Goal: Transaction & Acquisition: Purchase product/service

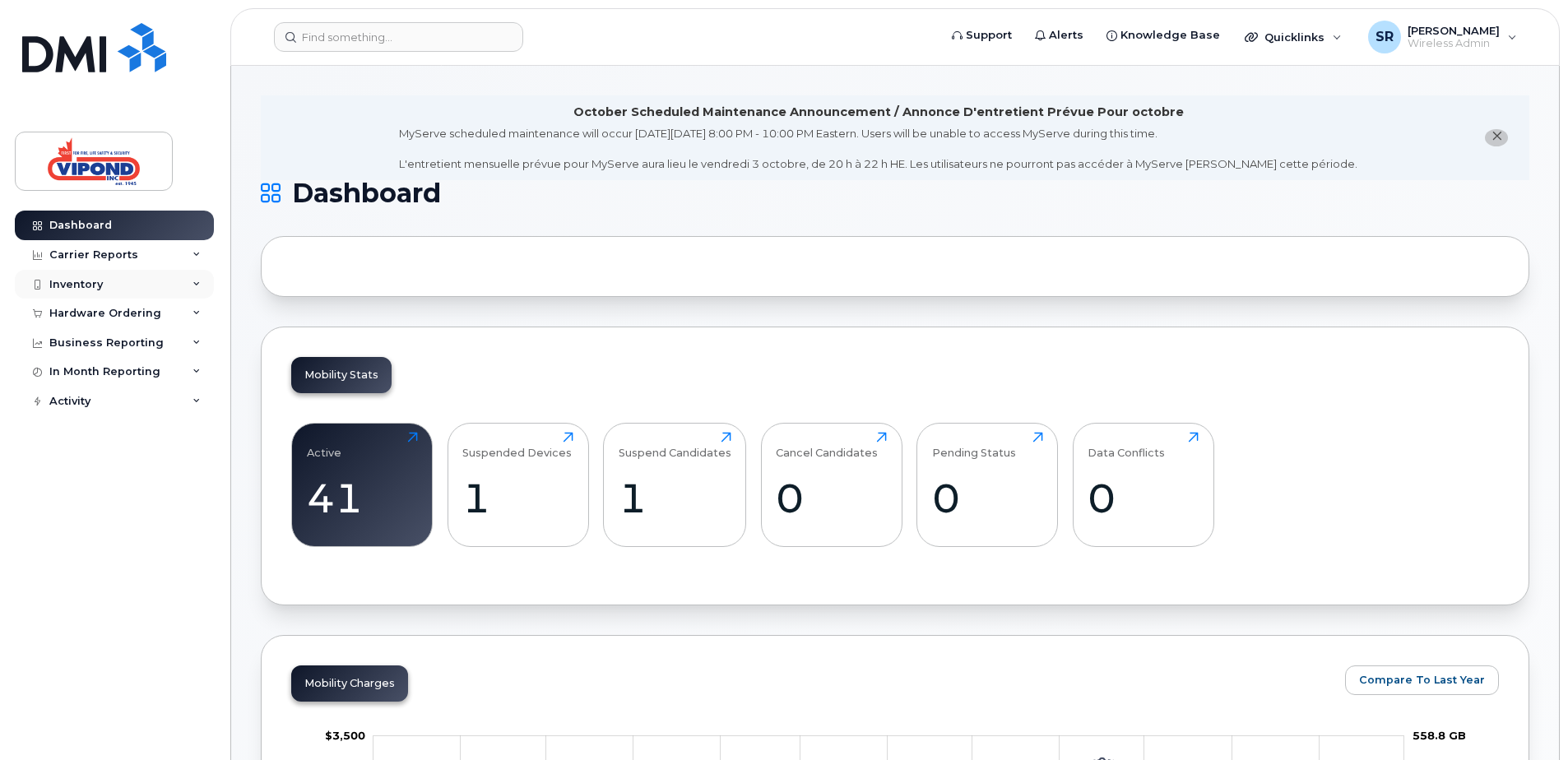
click at [102, 282] on div "Inventory" at bounding box center [115, 285] width 199 height 30
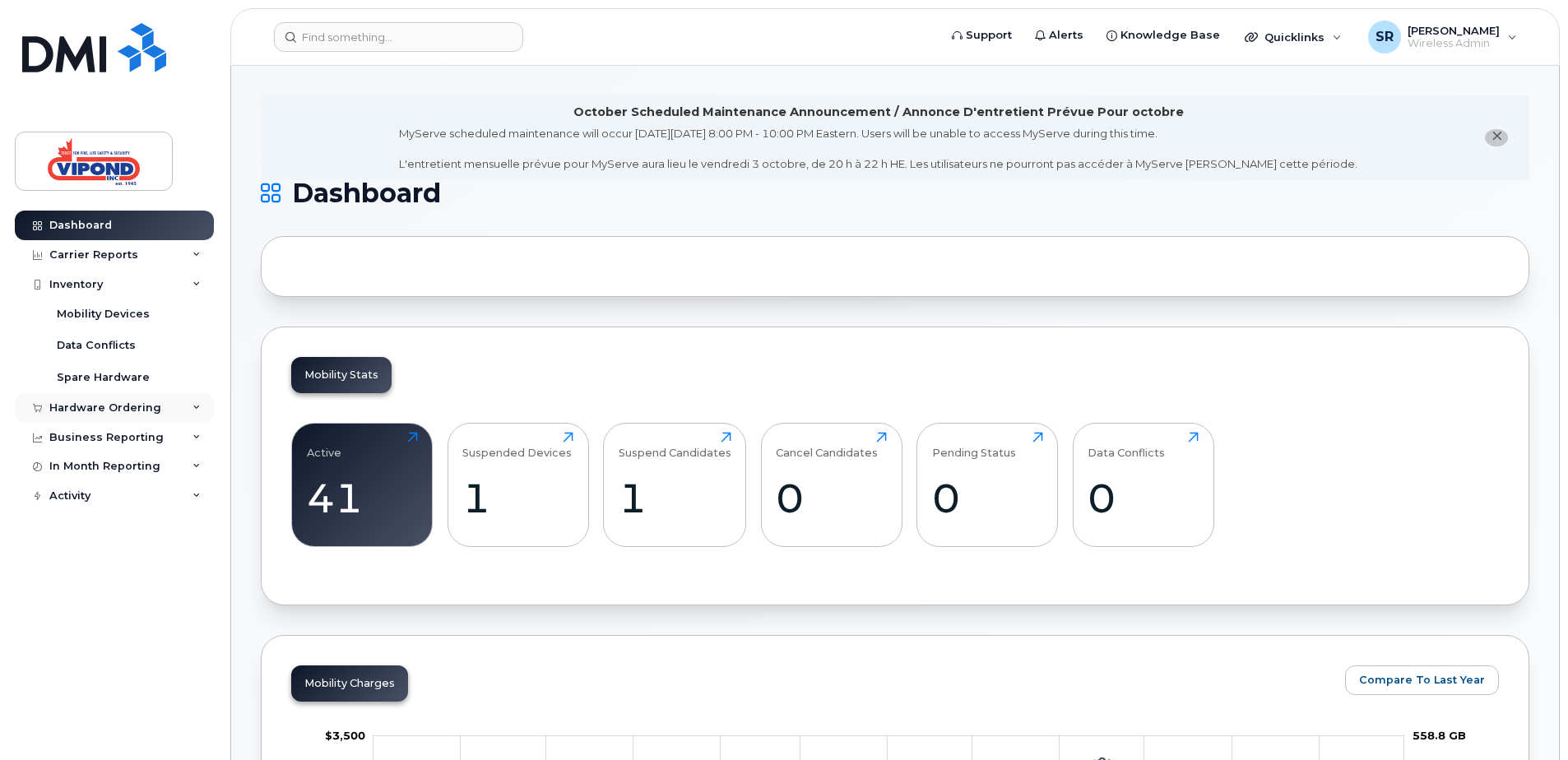
click at [117, 404] on div "Hardware Ordering" at bounding box center [105, 407] width 112 height 13
click at [80, 469] on div "Orders" at bounding box center [77, 469] width 41 height 15
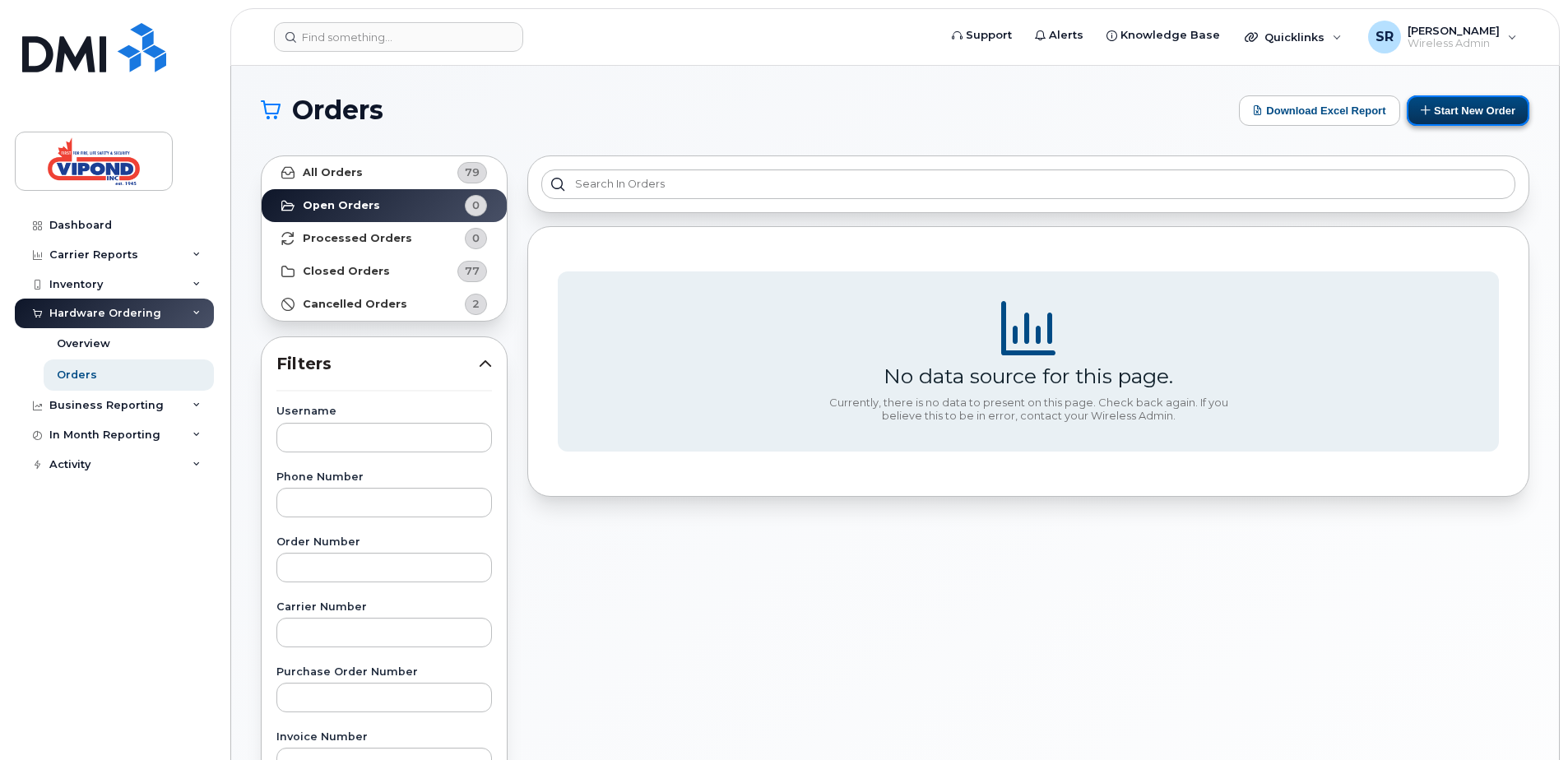
click at [1452, 117] on button "Start New Order" at bounding box center [1468, 110] width 123 height 31
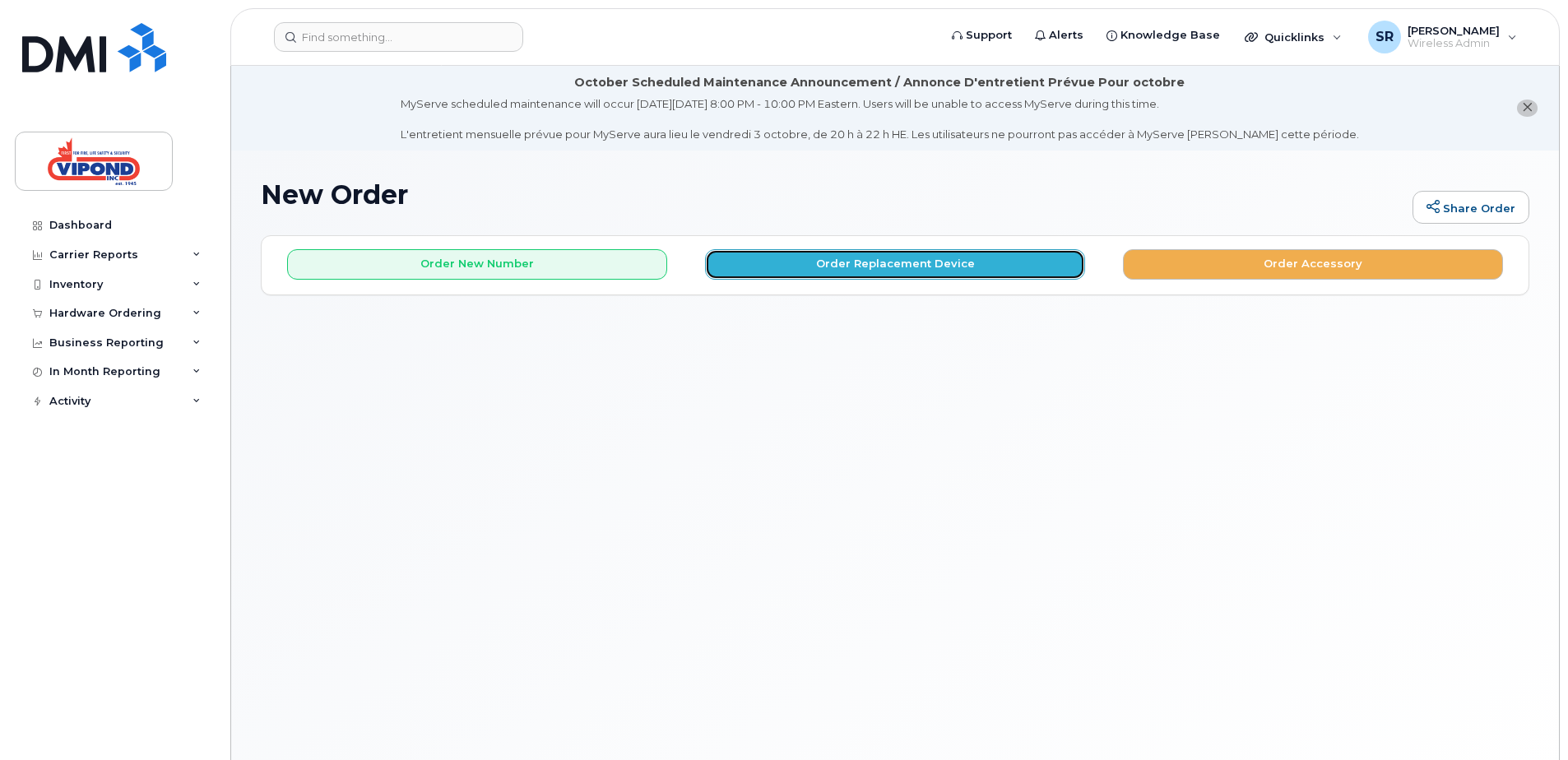
click at [891, 264] on button "Order Replacement Device" at bounding box center [895, 265] width 380 height 31
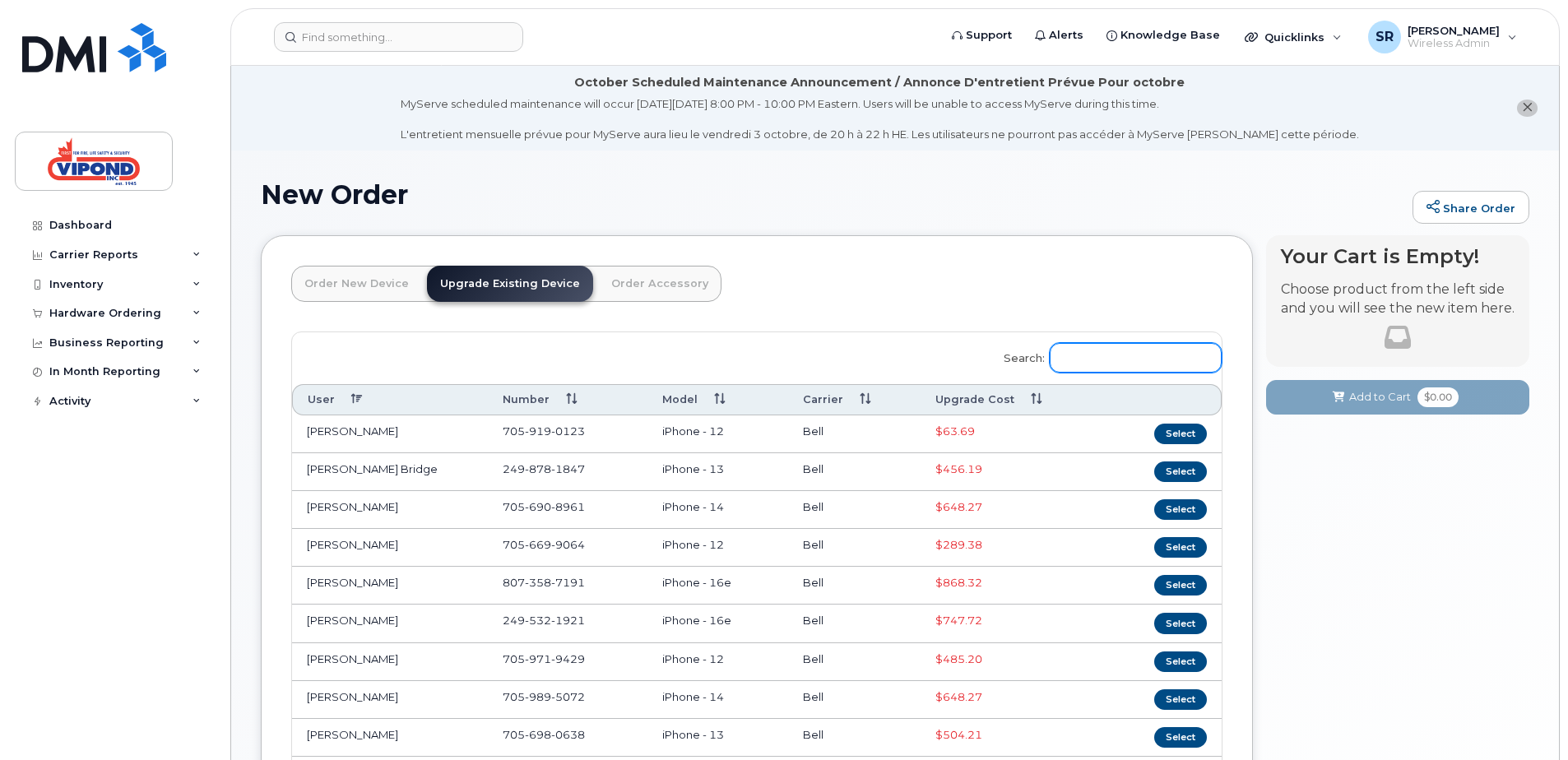
click at [1090, 357] on input "Search:" at bounding box center [1135, 358] width 172 height 30
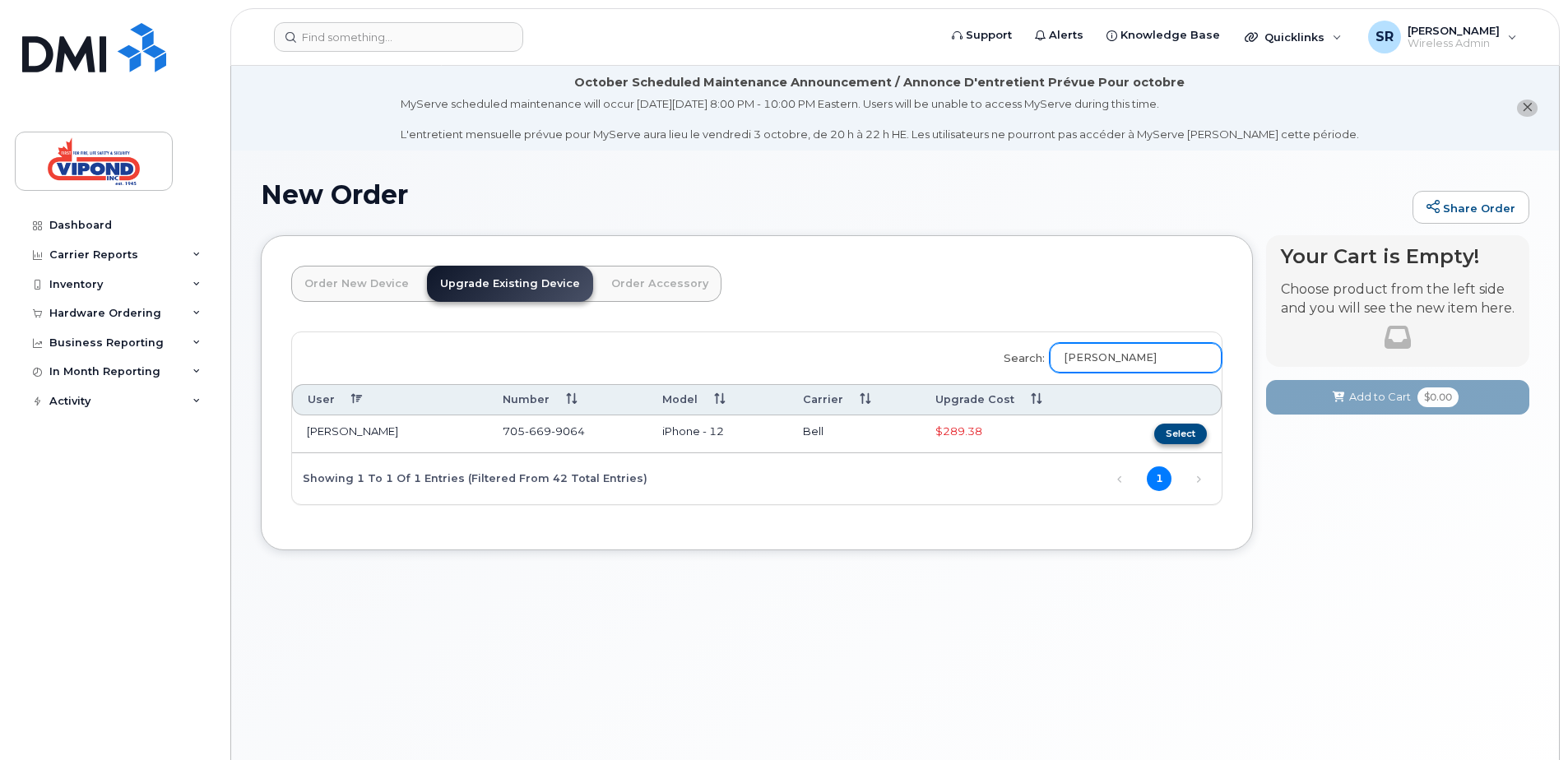
type input "cory"
click at [1175, 431] on button "Select" at bounding box center [1180, 434] width 53 height 20
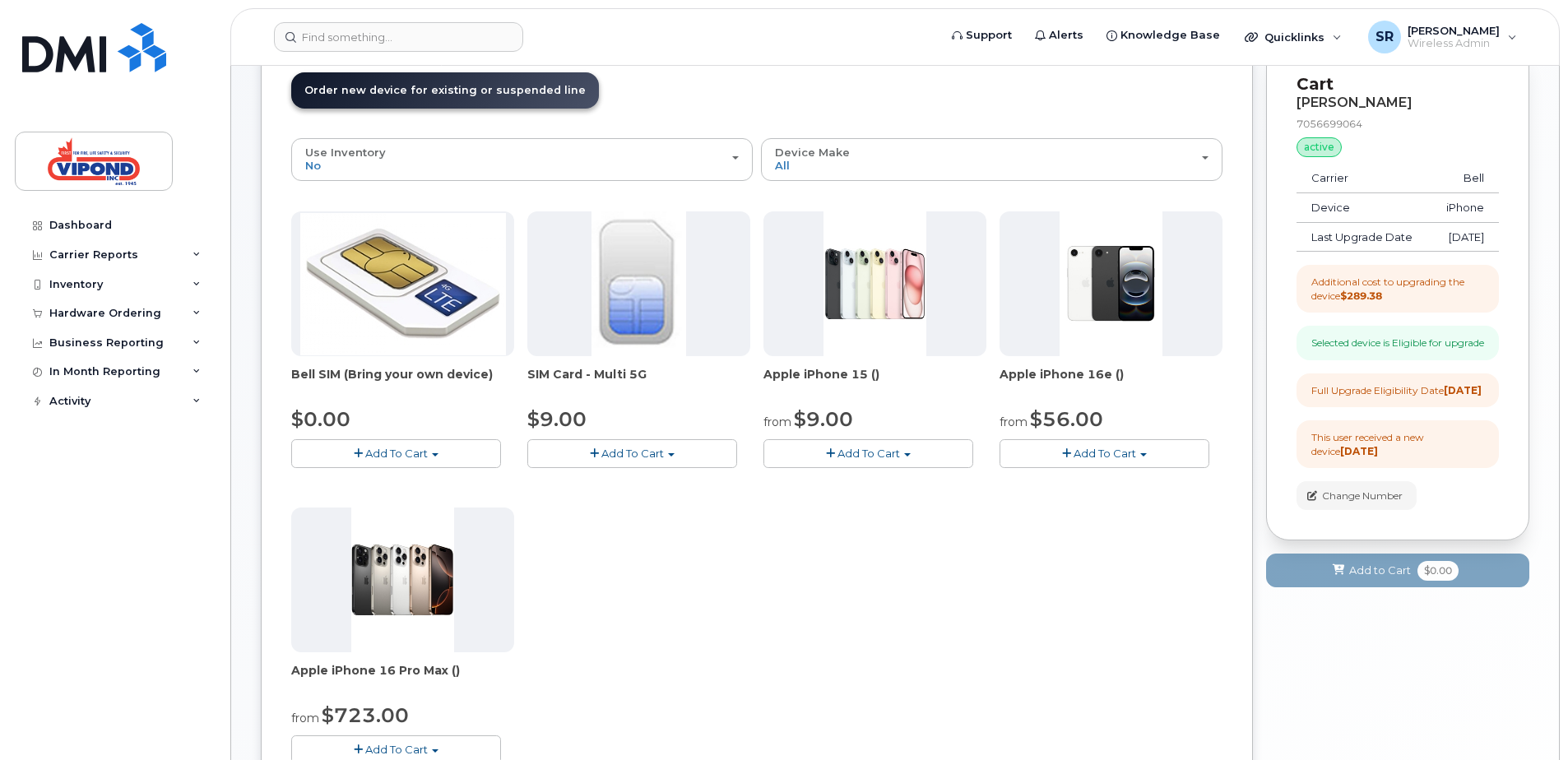
scroll to position [165, 0]
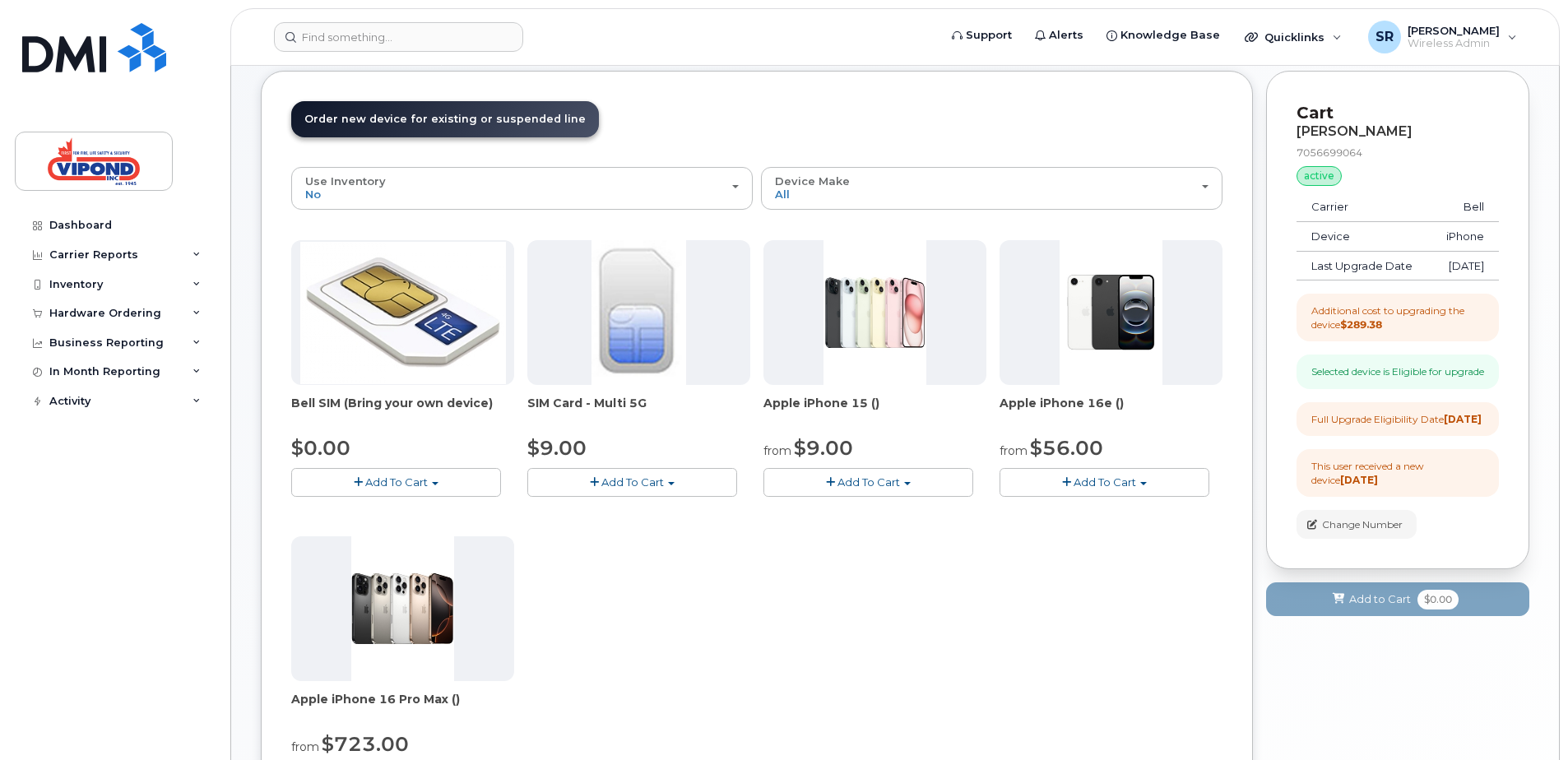
click at [875, 483] on span "Add To Cart" at bounding box center [868, 481] width 63 height 13
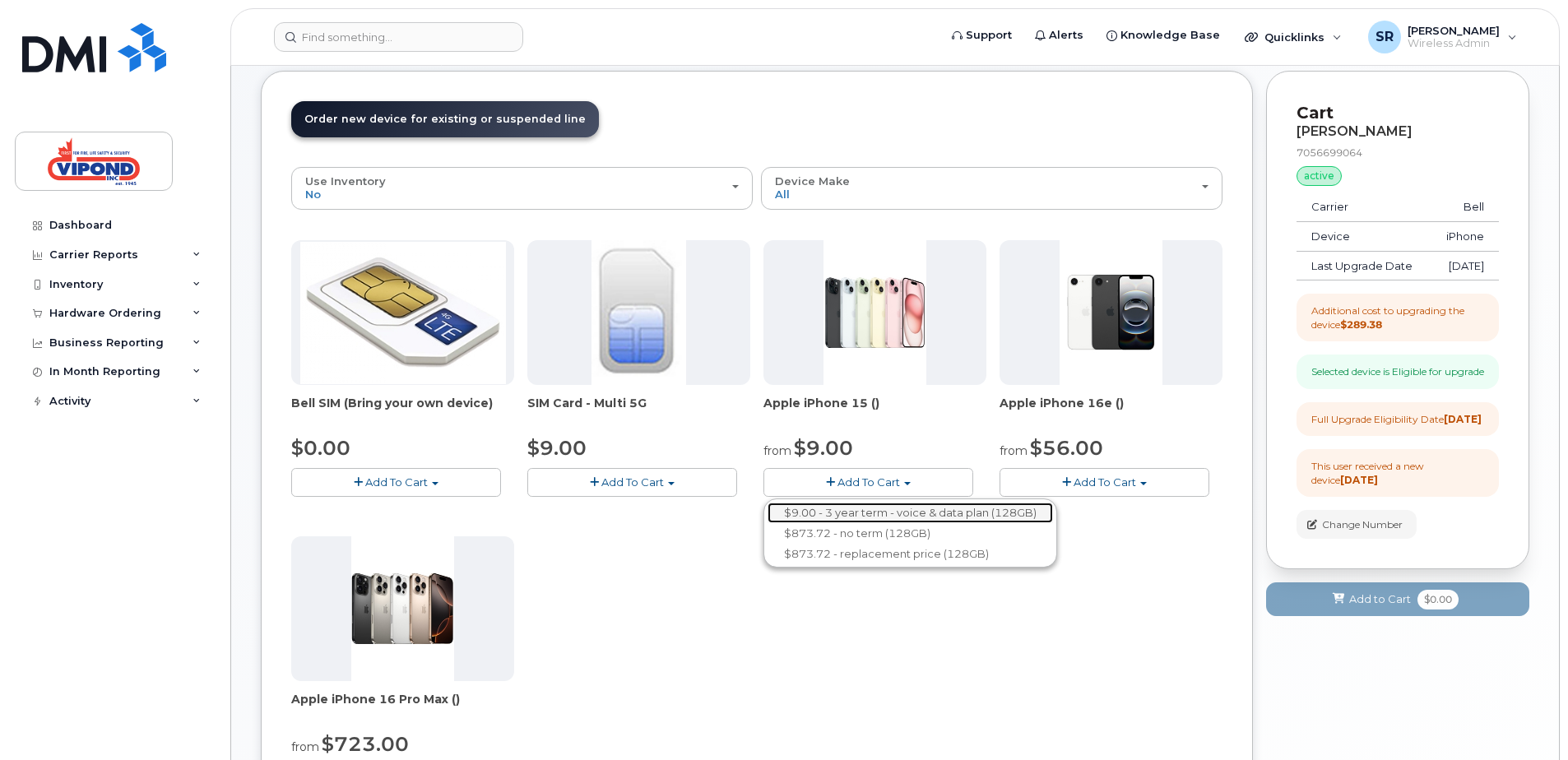
click at [877, 509] on link "$9.00 - 3 year term - voice & data plan (128GB)" at bounding box center [910, 512] width 286 height 20
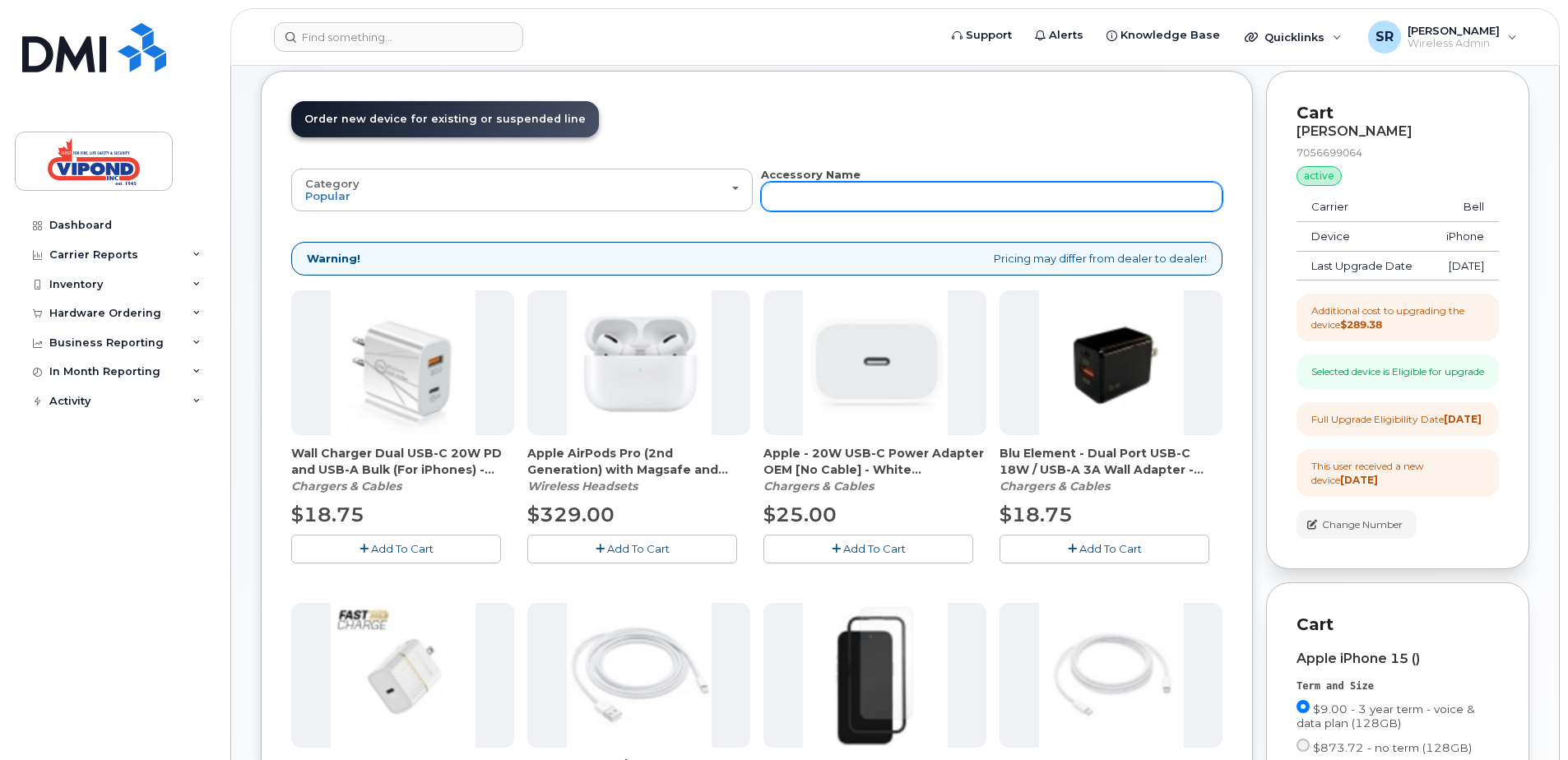
click at [831, 197] on input "text" at bounding box center [992, 197] width 462 height 30
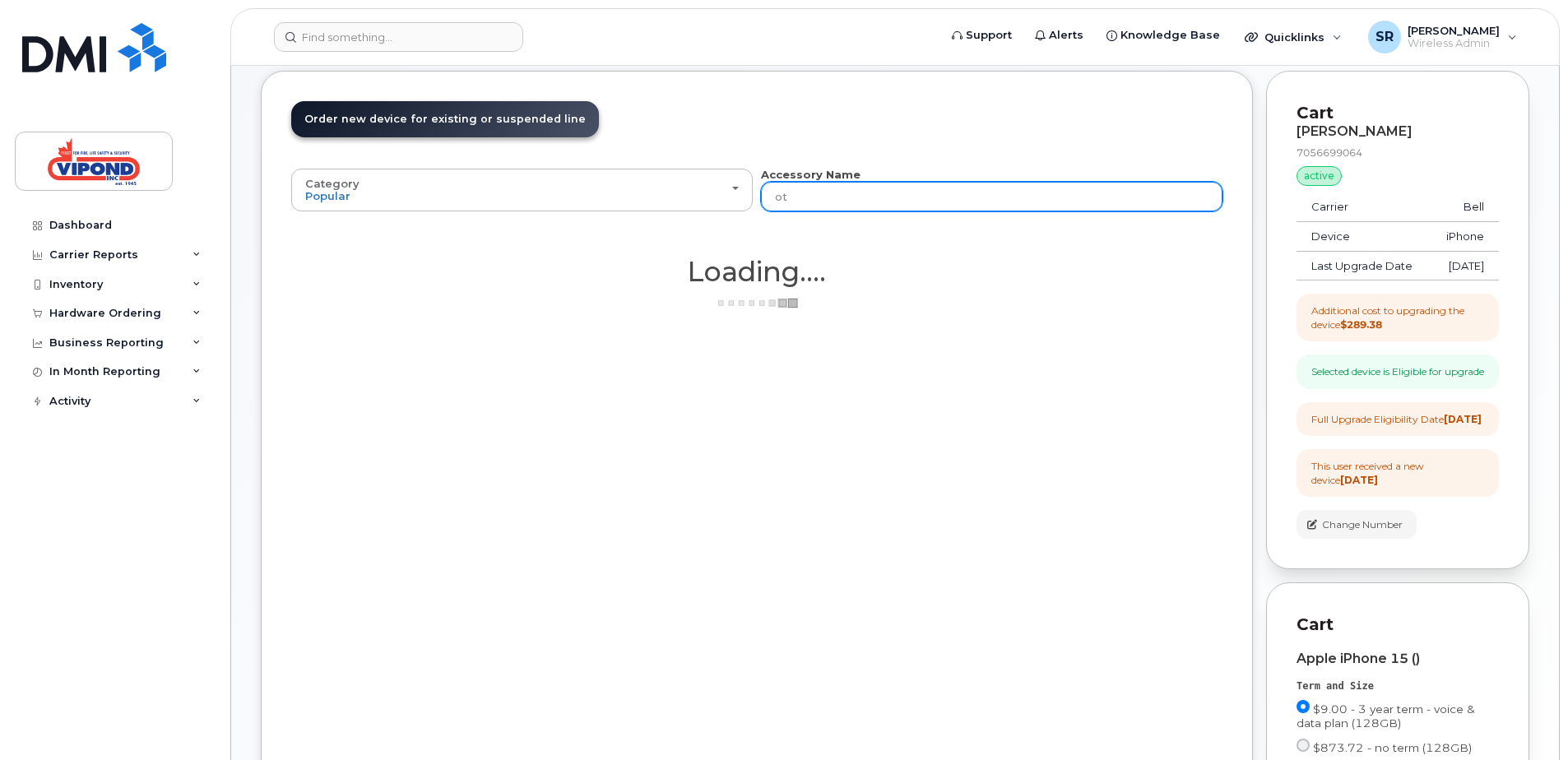
type input "ott"
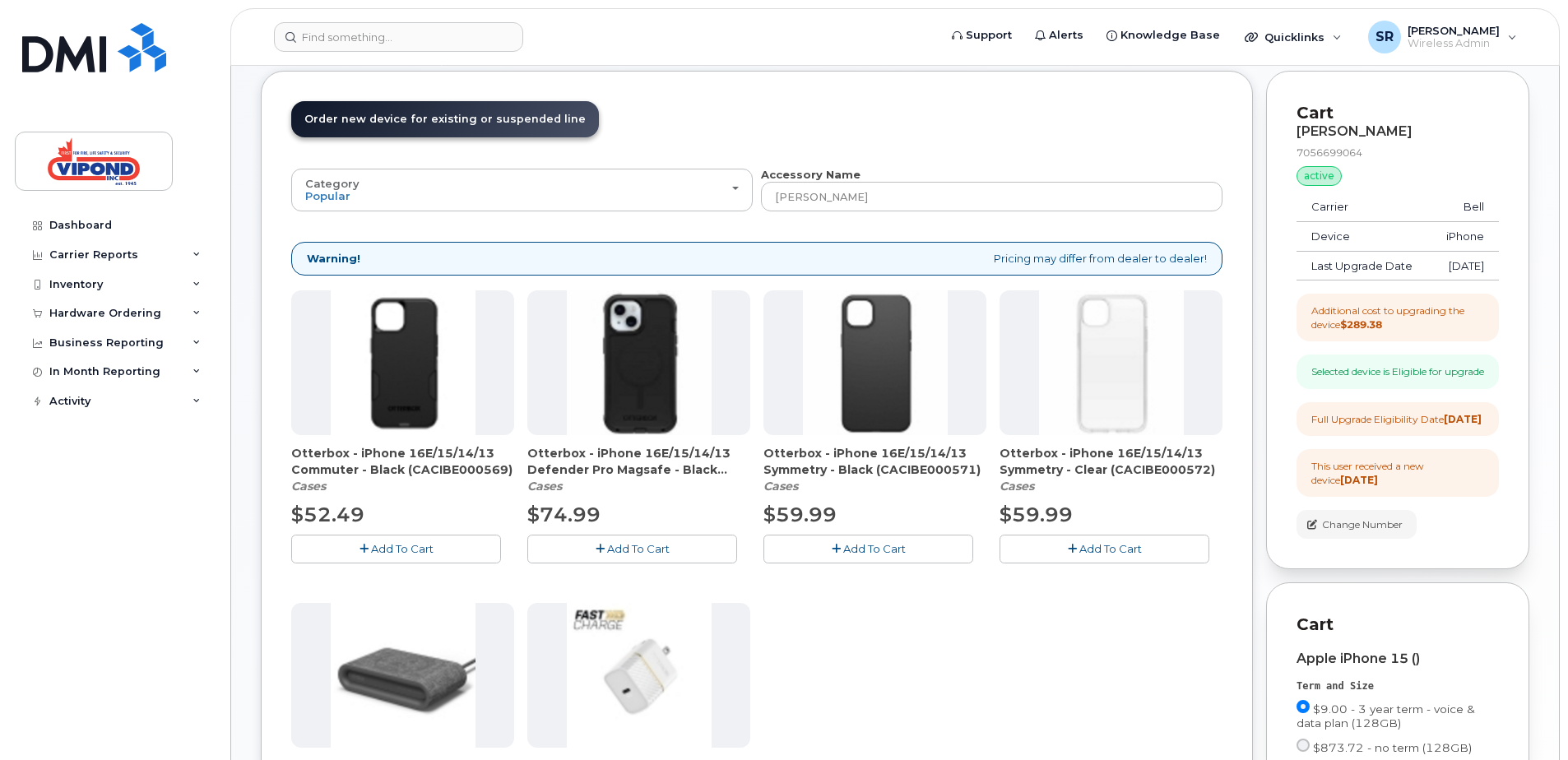
click at [651, 548] on span "Add To Cart" at bounding box center [638, 548] width 63 height 13
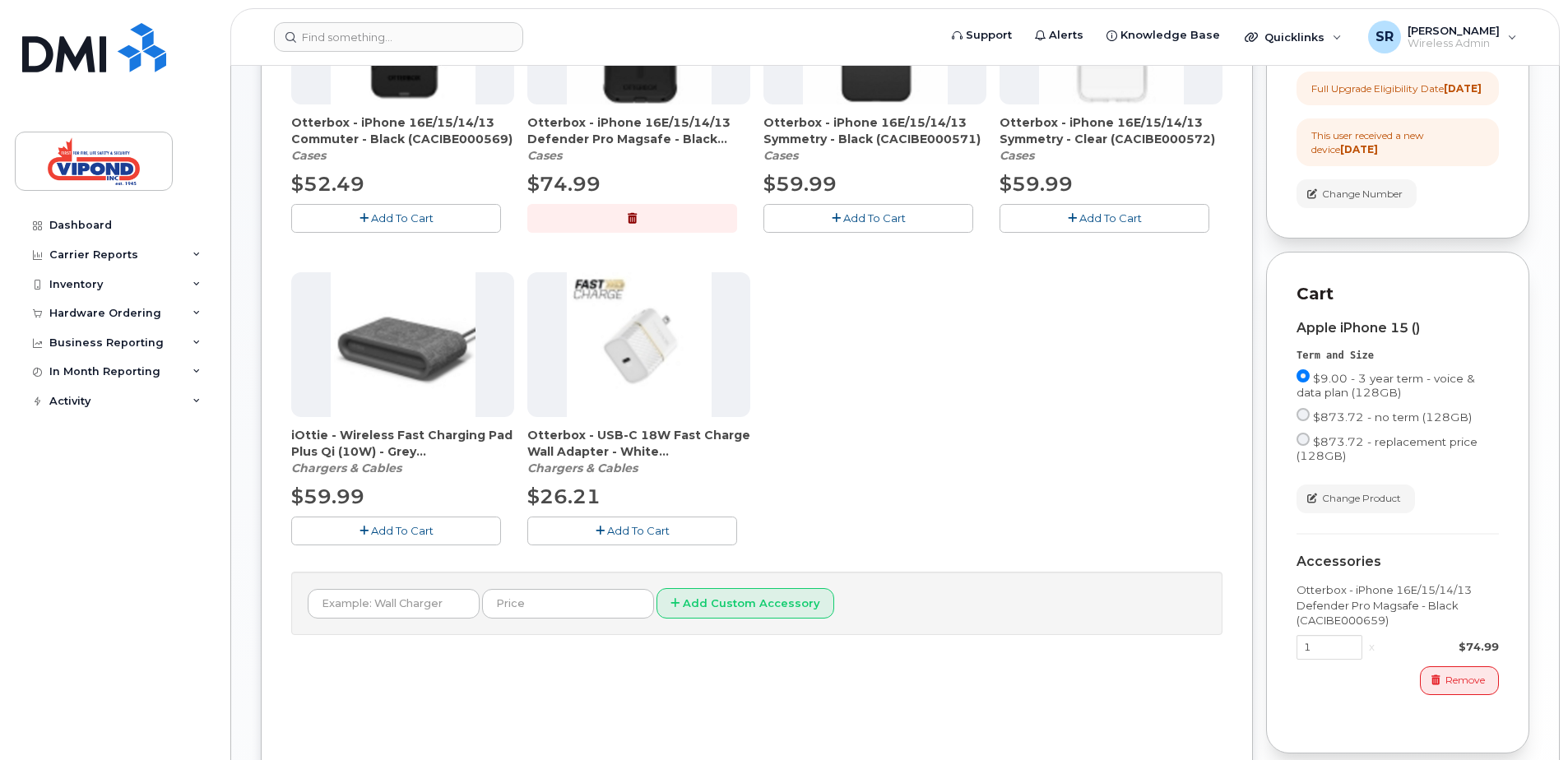
scroll to position [659, 0]
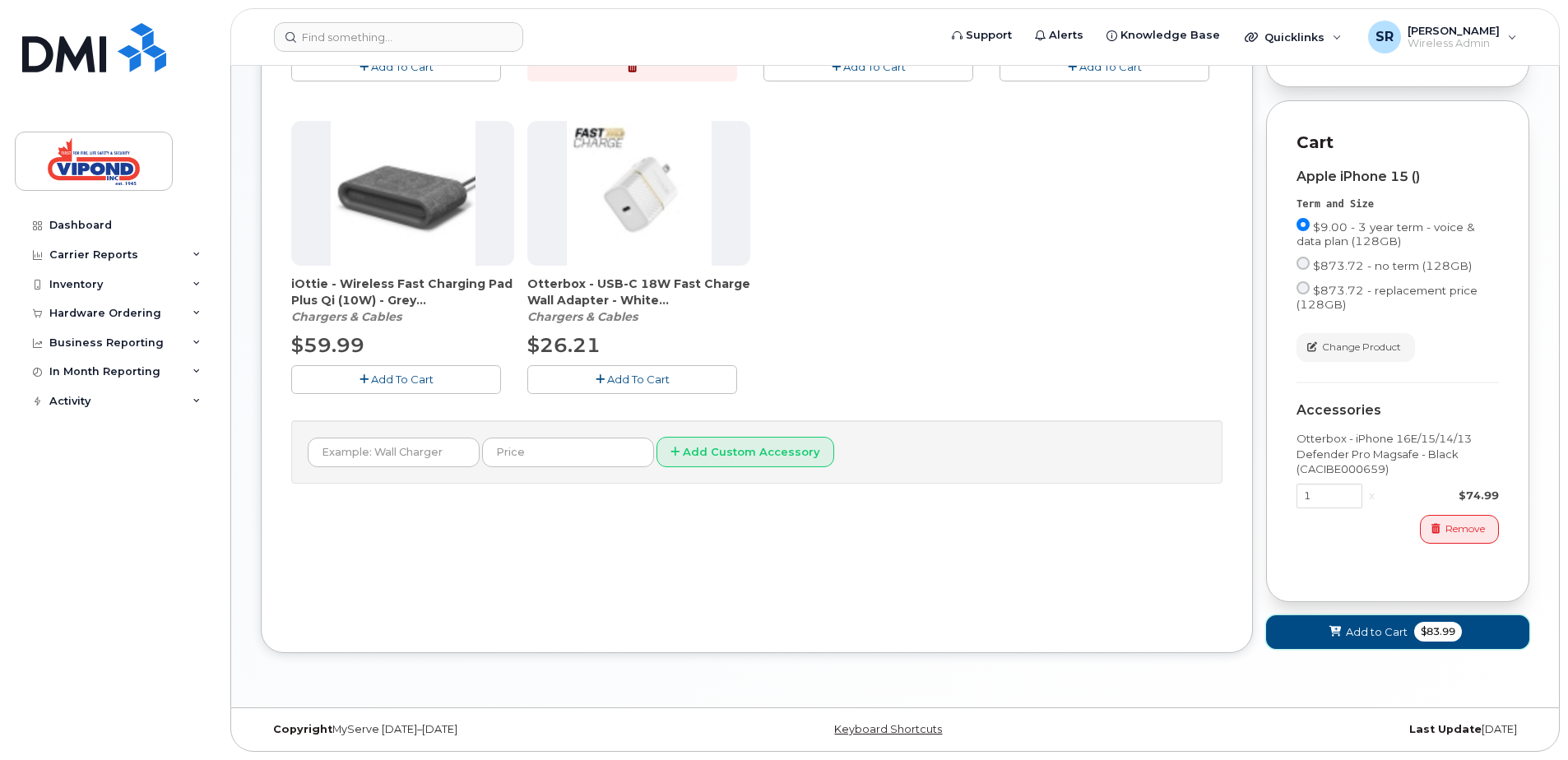
click at [1364, 640] on span "Add to Cart" at bounding box center [1377, 632] width 62 height 16
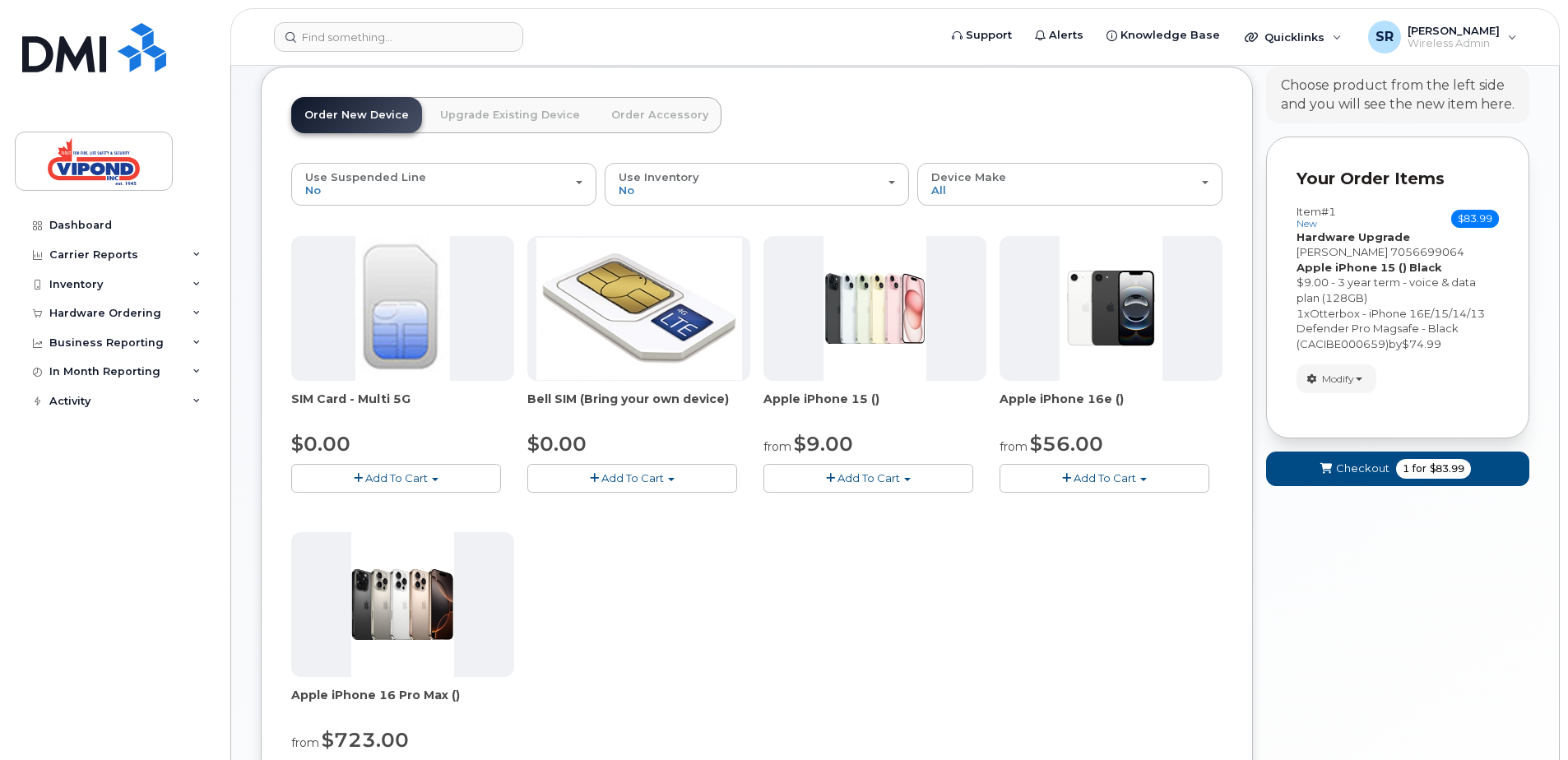
scroll to position [167, 0]
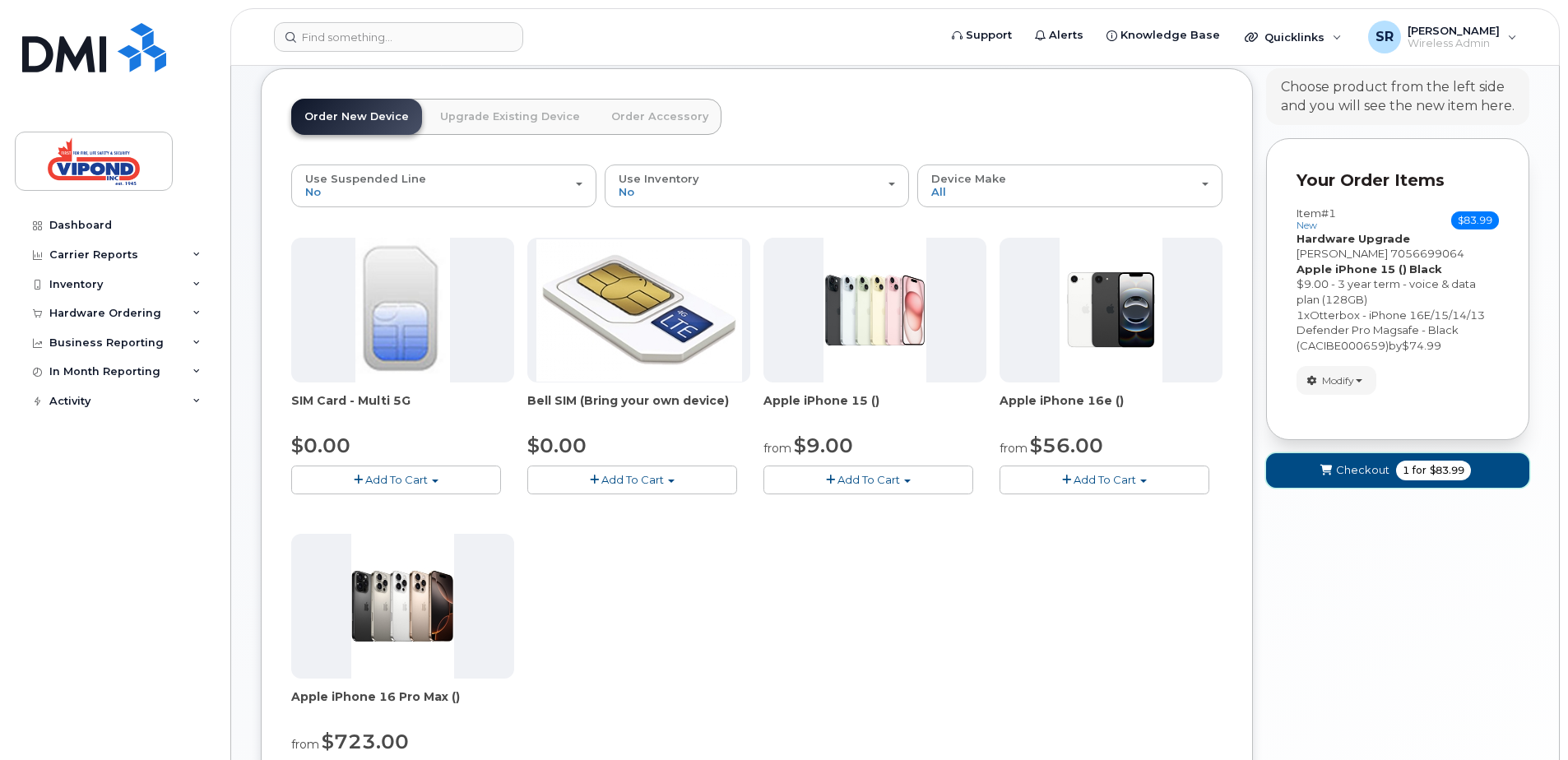
click at [1440, 467] on span "$83.99" at bounding box center [1446, 470] width 34 height 15
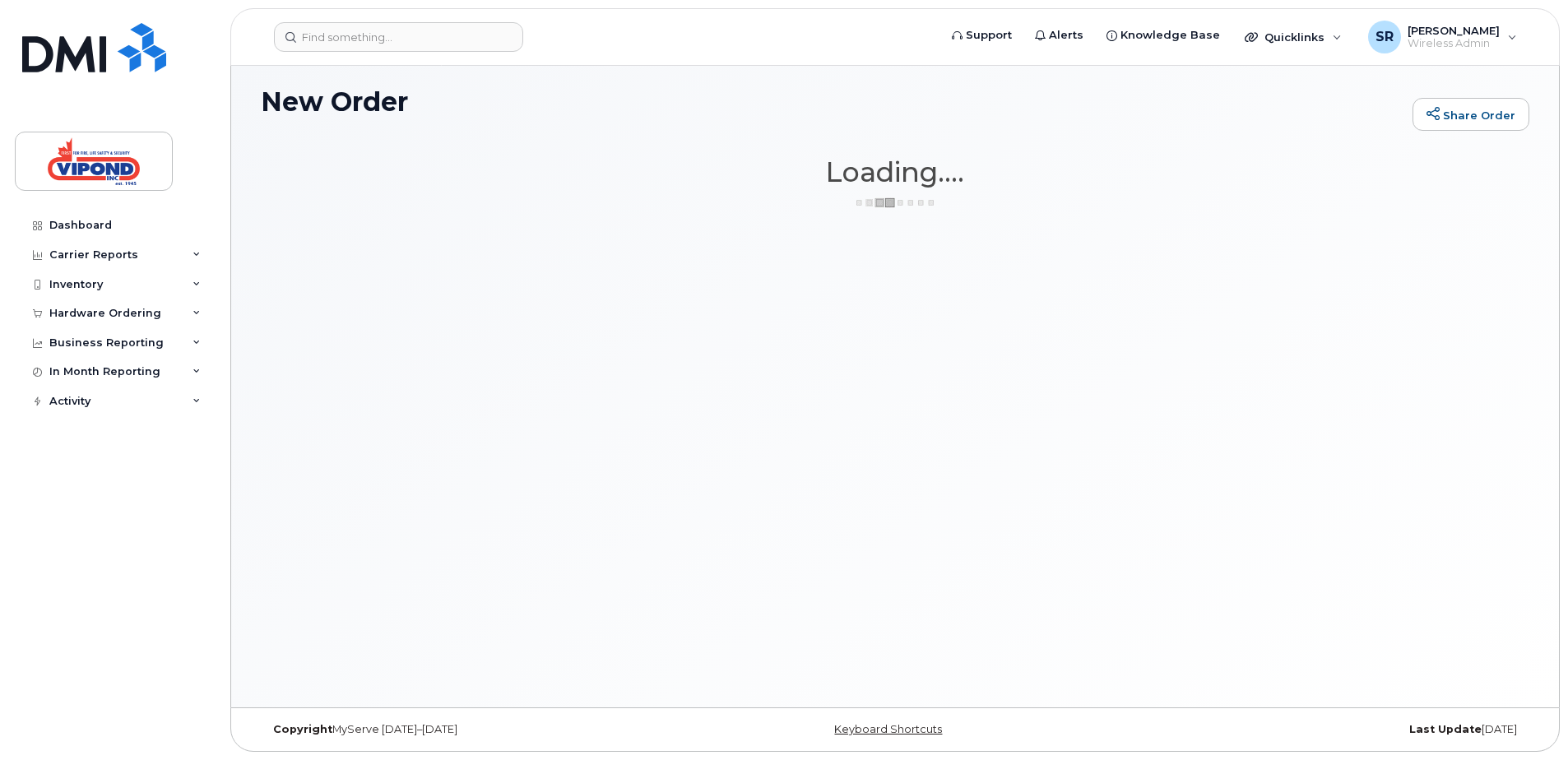
scroll to position [93, 0]
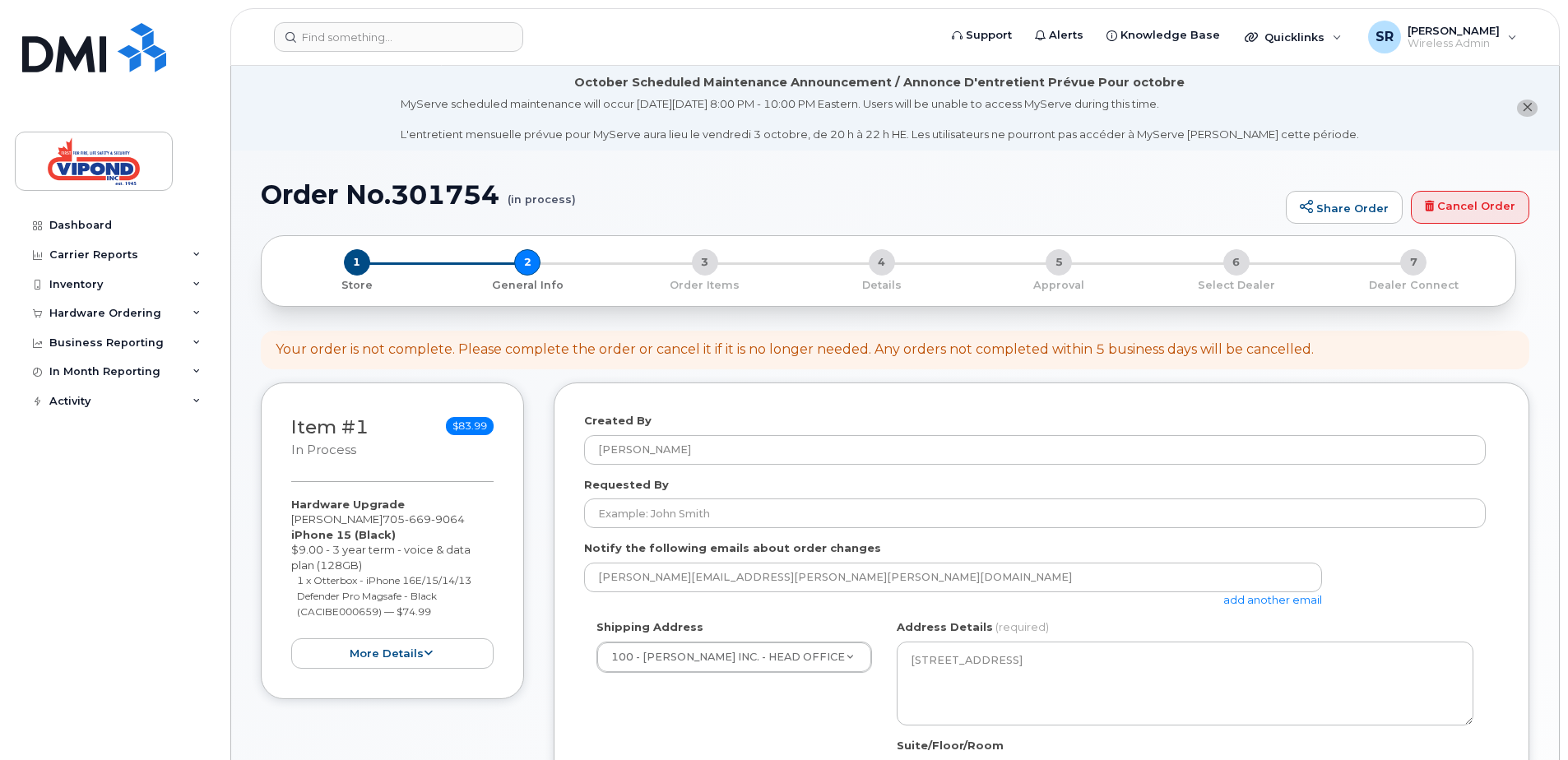
select select
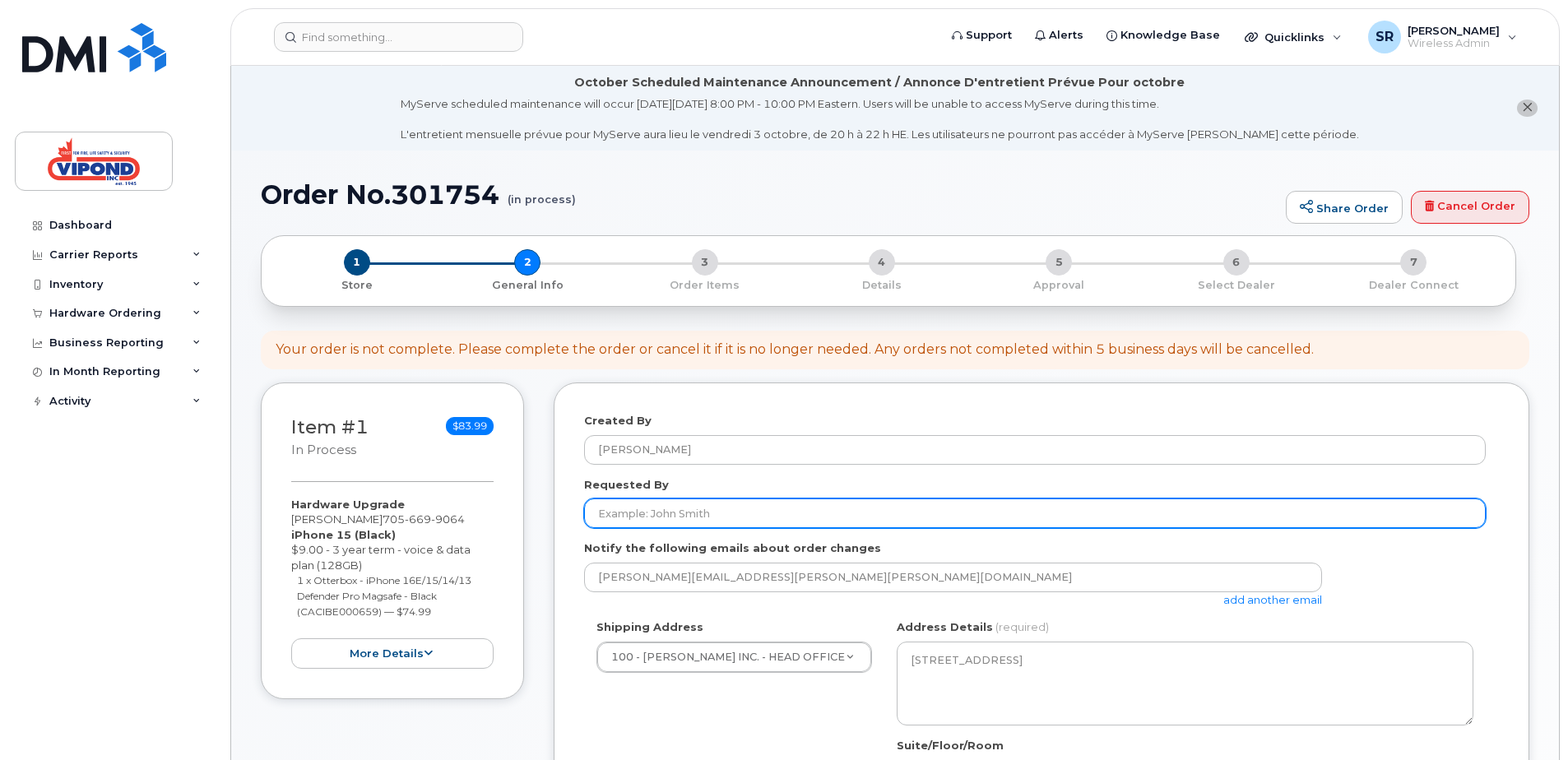
click at [764, 513] on input "Requested By" at bounding box center [1035, 514] width 902 height 30
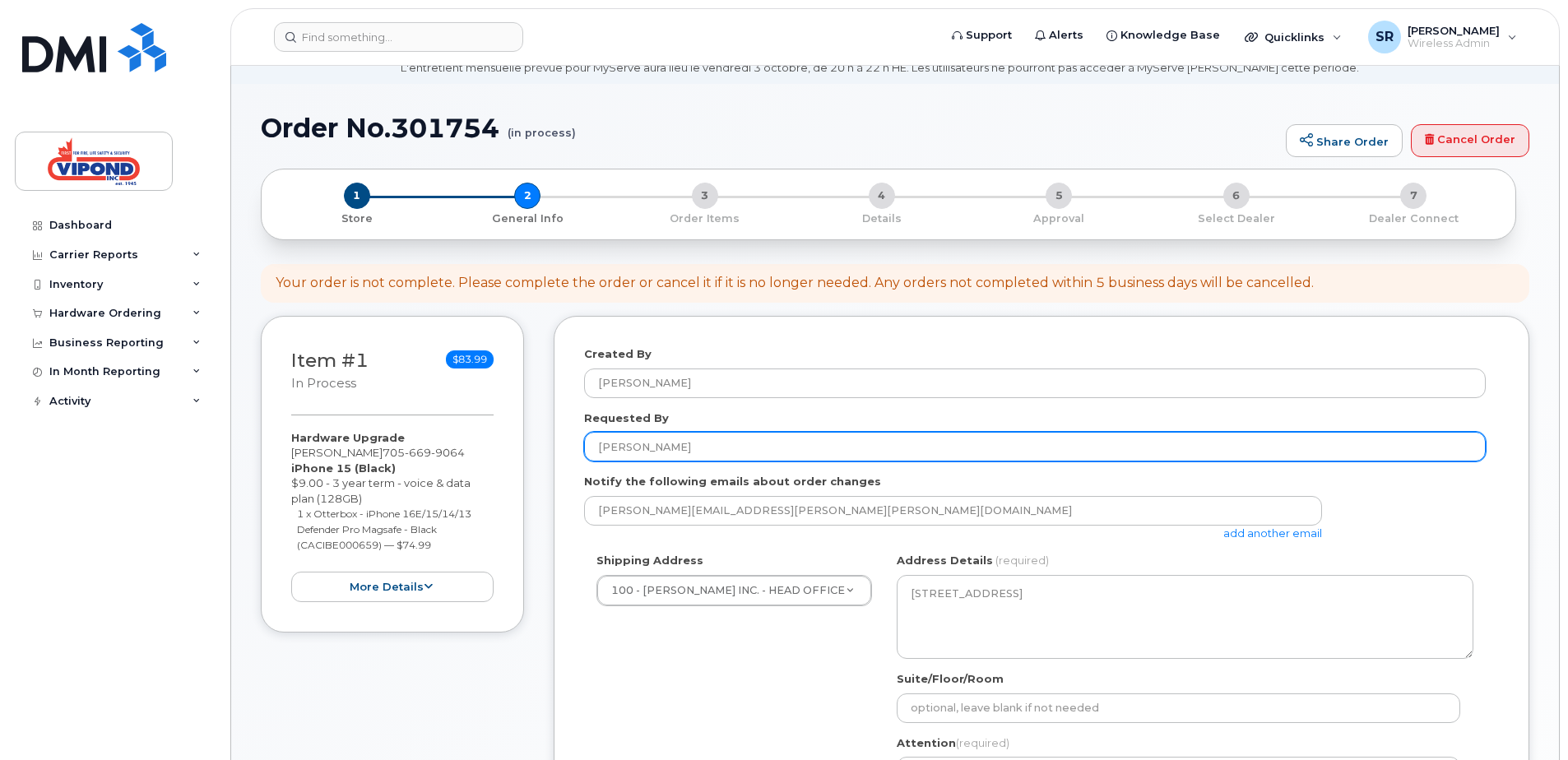
scroll to position [165, 0]
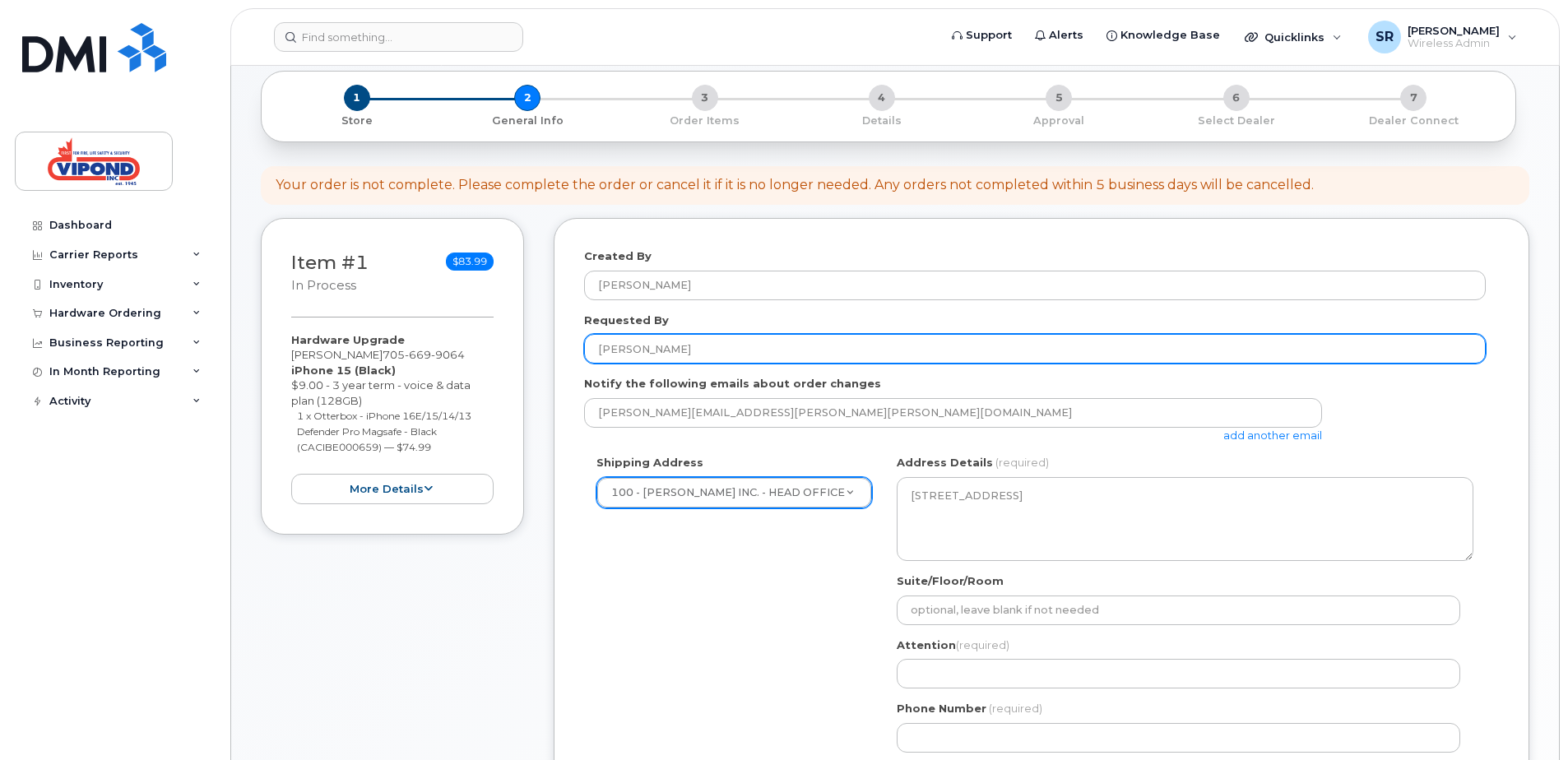
type input "[PERSON_NAME]"
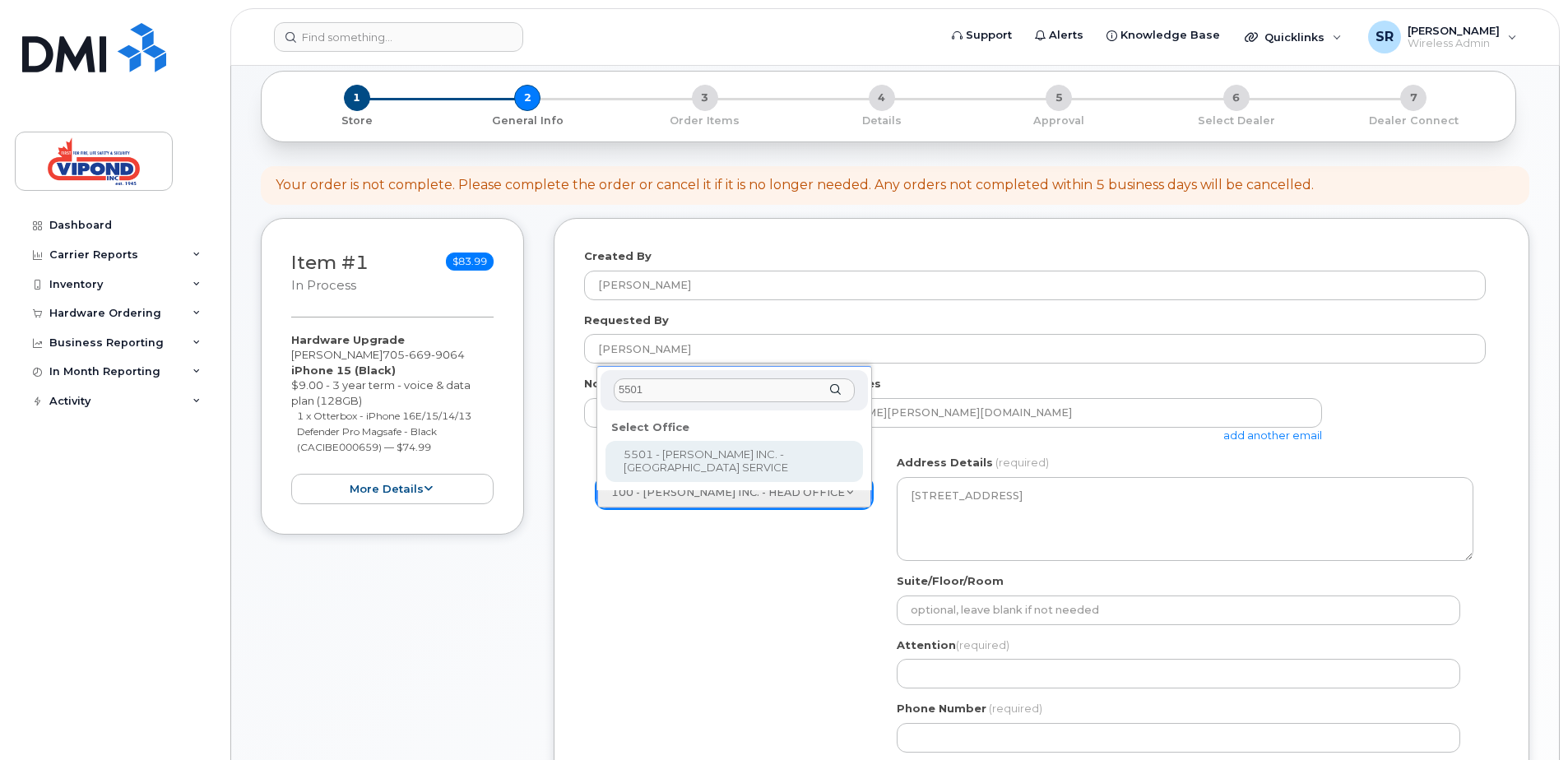
type input "5501"
select select
type textarea "[STREET_ADDRESS]"
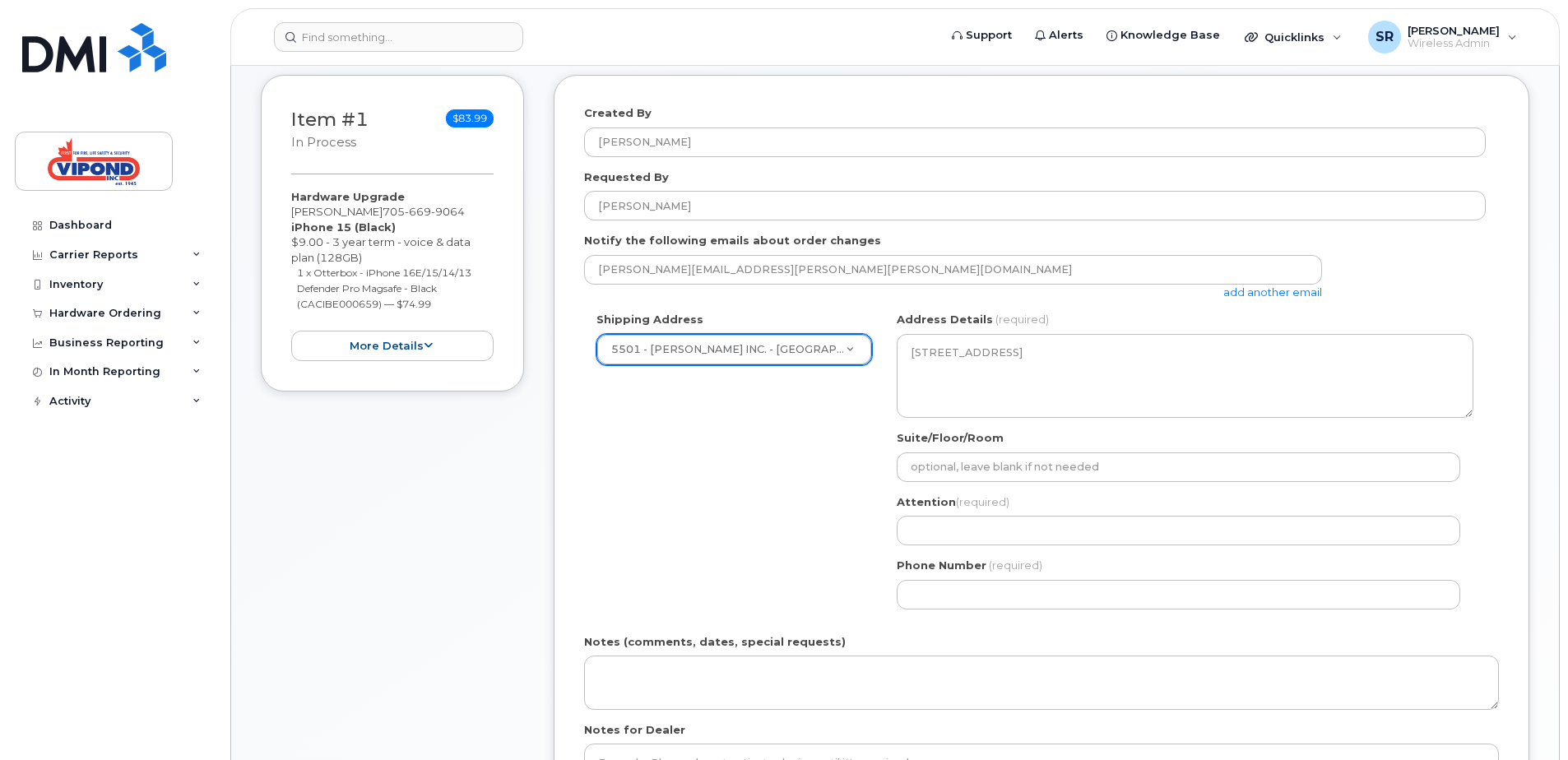
scroll to position [329, 0]
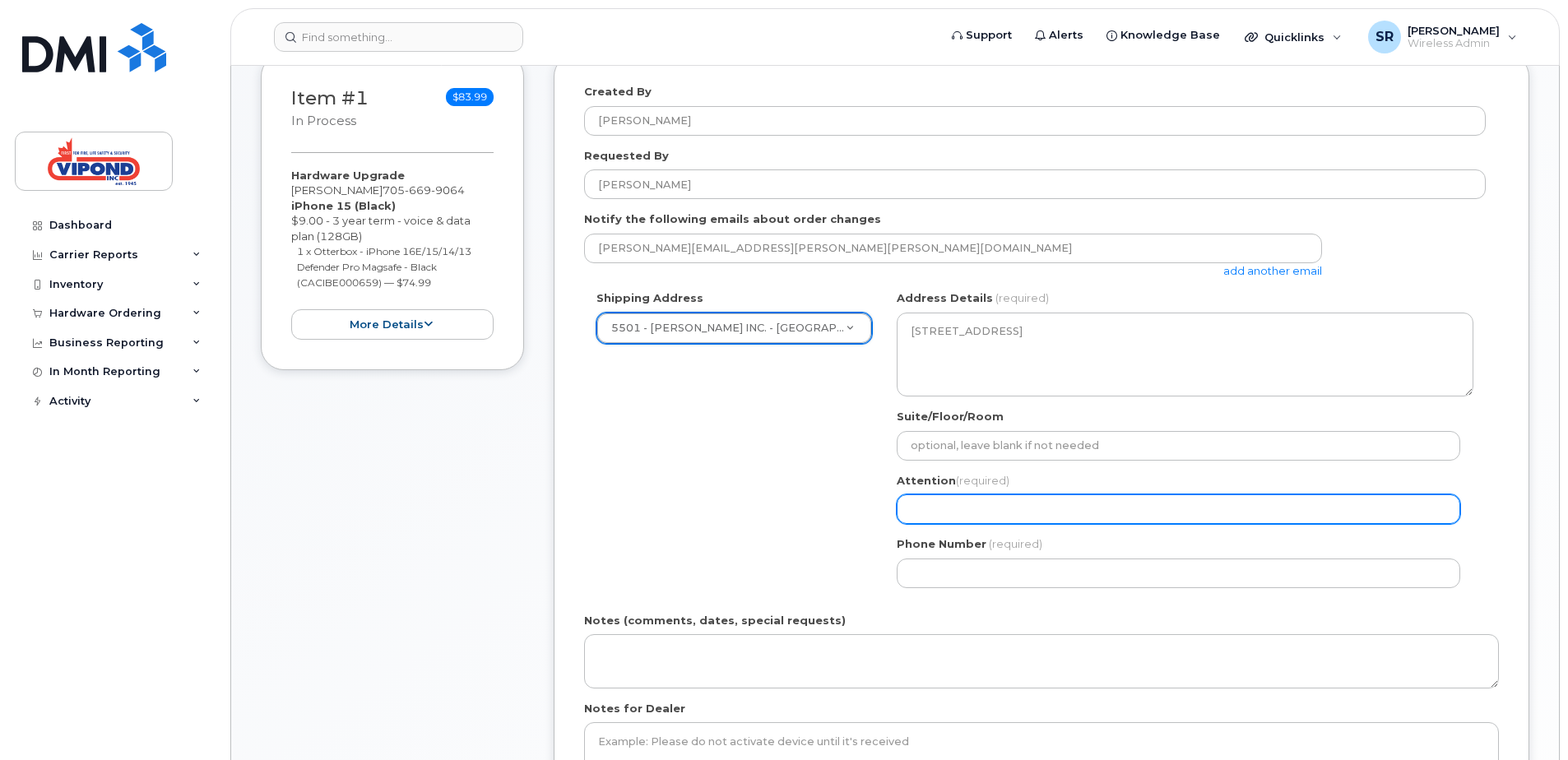
click at [1007, 506] on input "Attention (required)" at bounding box center [1178, 510] width 563 height 30
select select
type input "C"
select select
type input "Co"
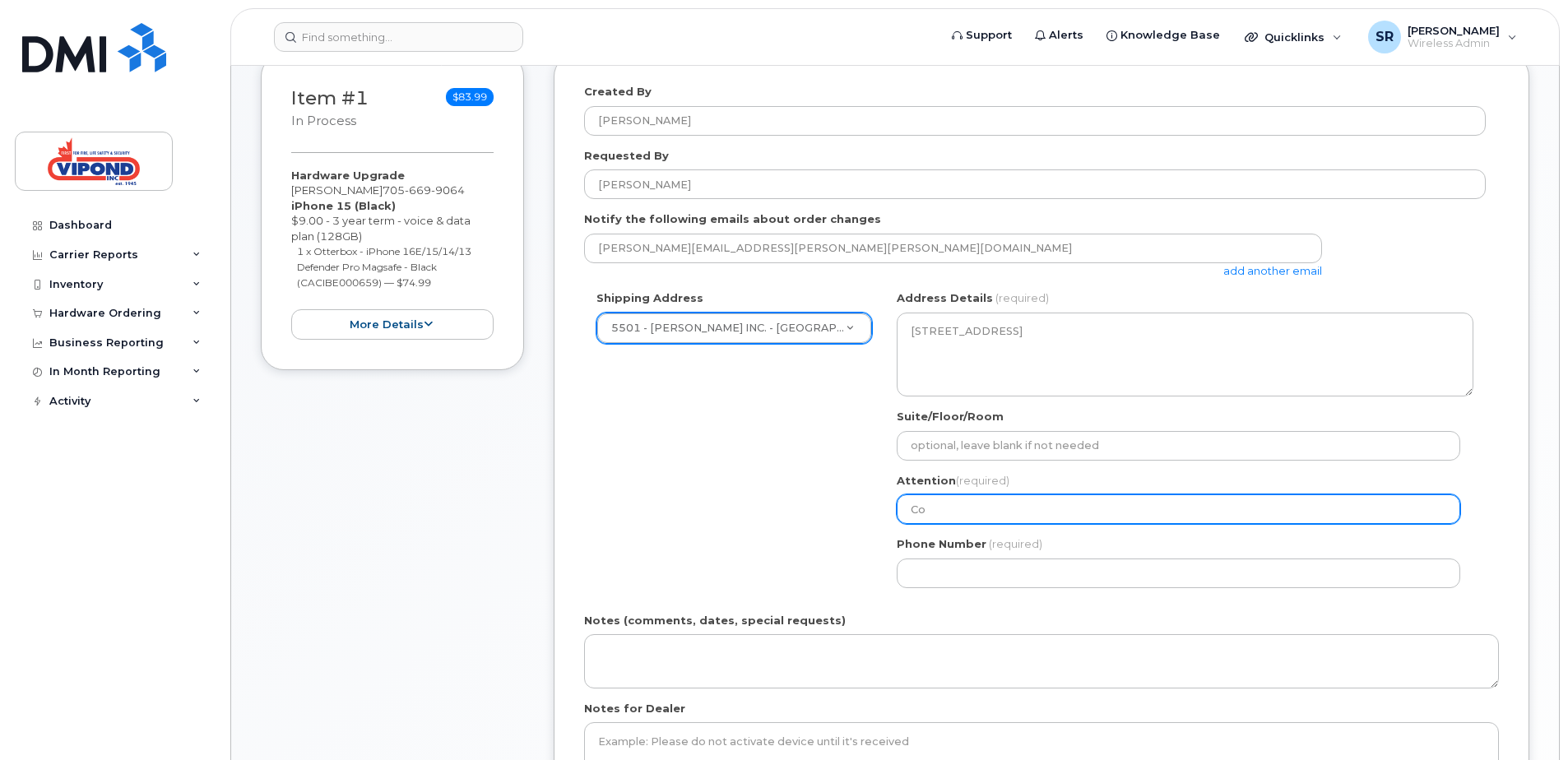
select select
type input "Cor"
select select
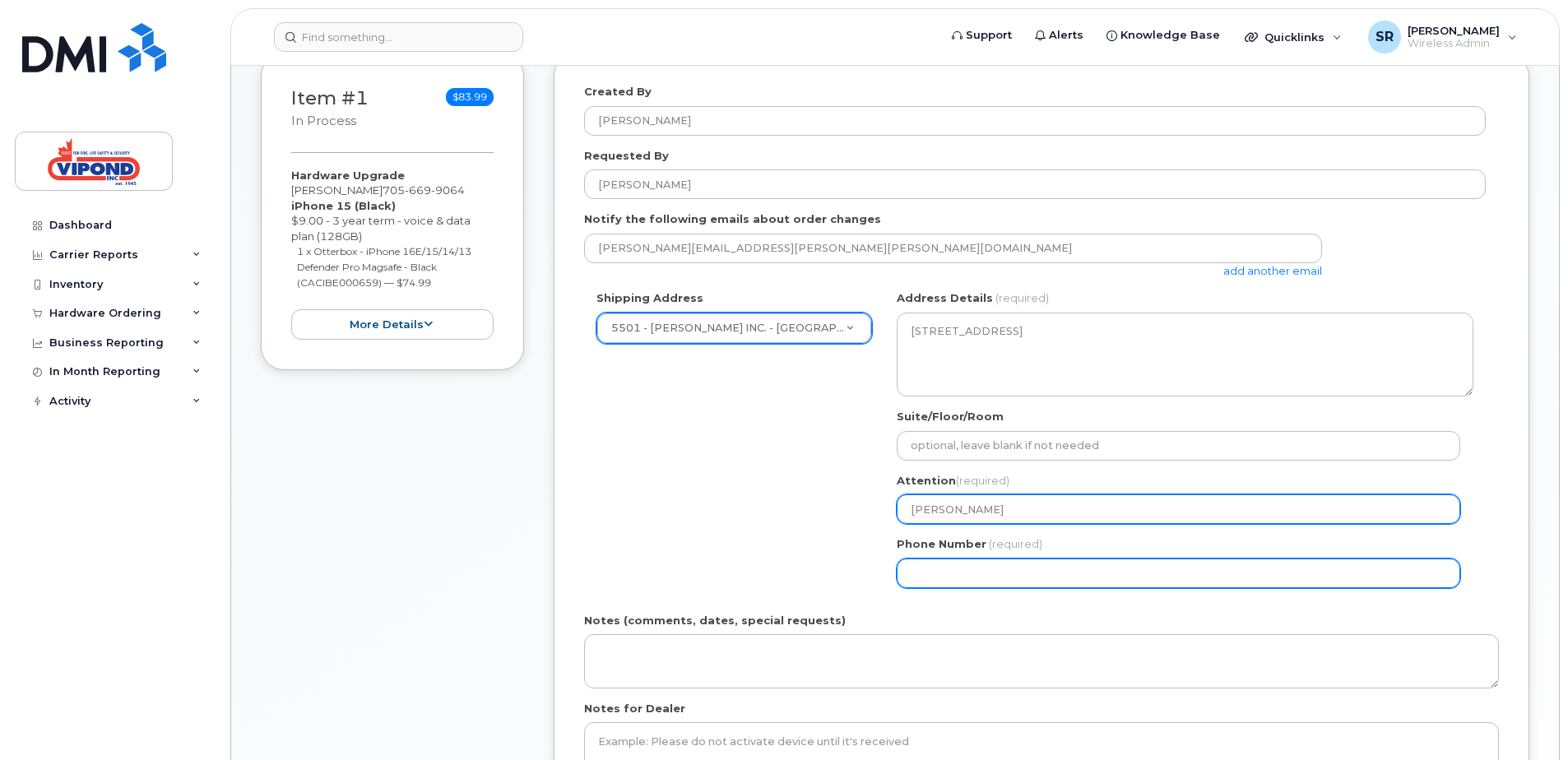
type input "Cory"
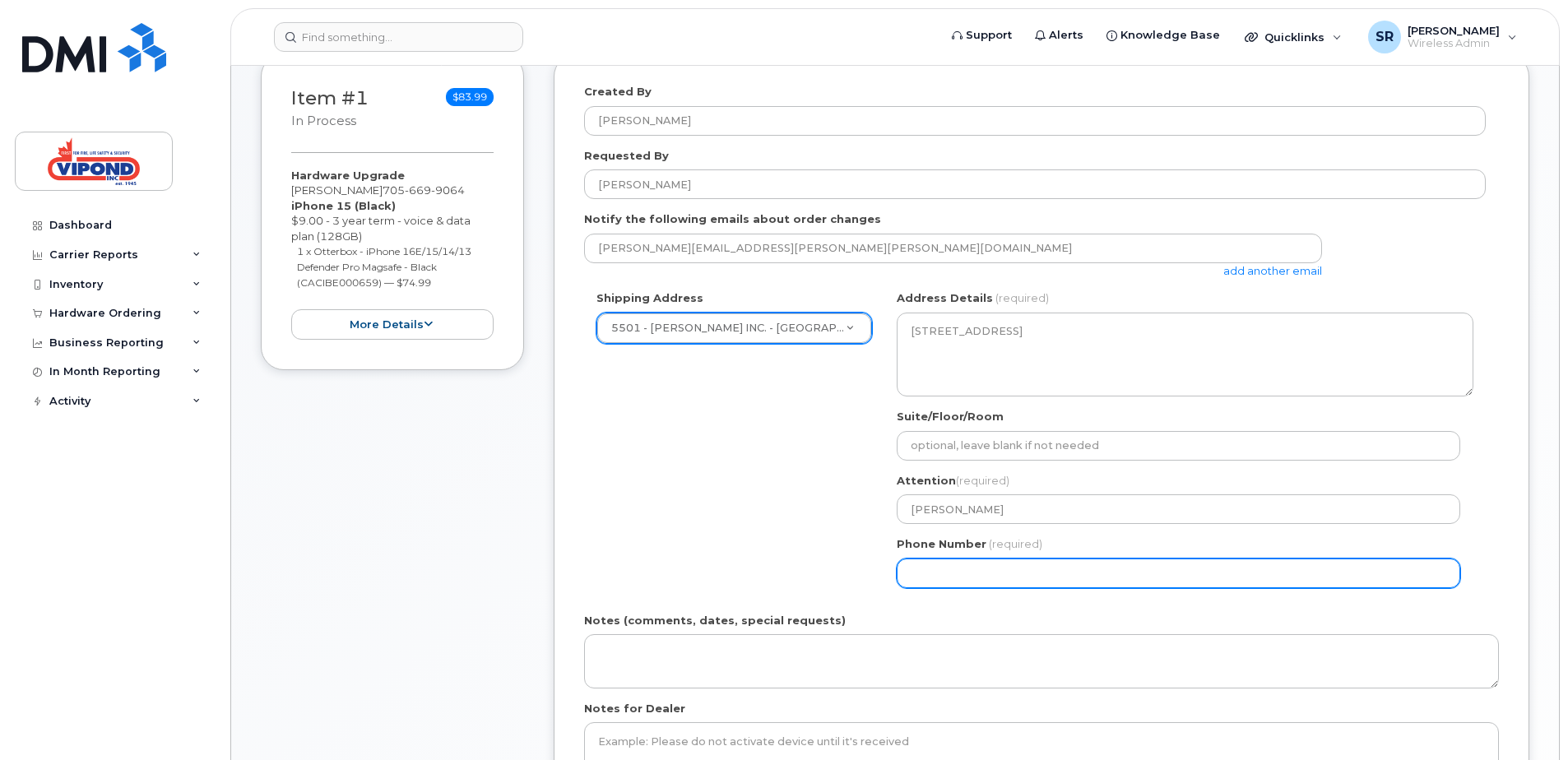
click at [921, 570] on input "Phone Number" at bounding box center [1178, 574] width 563 height 30
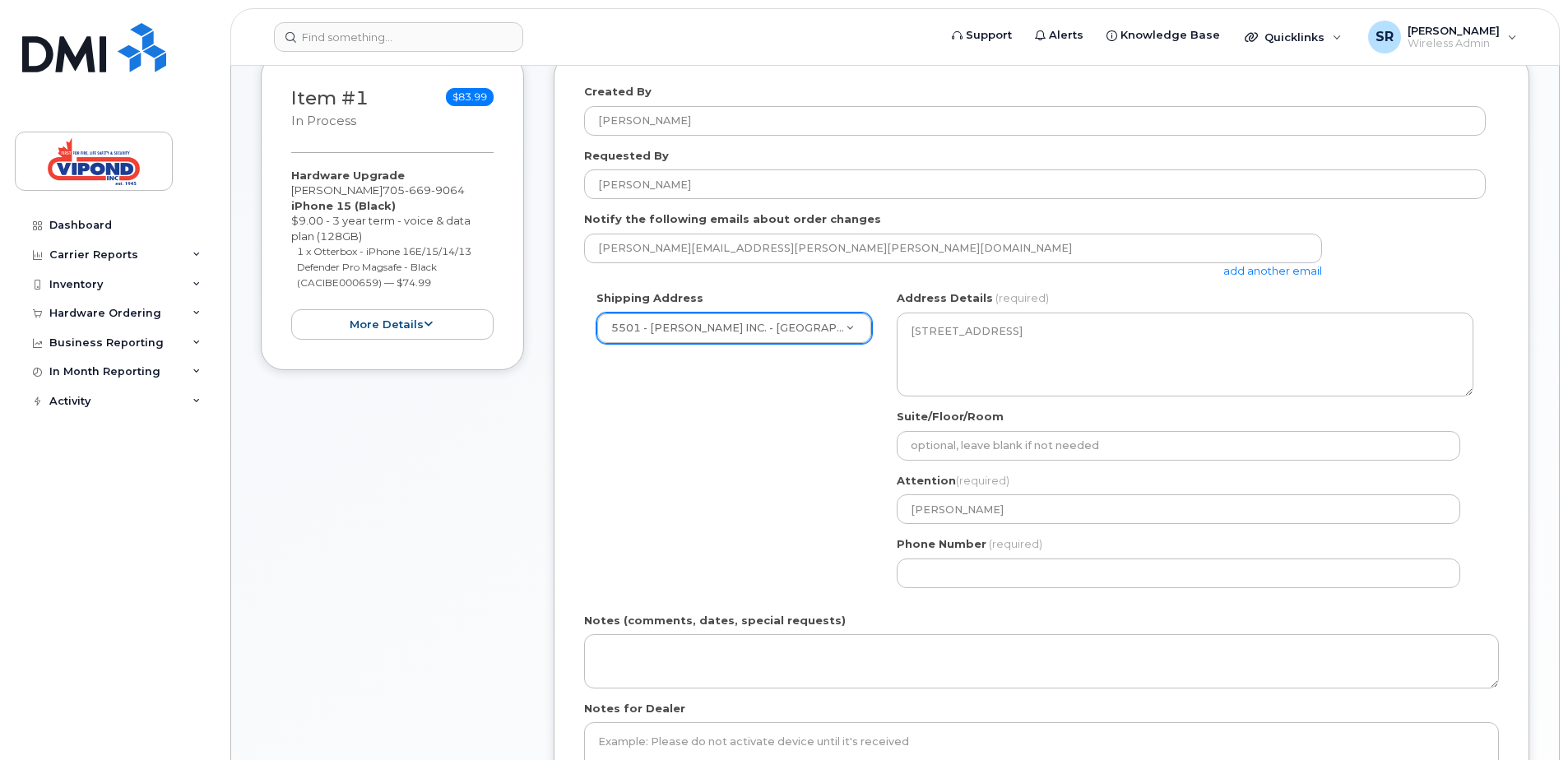
click at [1378, 533] on div "ON Sudbury Search your address... Manually edit your address Click to search No…" at bounding box center [1185, 444] width 601 height 309
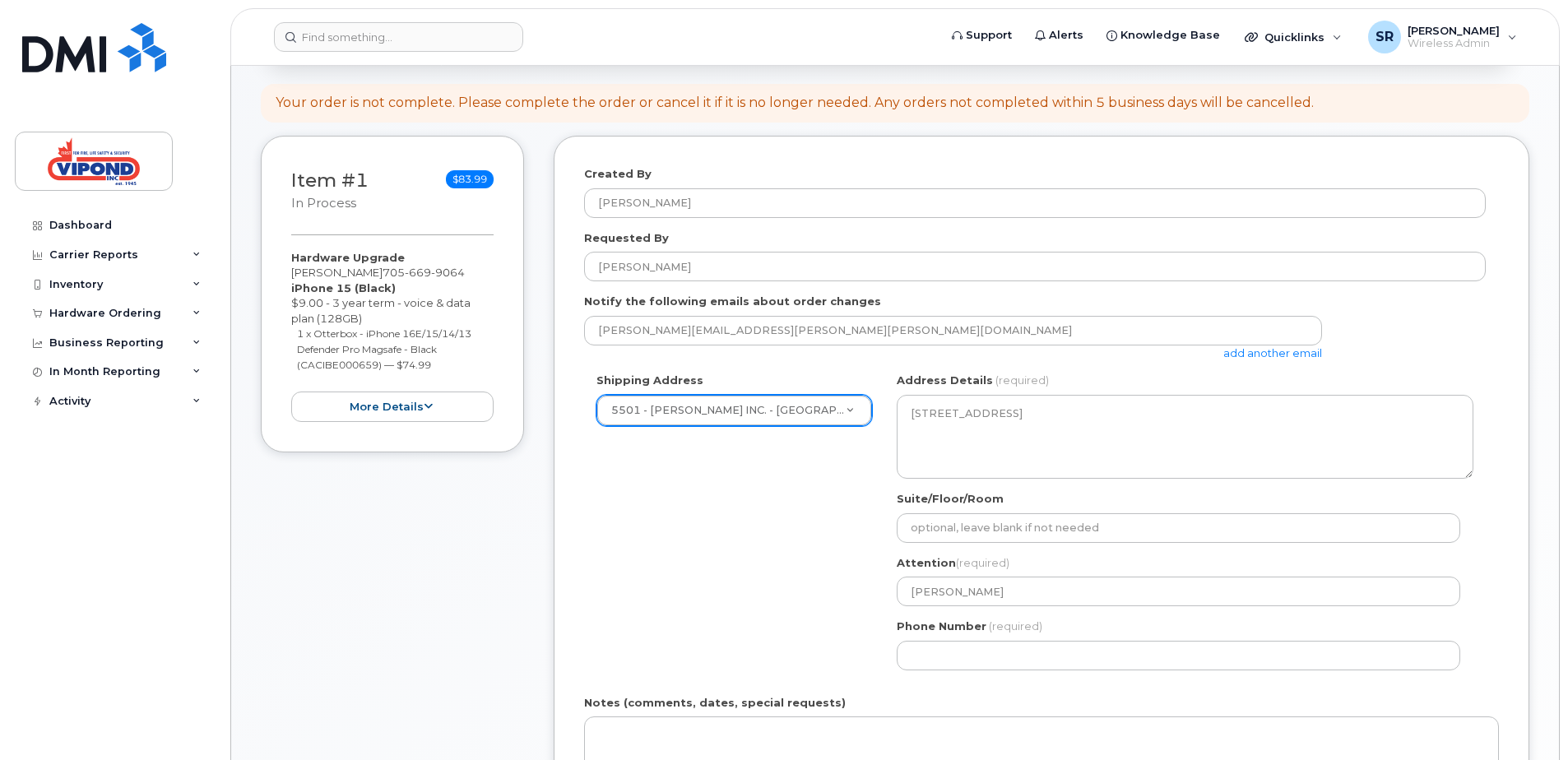
scroll to position [0, 0]
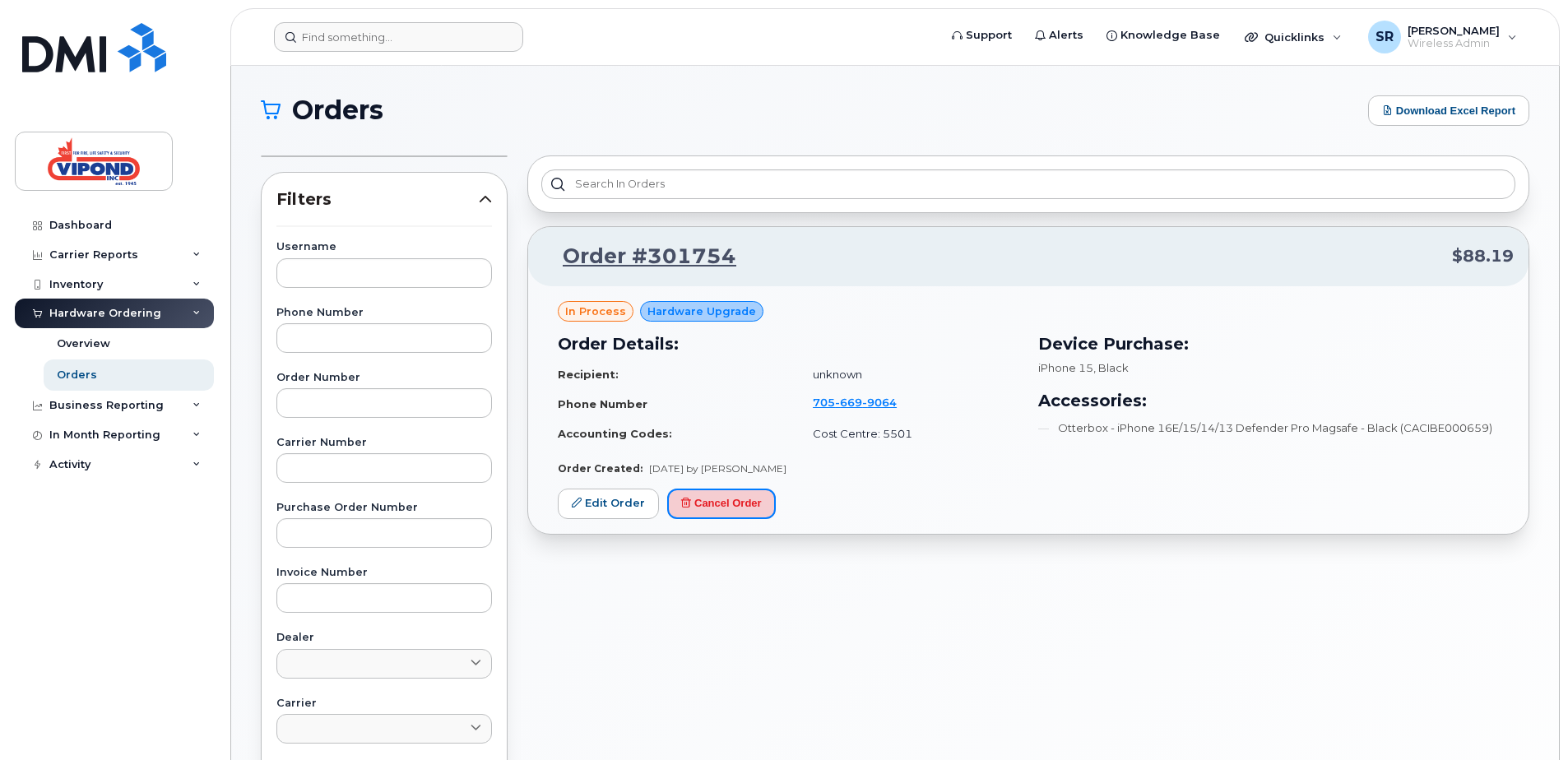
drag, startPoint x: 723, startPoint y: 510, endPoint x: 870, endPoint y: 45, distance: 487.7
click at [723, 510] on button "Cancel Order" at bounding box center [721, 503] width 108 height 31
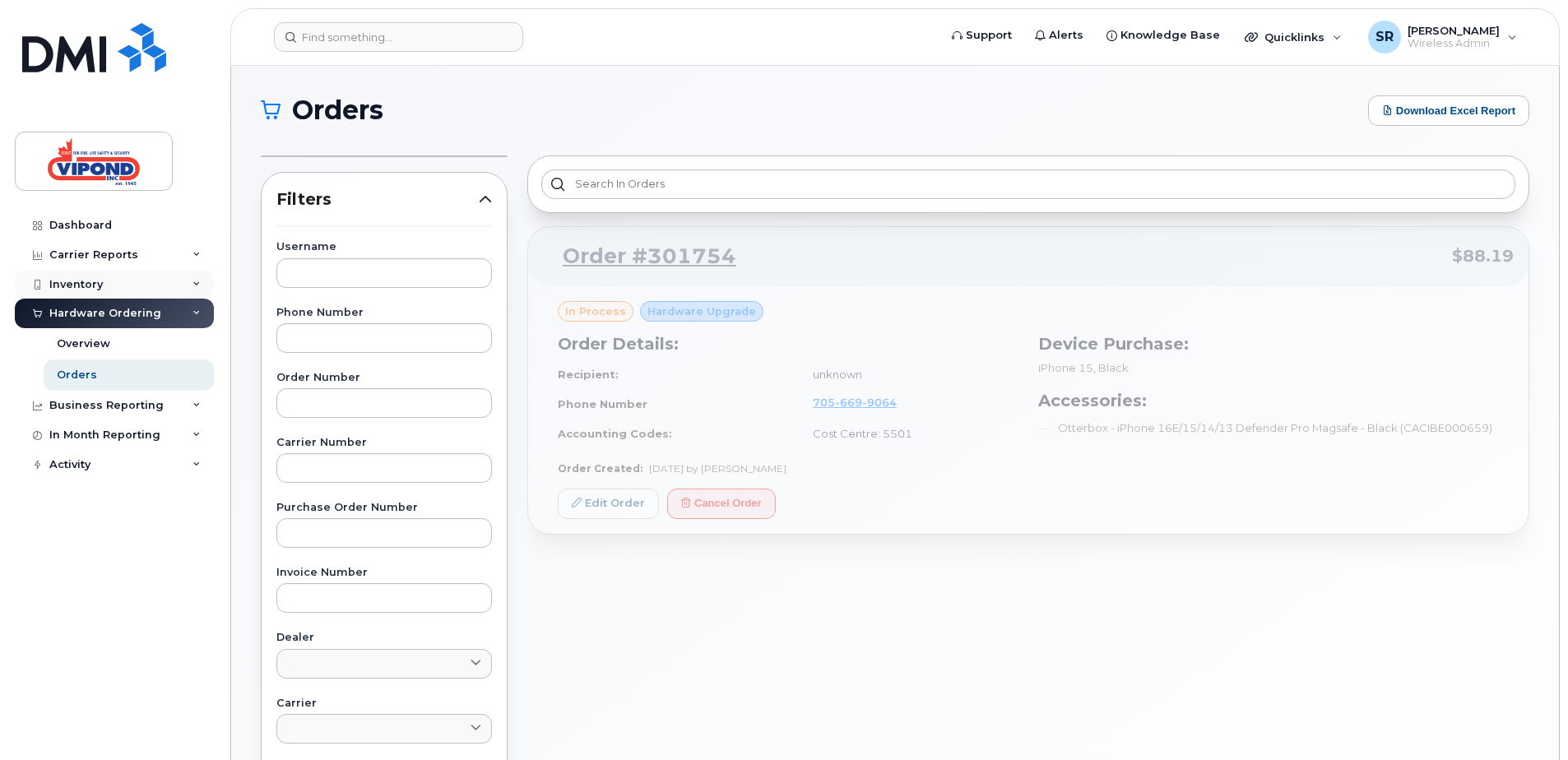
click at [117, 285] on div "Inventory" at bounding box center [115, 285] width 199 height 30
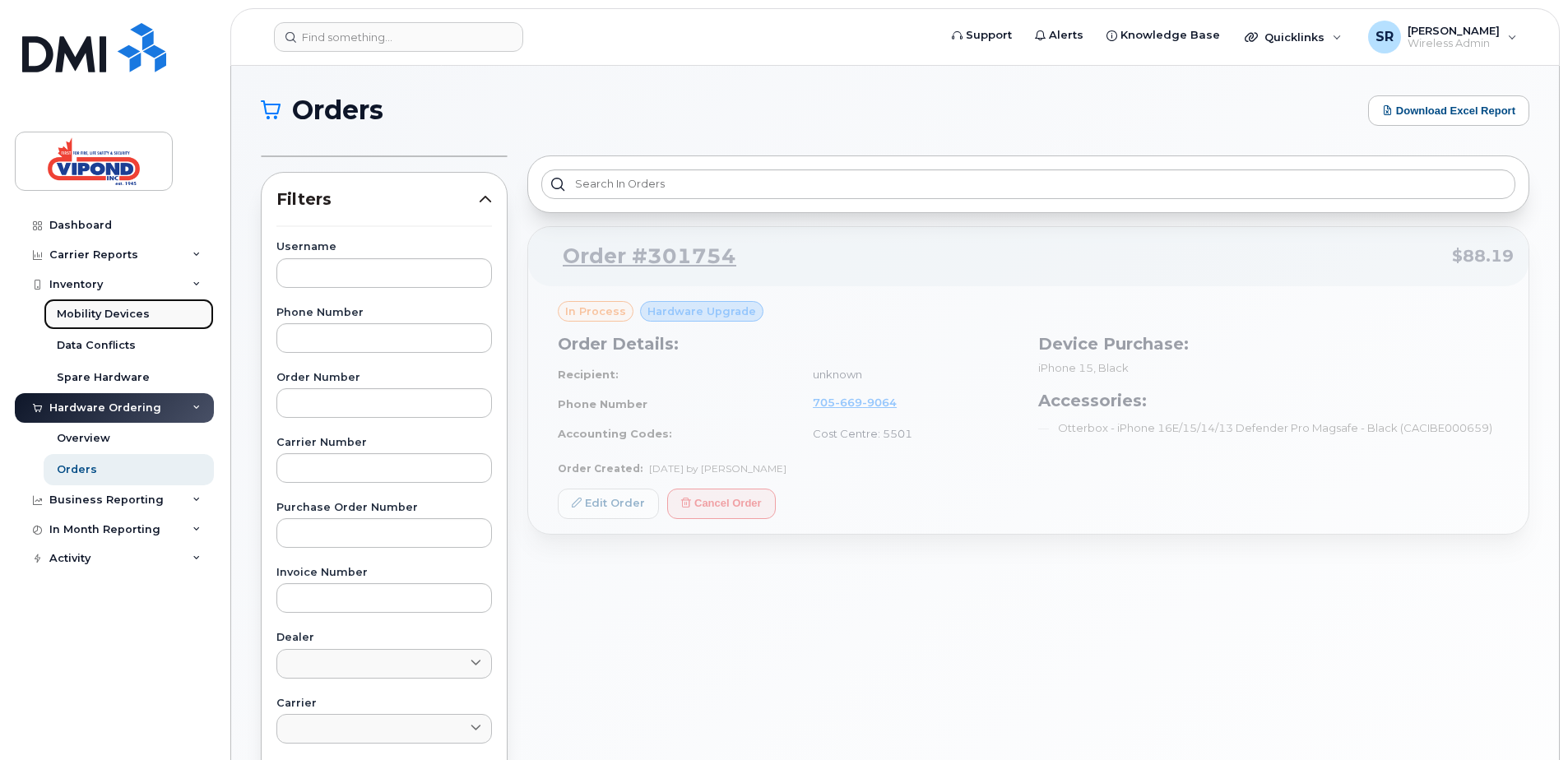
click at [114, 314] on div "Mobility Devices" at bounding box center [102, 314] width 93 height 15
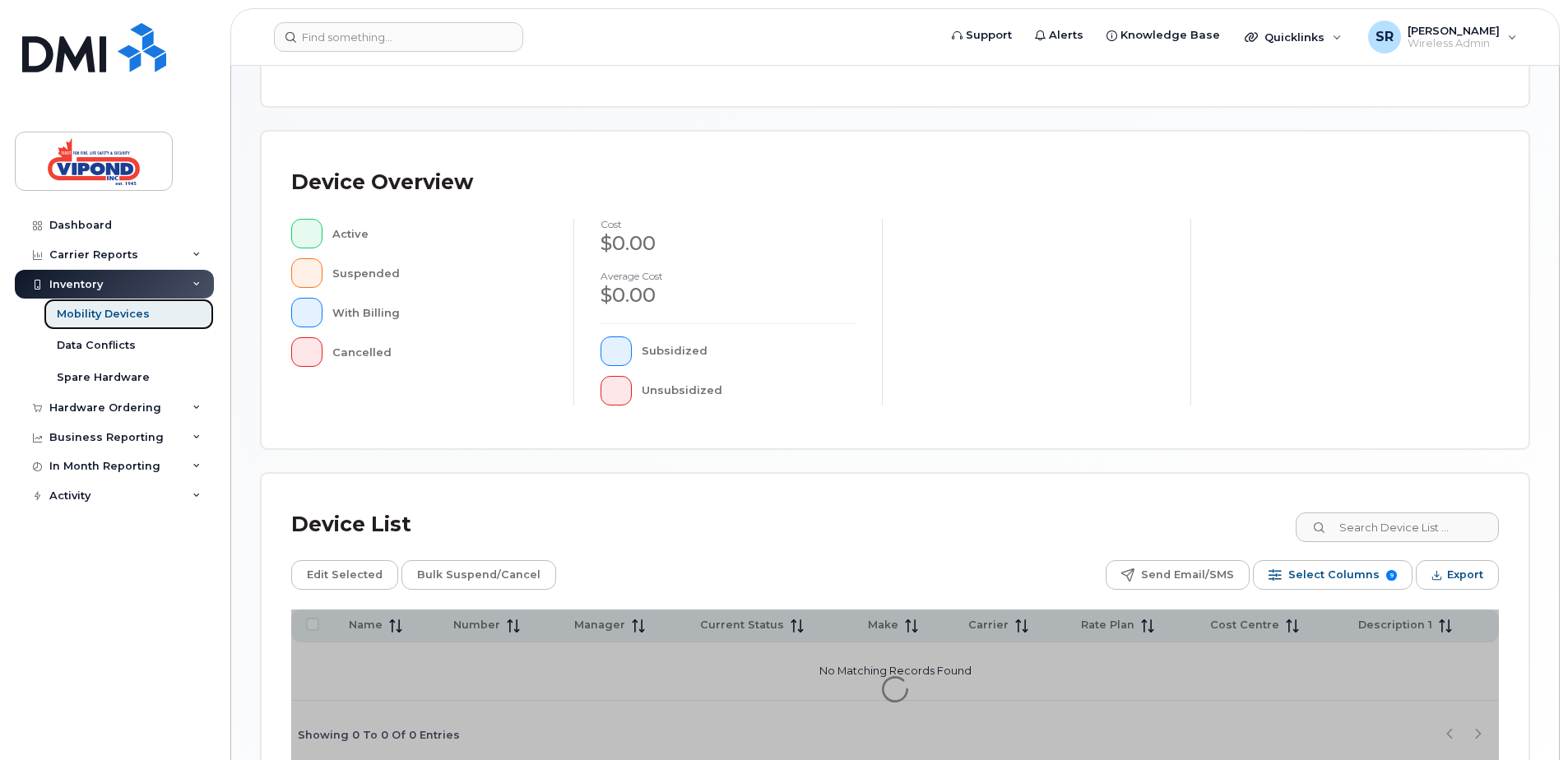
scroll to position [371, 0]
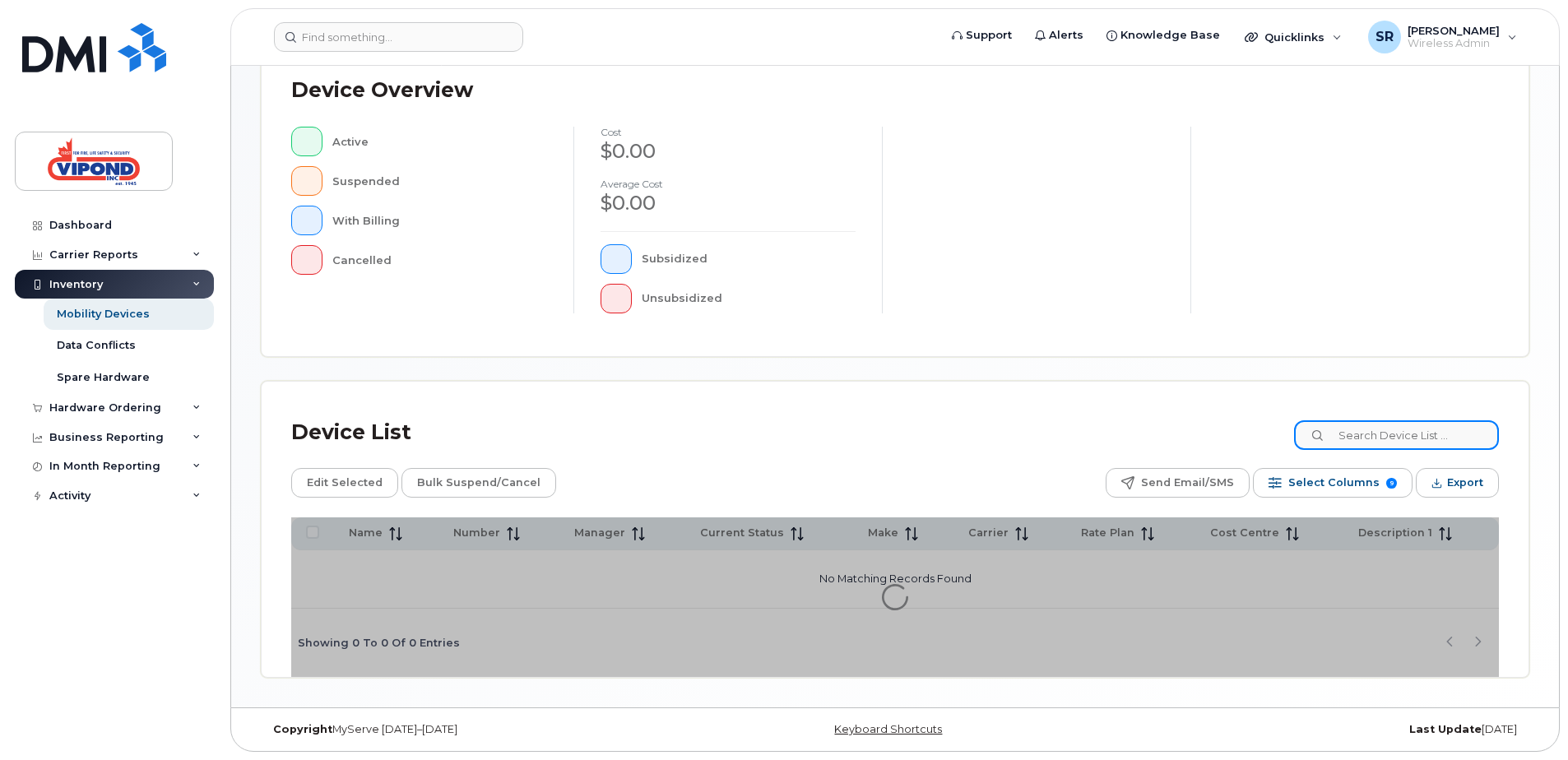
click at [1367, 432] on input at bounding box center [1396, 436] width 204 height 30
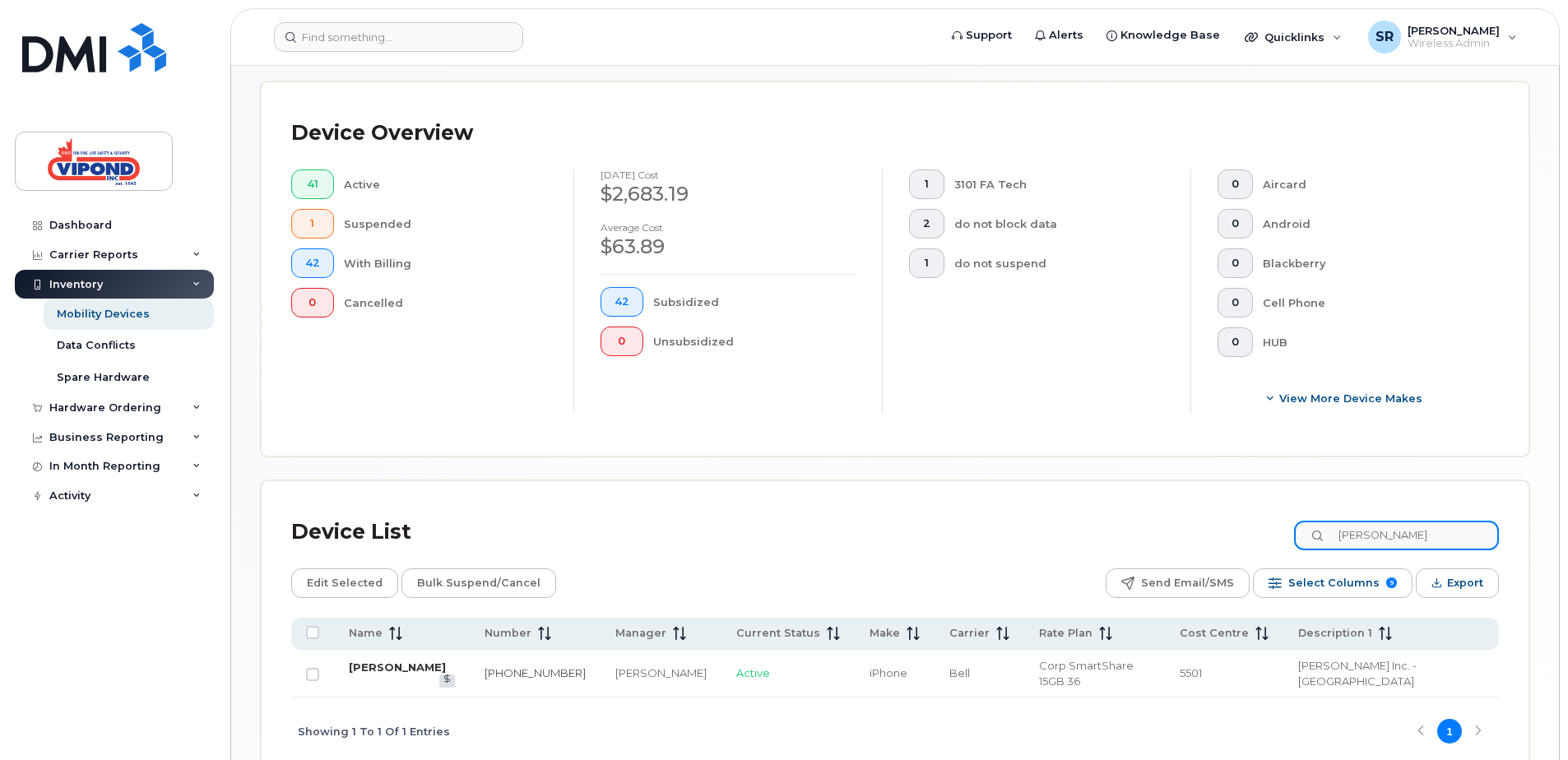
type input "cory"
click at [416, 664] on link "[PERSON_NAME]" at bounding box center [398, 667] width 97 height 13
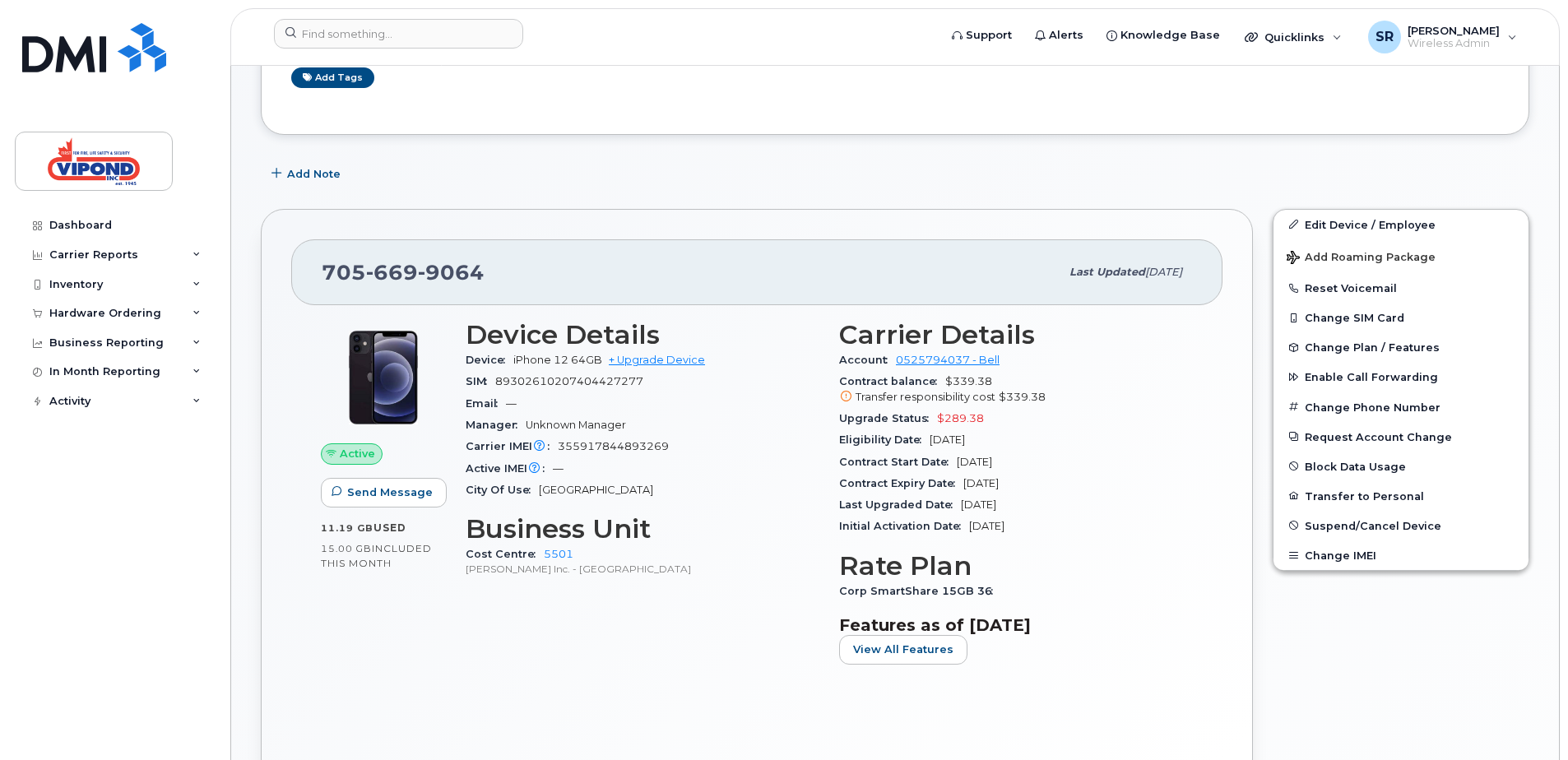
scroll to position [329, 0]
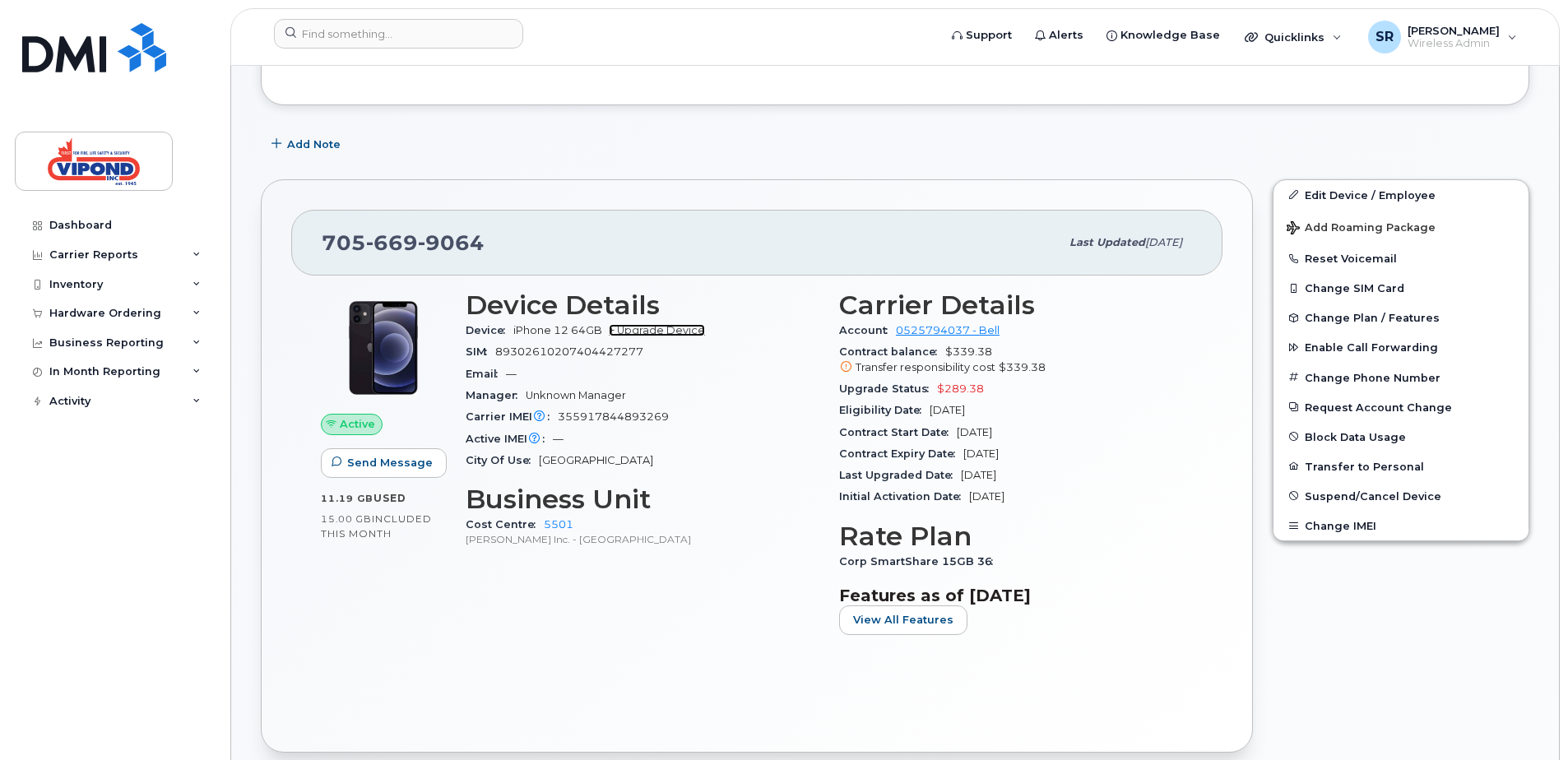
click at [645, 331] on link "+ Upgrade Device" at bounding box center [657, 331] width 96 height 12
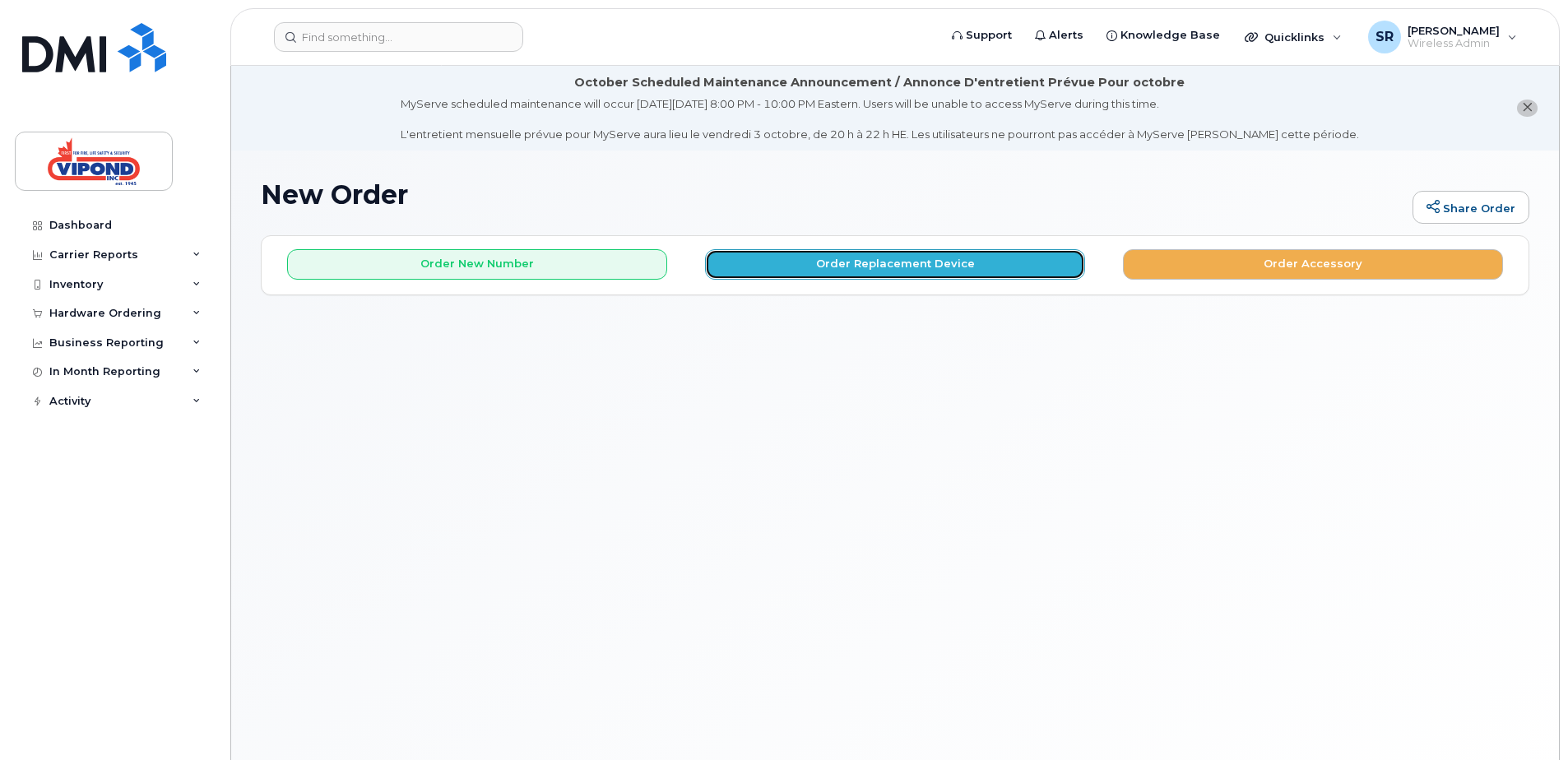
click at [897, 262] on button "Order Replacement Device" at bounding box center [895, 265] width 380 height 31
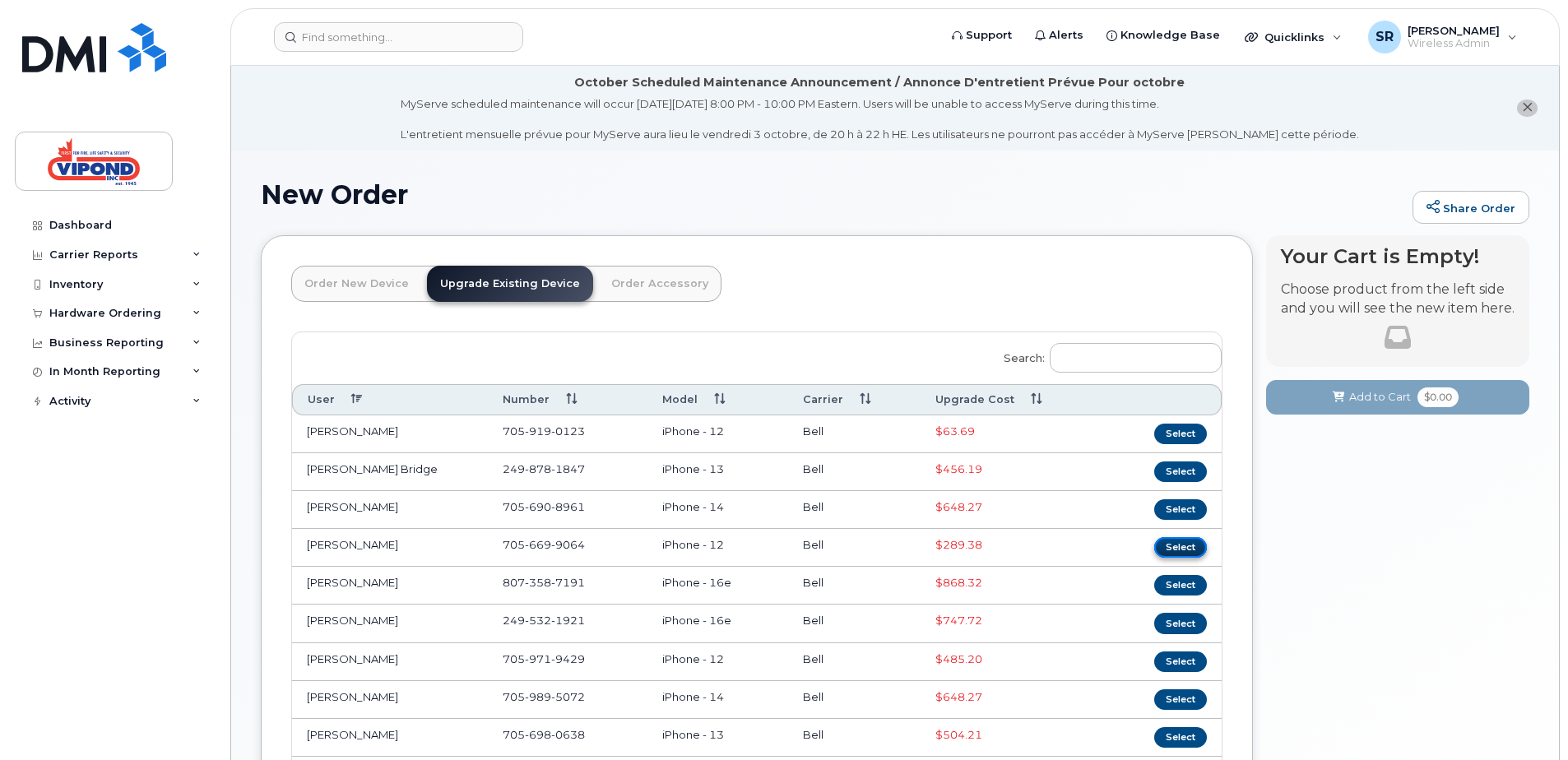
click at [1178, 546] on button "Select" at bounding box center [1180, 547] width 53 height 20
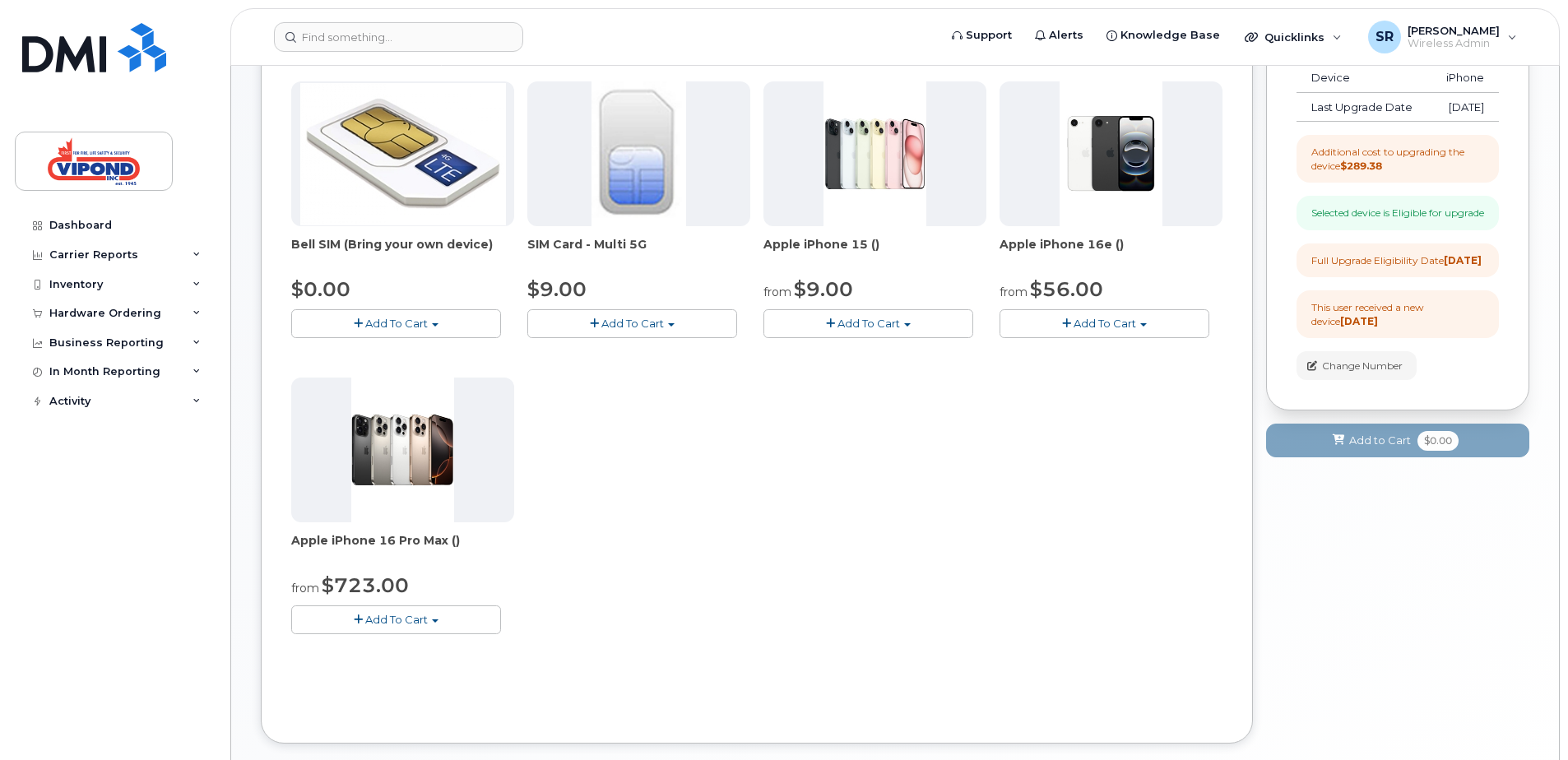
scroll to position [329, 0]
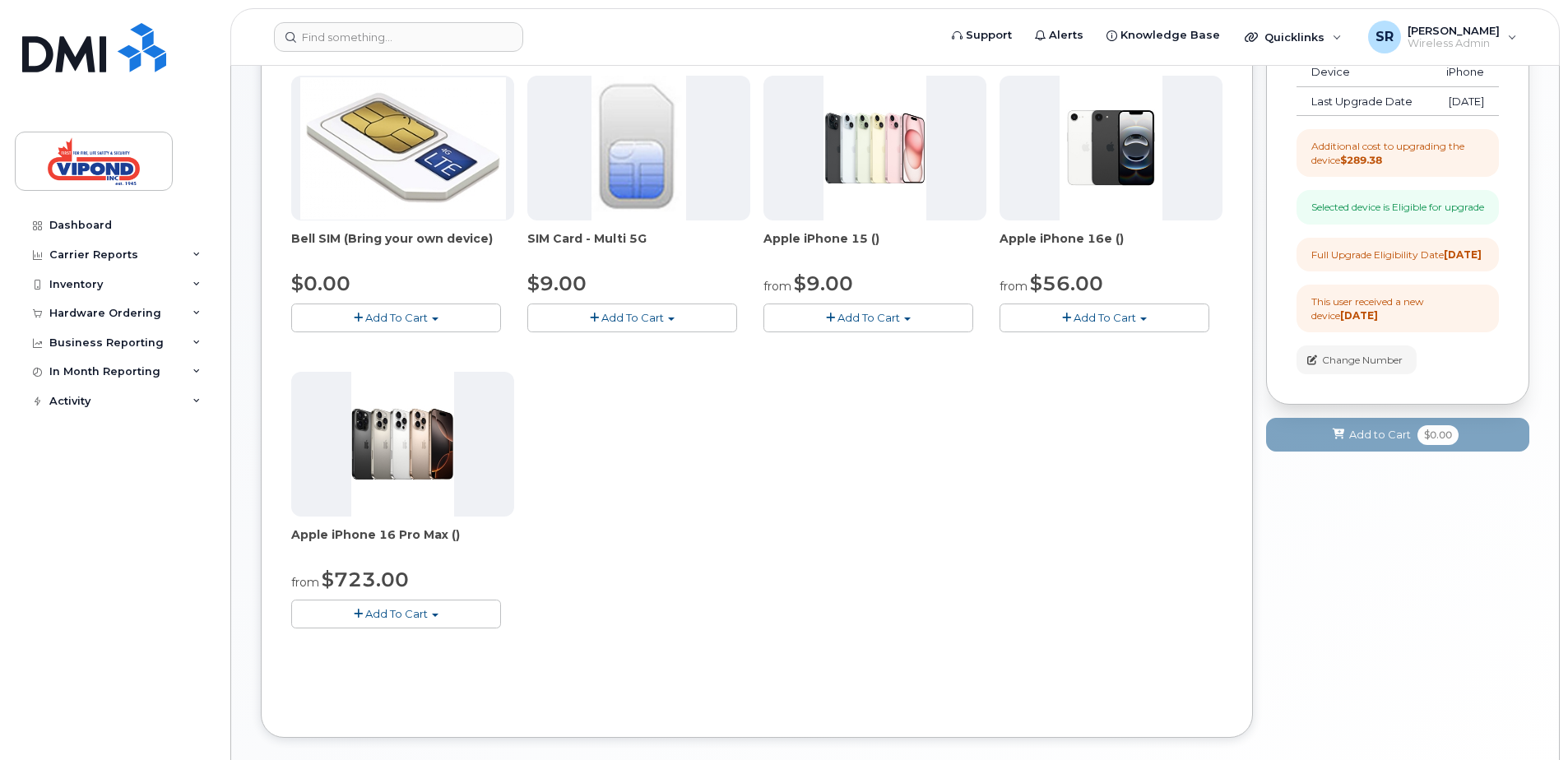
click at [861, 317] on span "Add To Cart" at bounding box center [868, 317] width 63 height 13
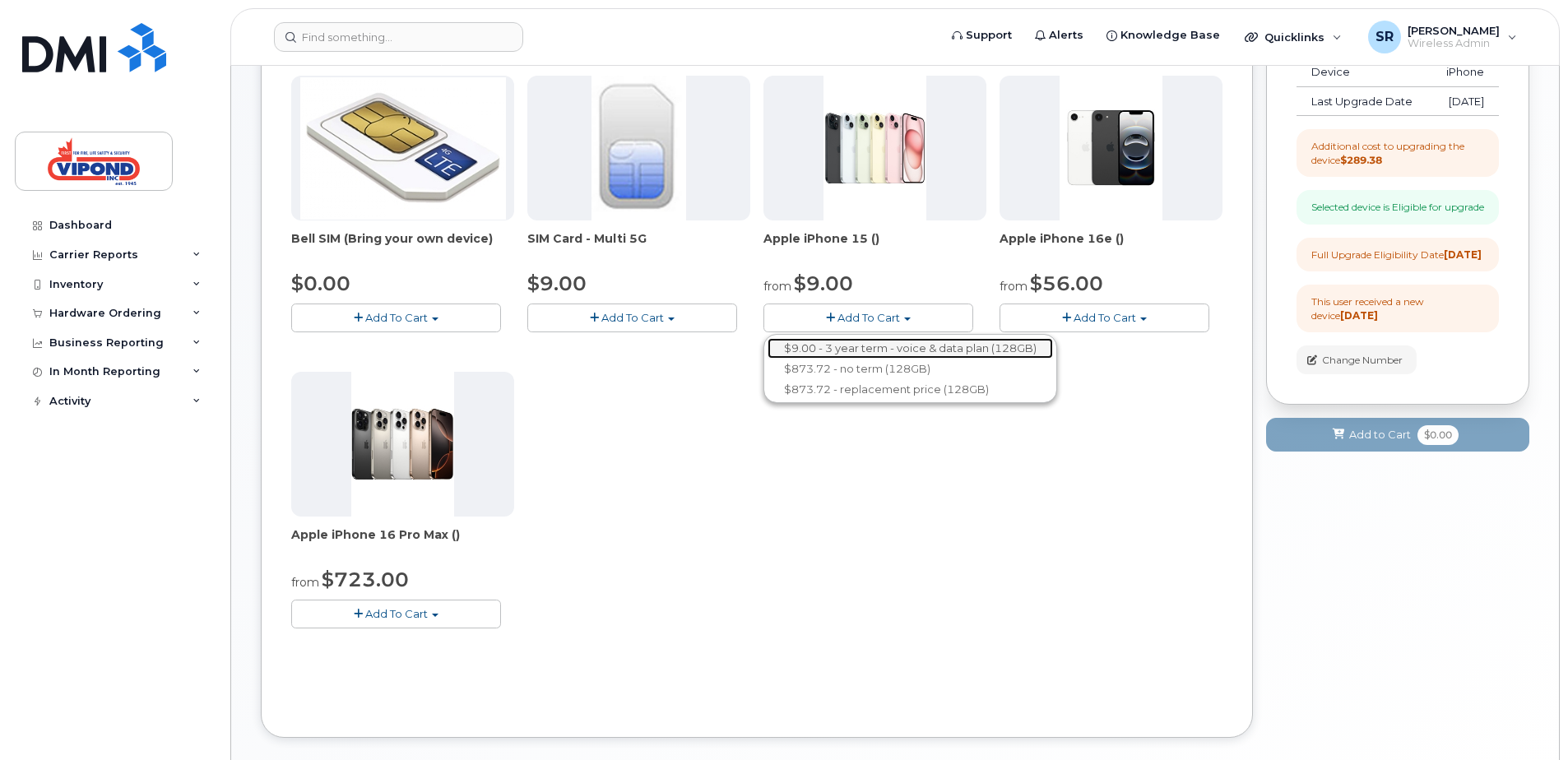
click at [880, 347] on link "$9.00 - 3 year term - voice & data plan (128GB)" at bounding box center [910, 348] width 286 height 20
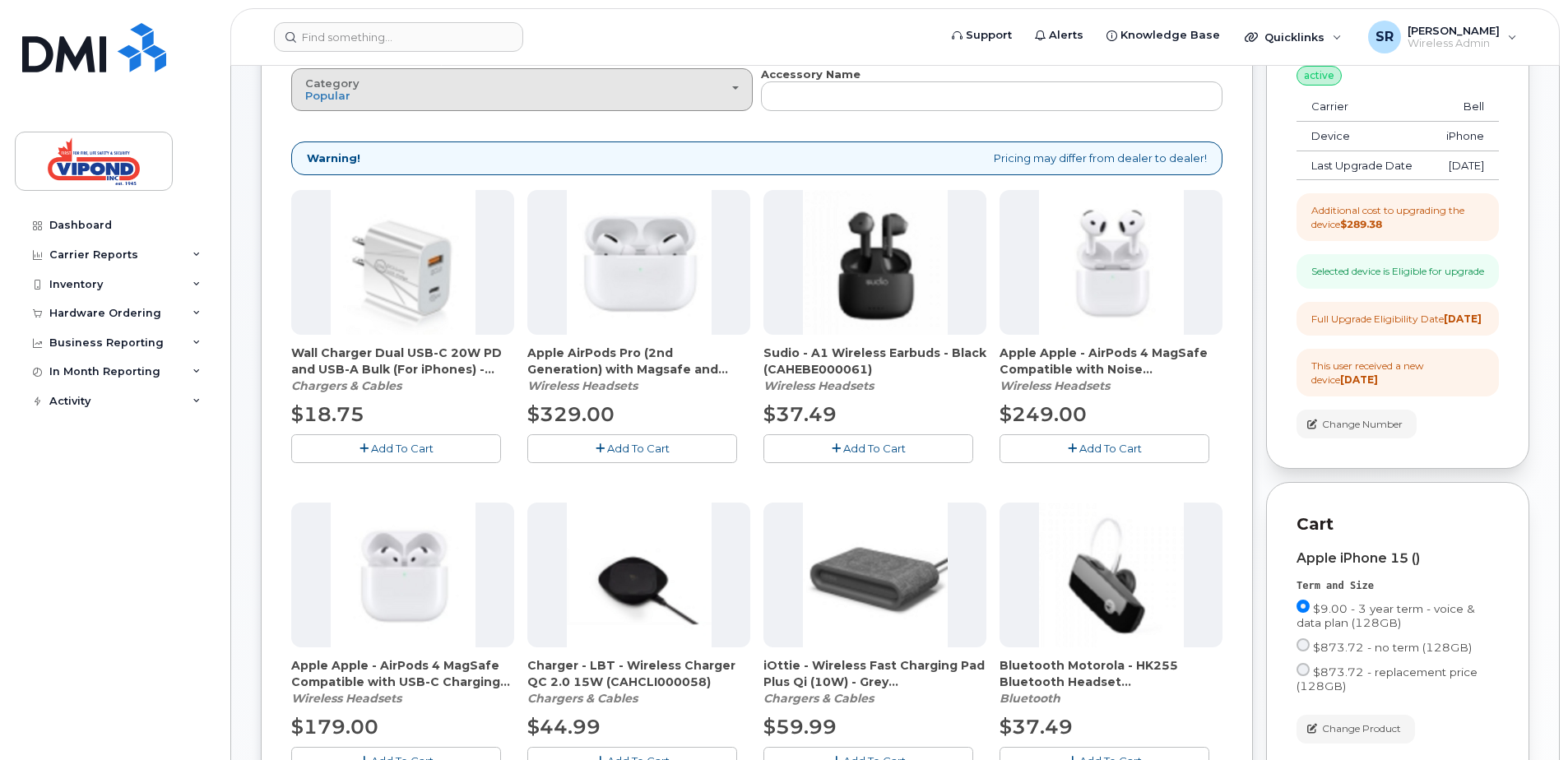
scroll to position [247, 0]
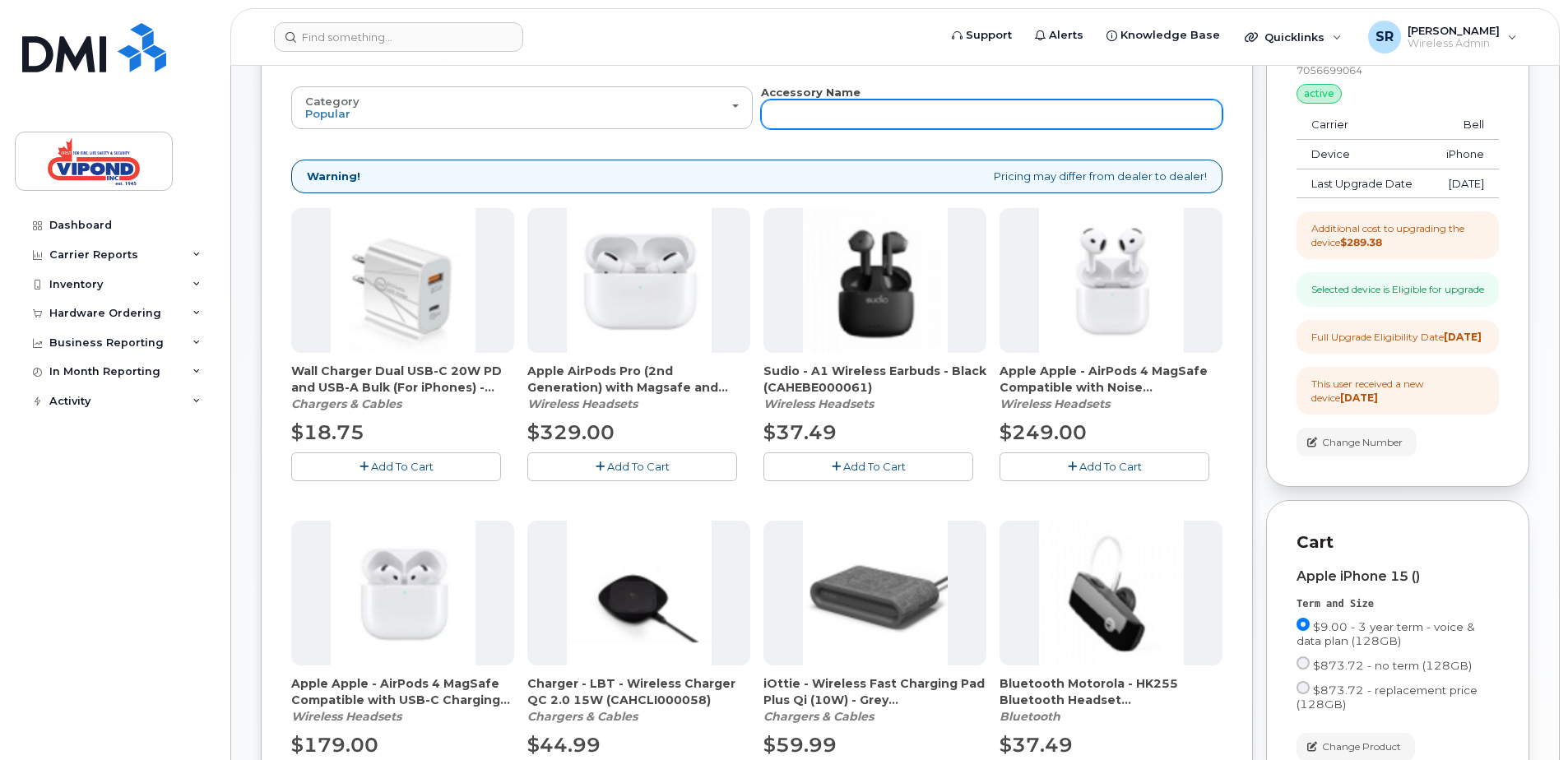
click at [977, 113] on input "text" at bounding box center [992, 115] width 462 height 30
type input "ott"
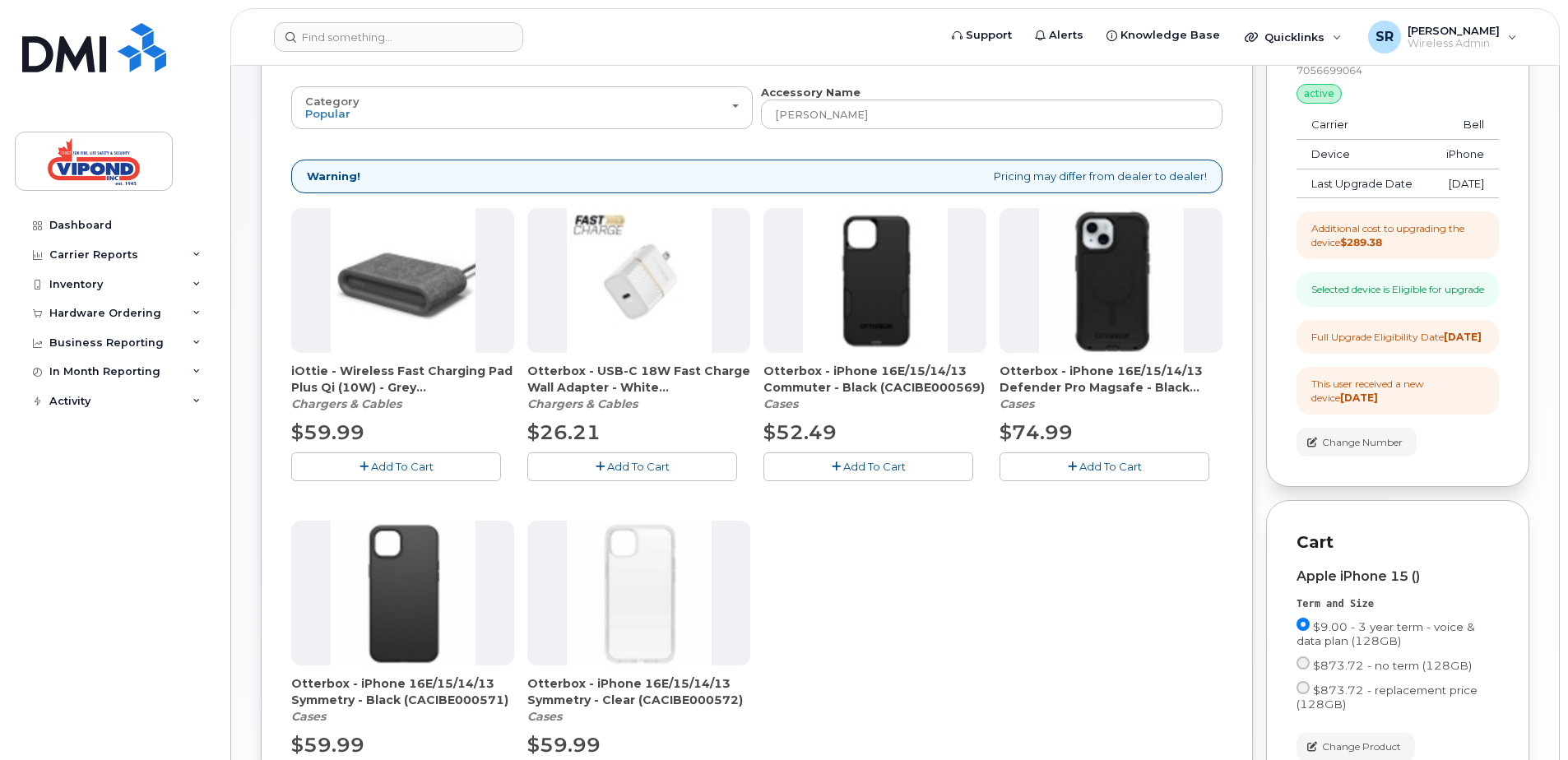
click at [1106, 458] on button "Add To Cart" at bounding box center [1104, 466] width 210 height 29
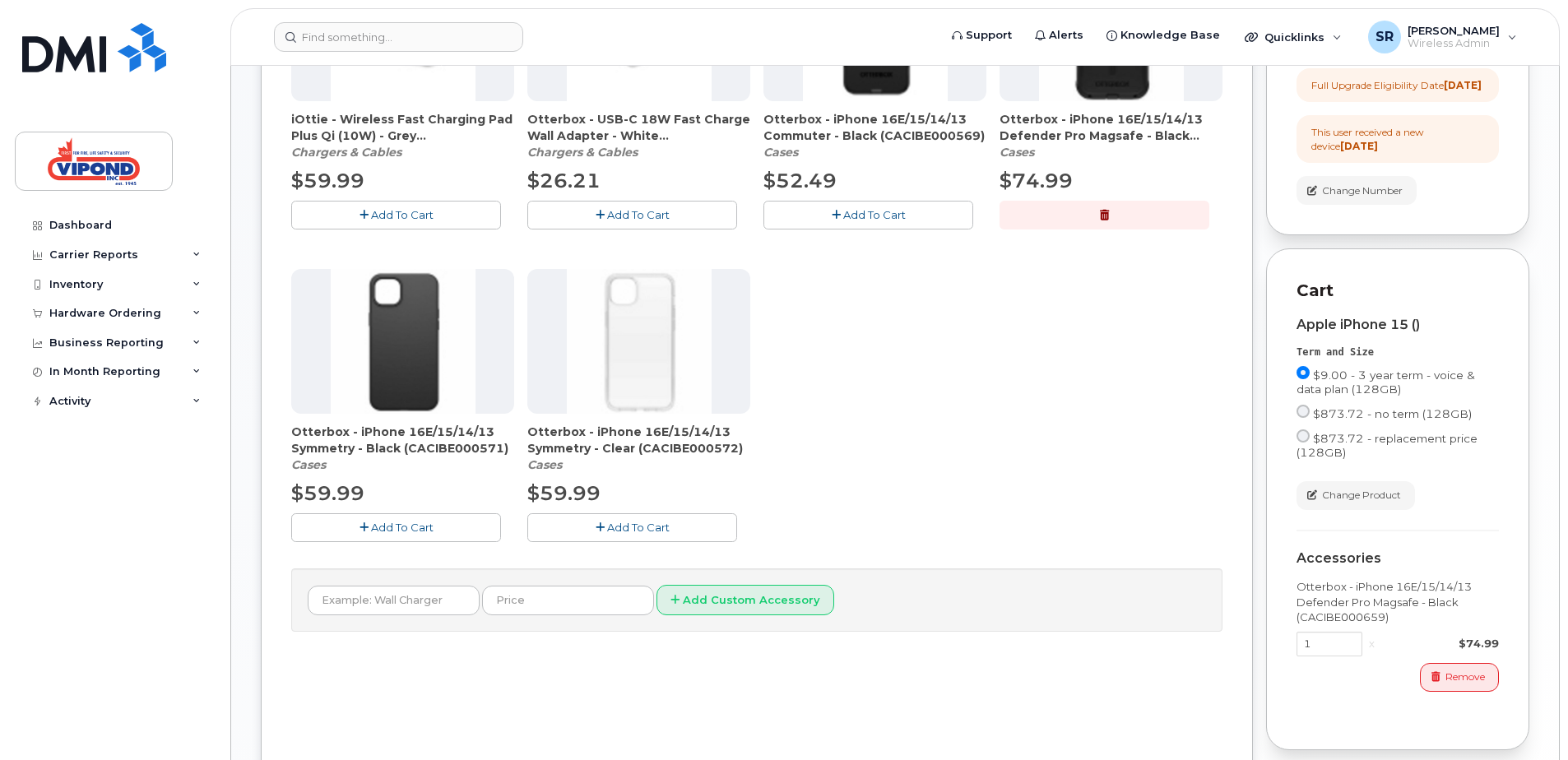
scroll to position [576, 0]
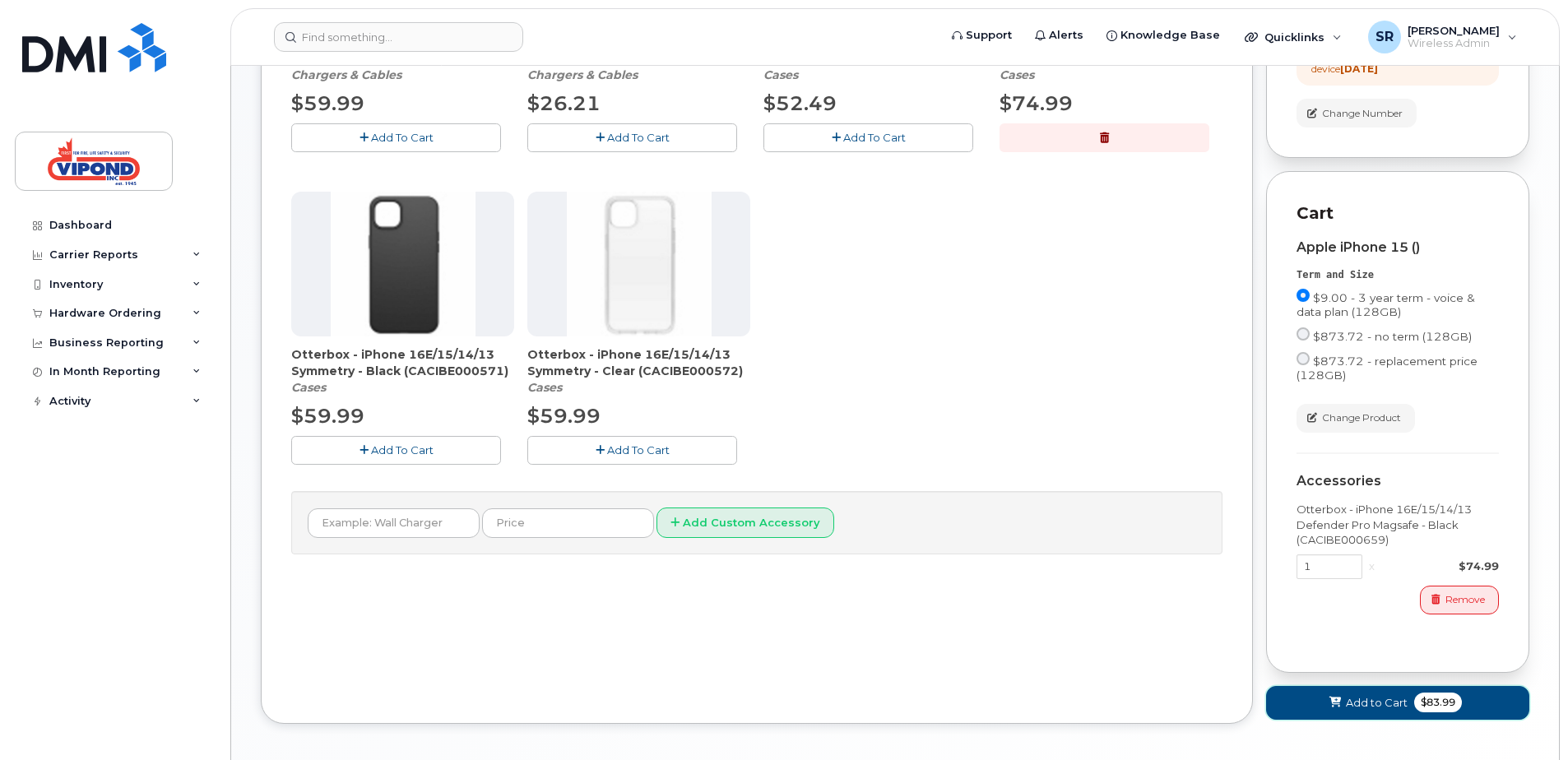
click at [1430, 712] on span "$83.99" at bounding box center [1438, 703] width 48 height 19
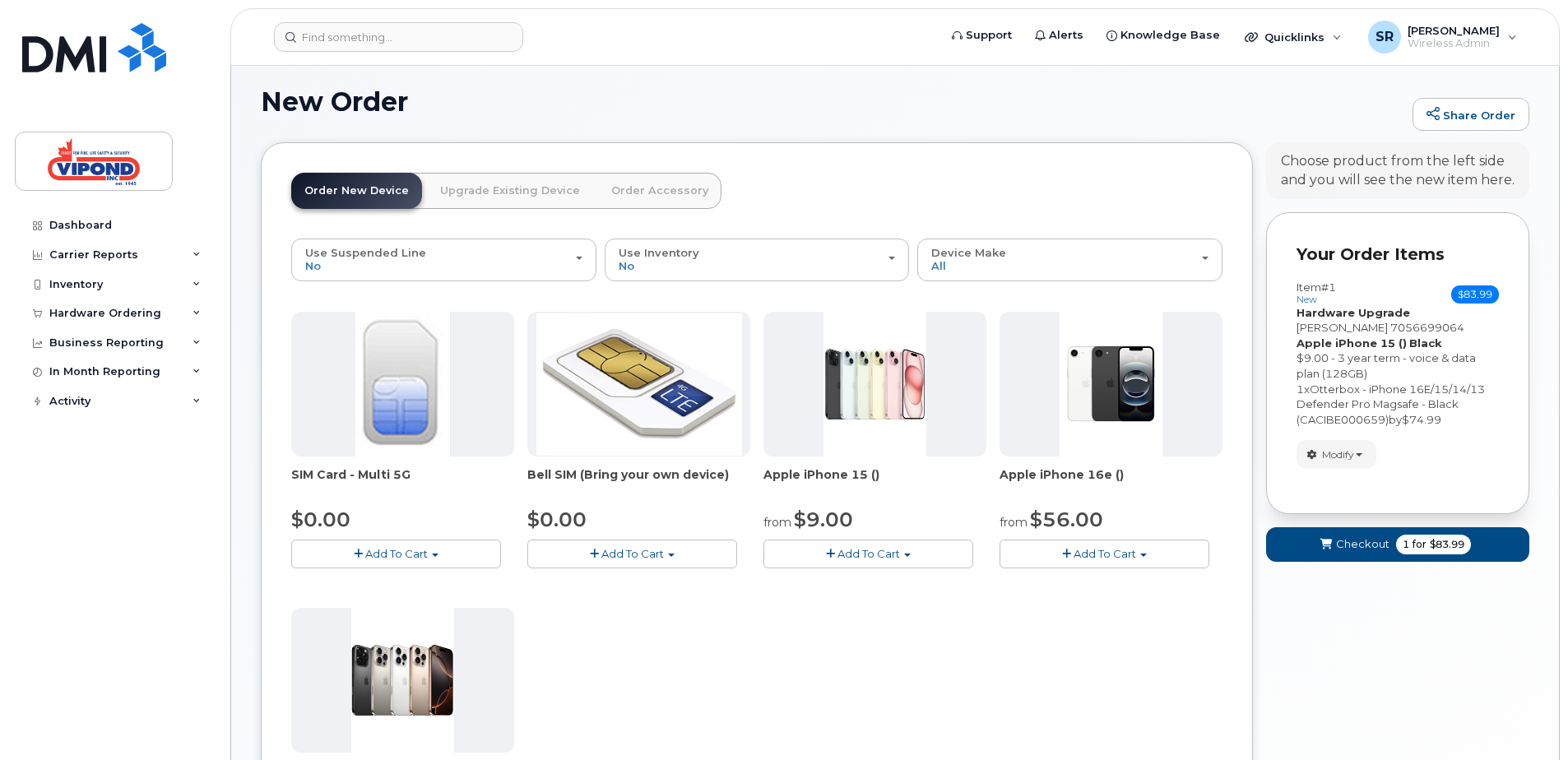
scroll to position [414, 0]
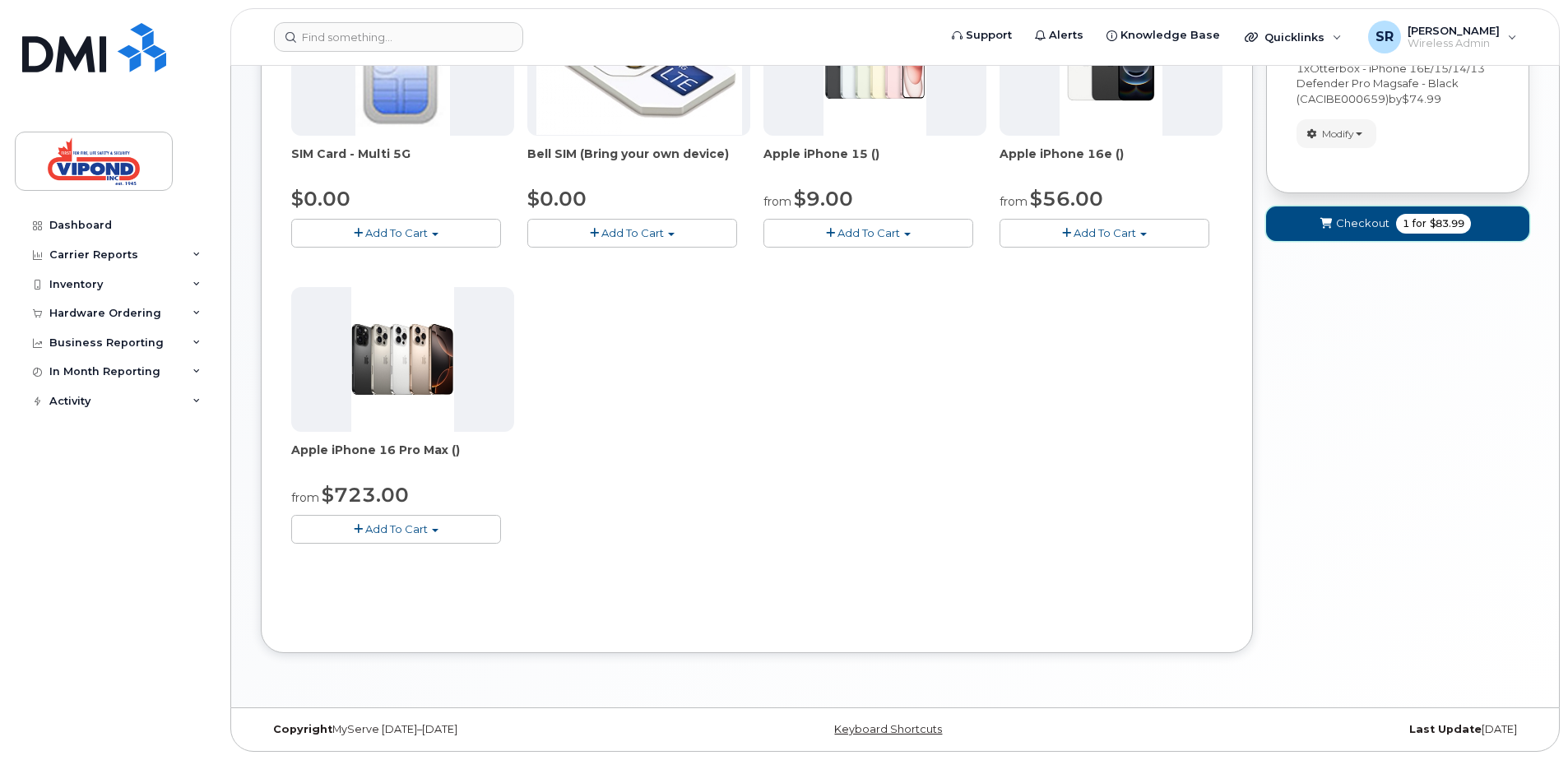
click at [1365, 219] on span "Checkout" at bounding box center [1363, 223] width 54 height 16
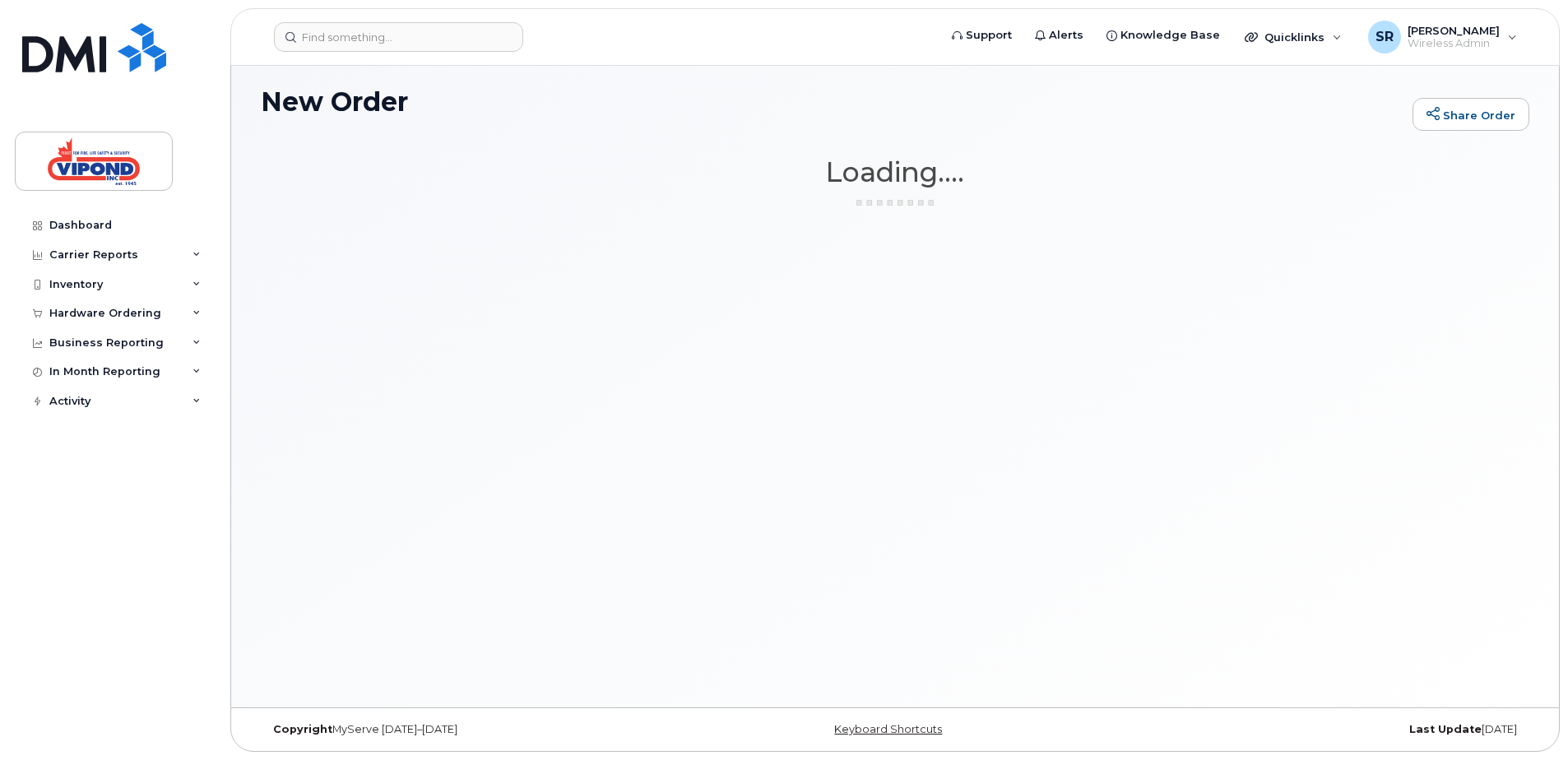
scroll to position [93, 0]
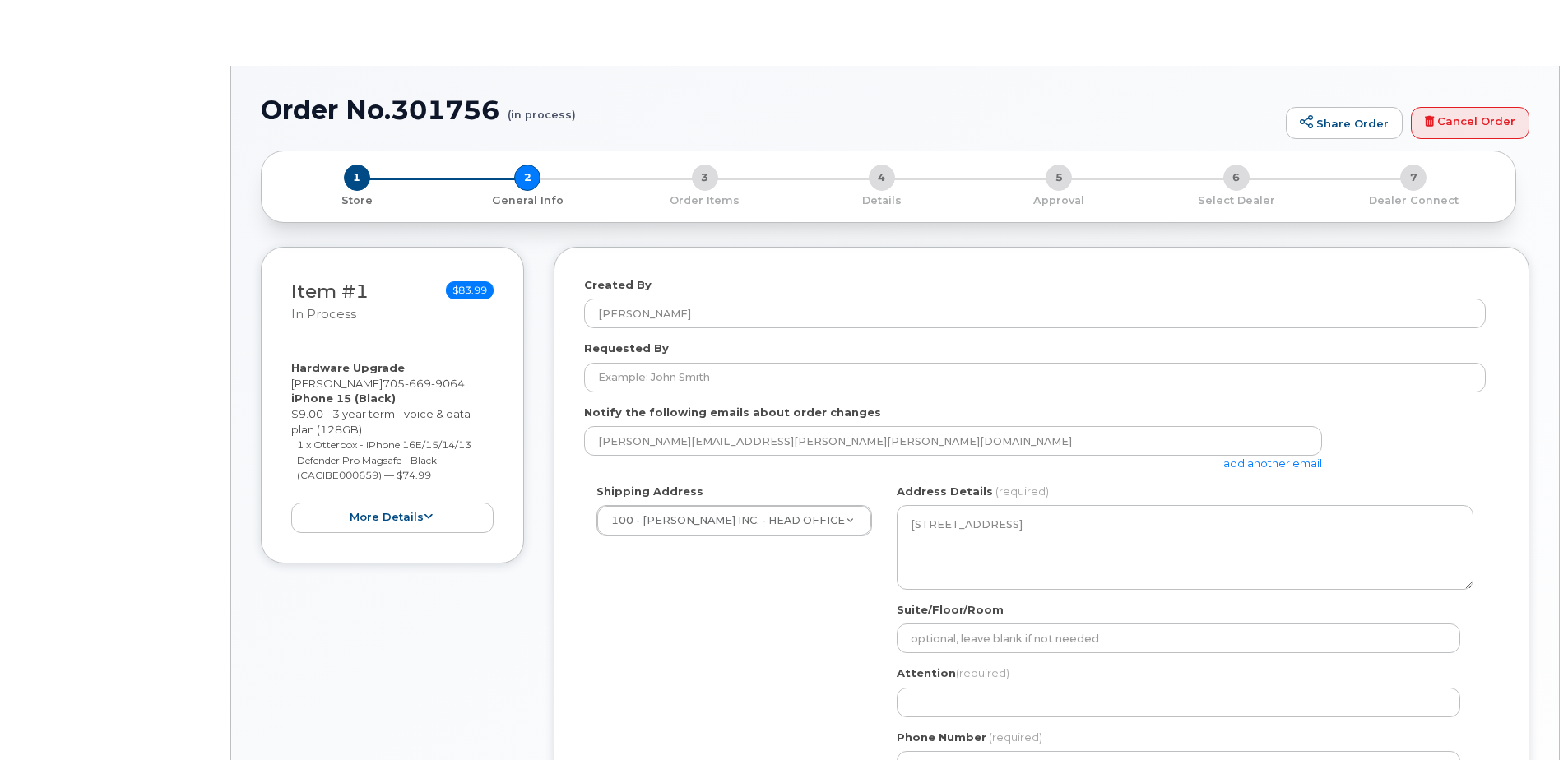
select select
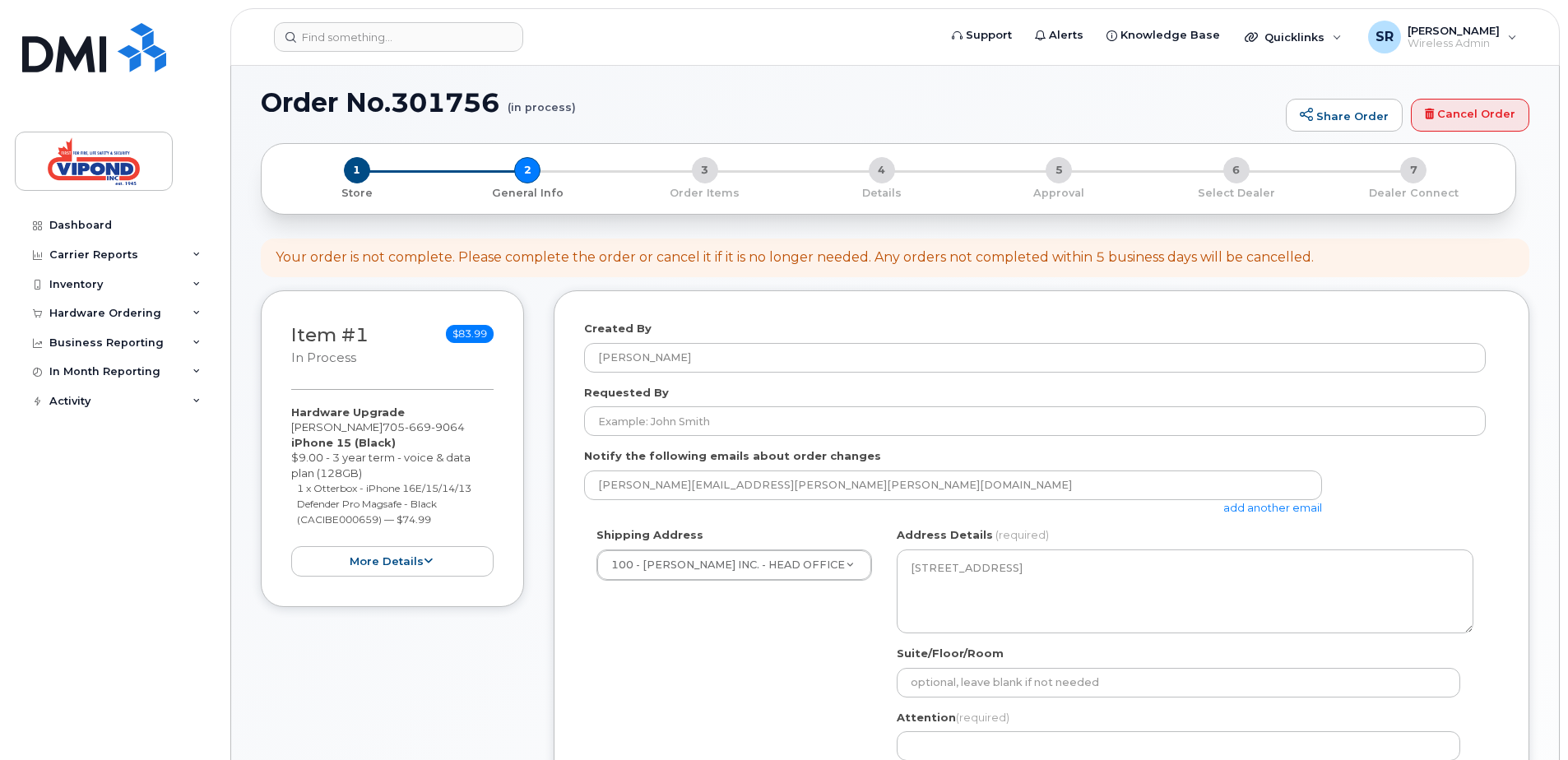
scroll to position [165, 0]
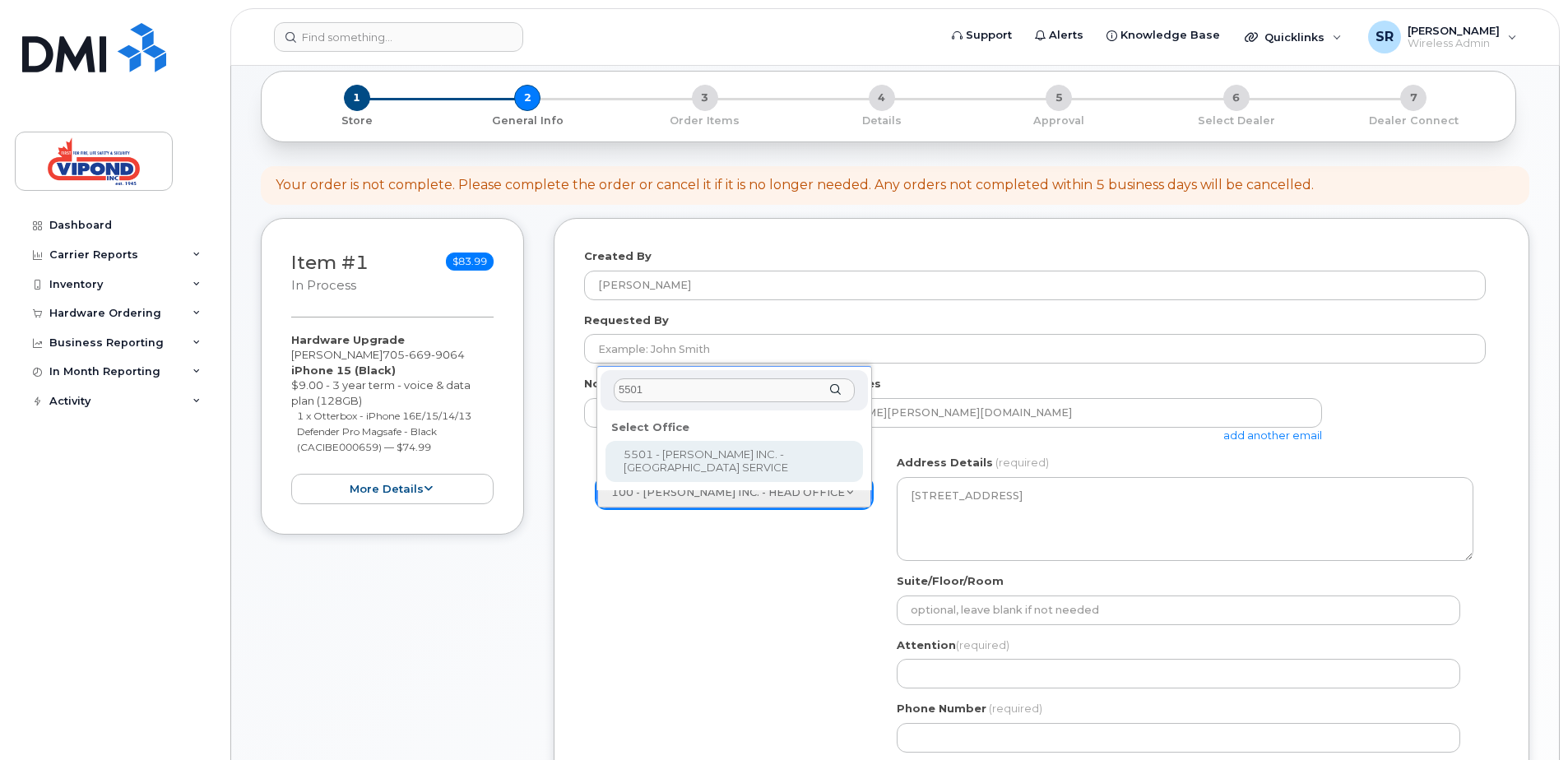
type input "5501"
select select
type textarea "95 Pacific Avenue Sudbury Ontario P3C 3J1"
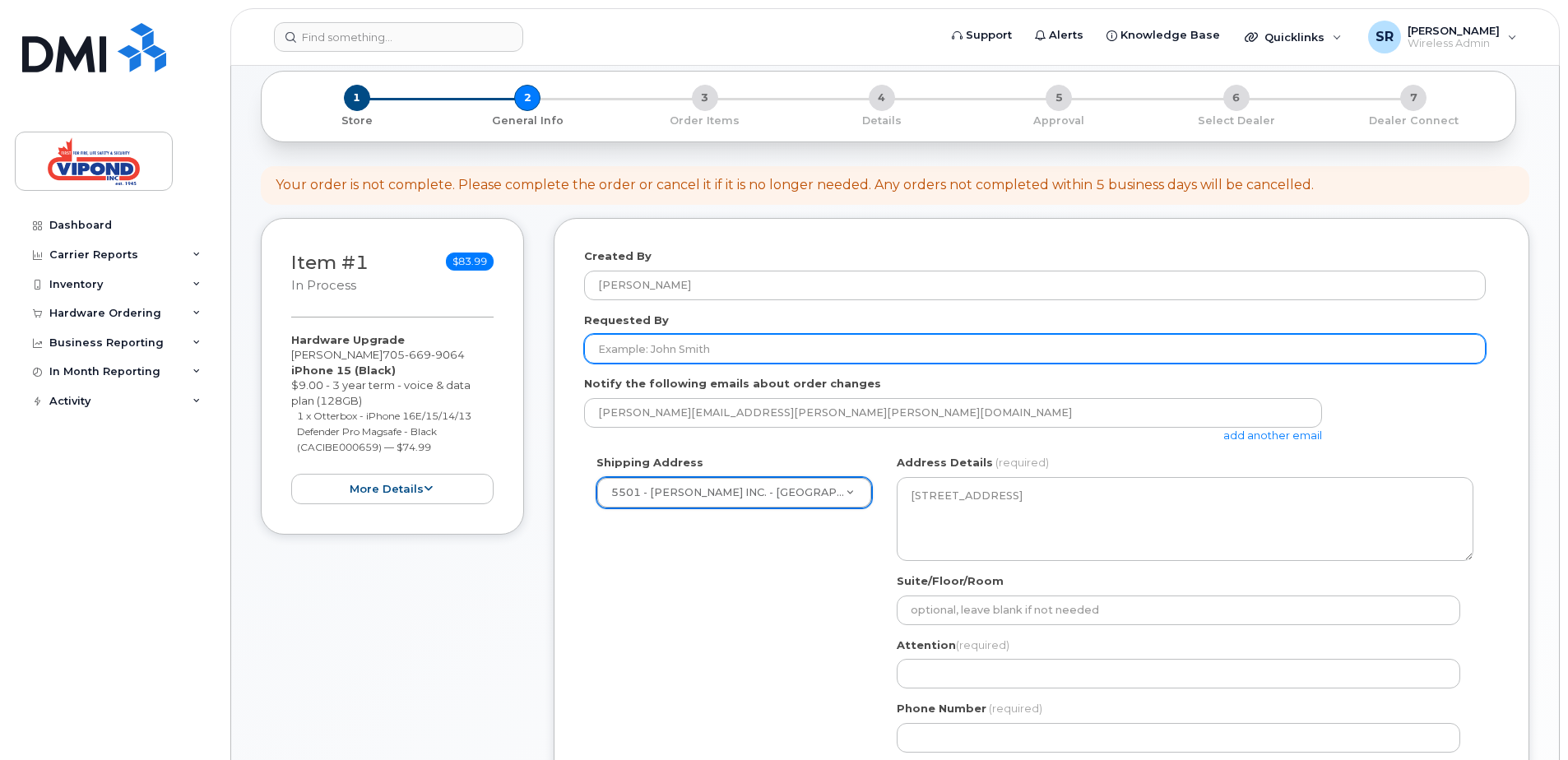
click at [758, 351] on input "Requested By" at bounding box center [1035, 349] width 902 height 30
type input "[PERSON_NAME]"
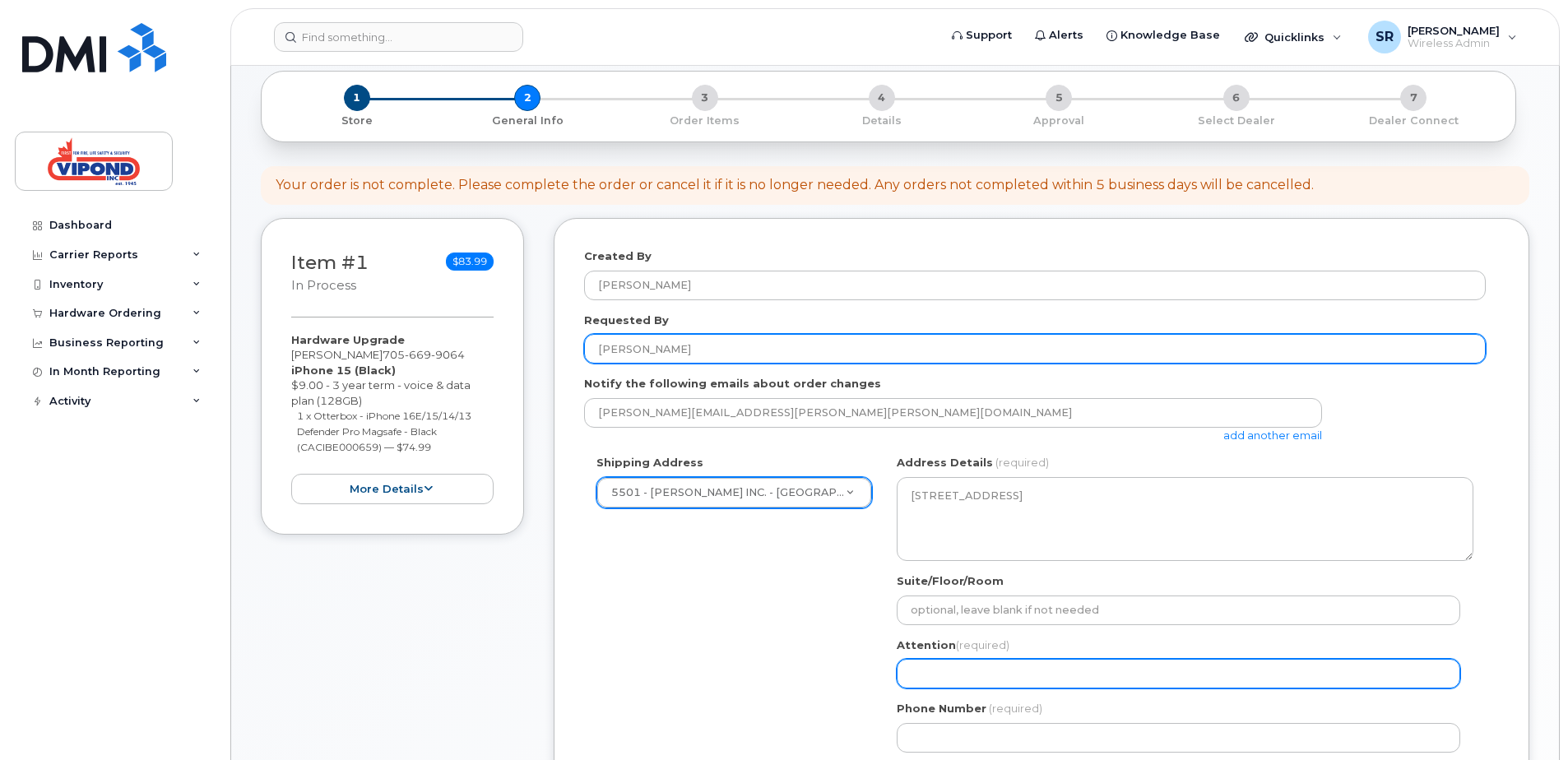
type input "[PERSON_NAME]"
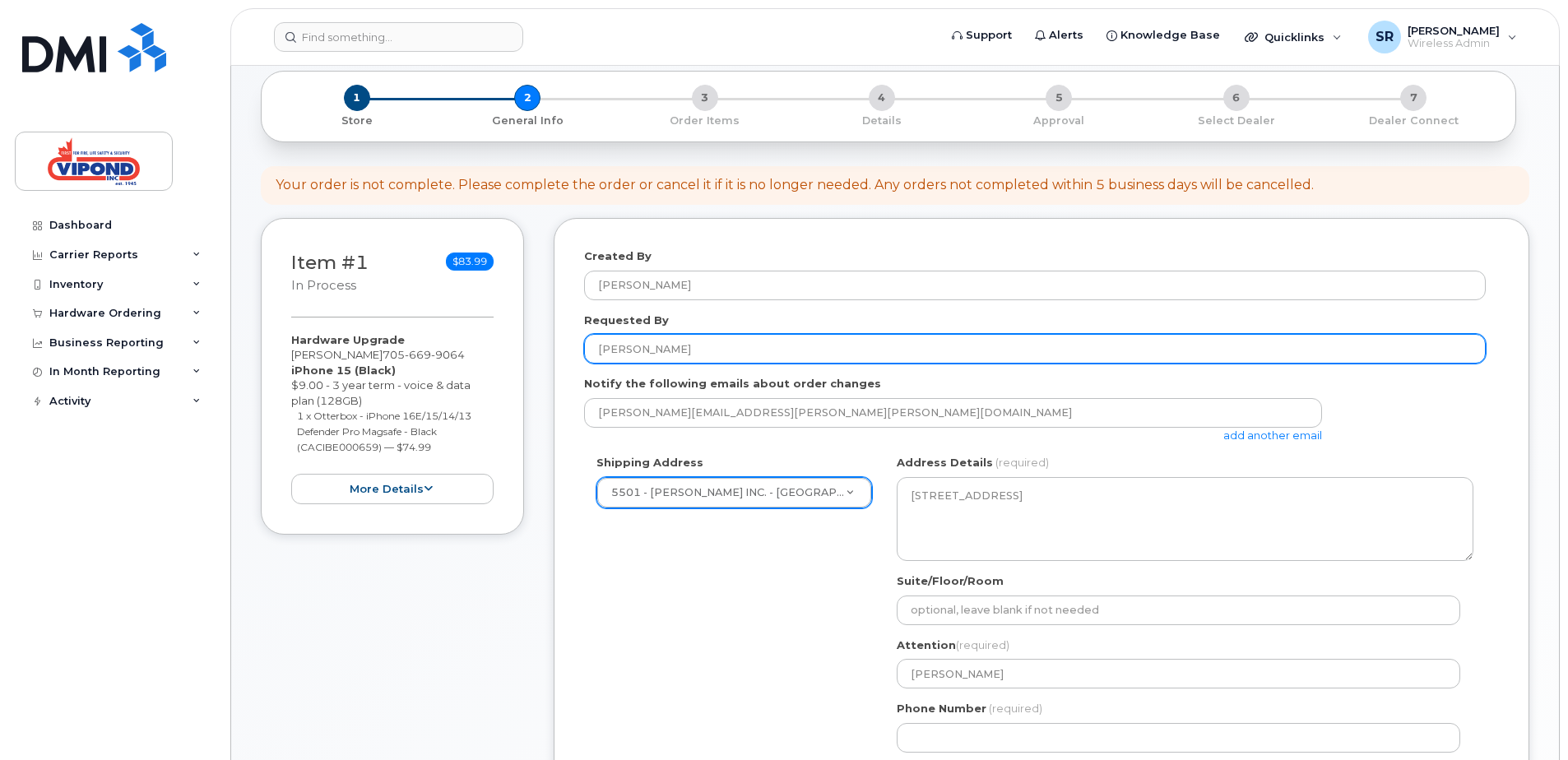
select select
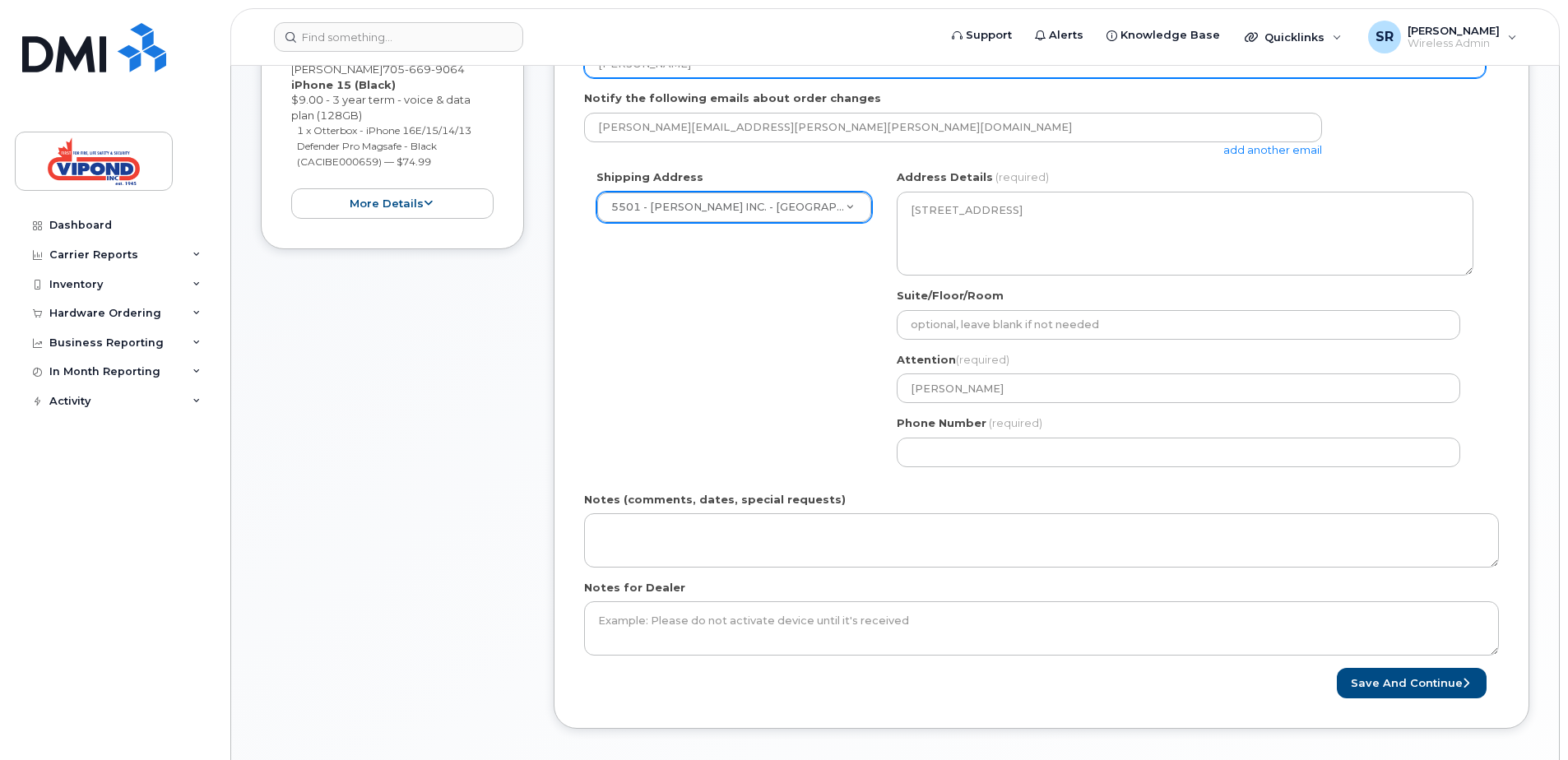
scroll to position [494, 0]
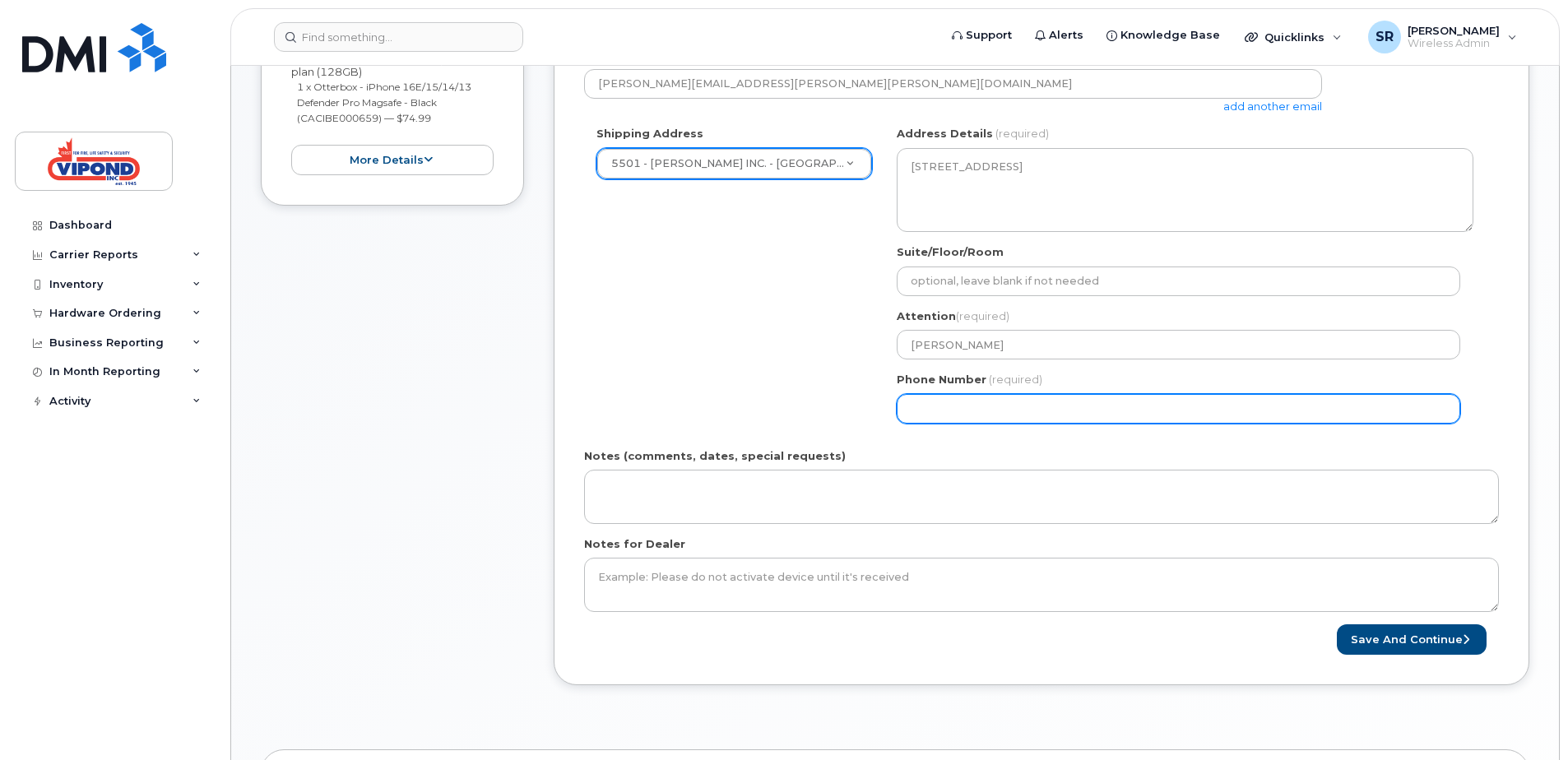
click at [985, 414] on input "Phone Number" at bounding box center [1178, 409] width 563 height 30
type input "705669906"
select select
click at [933, 406] on input "7056699064" at bounding box center [1178, 409] width 563 height 30
drag, startPoint x: 908, startPoint y: 410, endPoint x: 950, endPoint y: 408, distance: 42.0
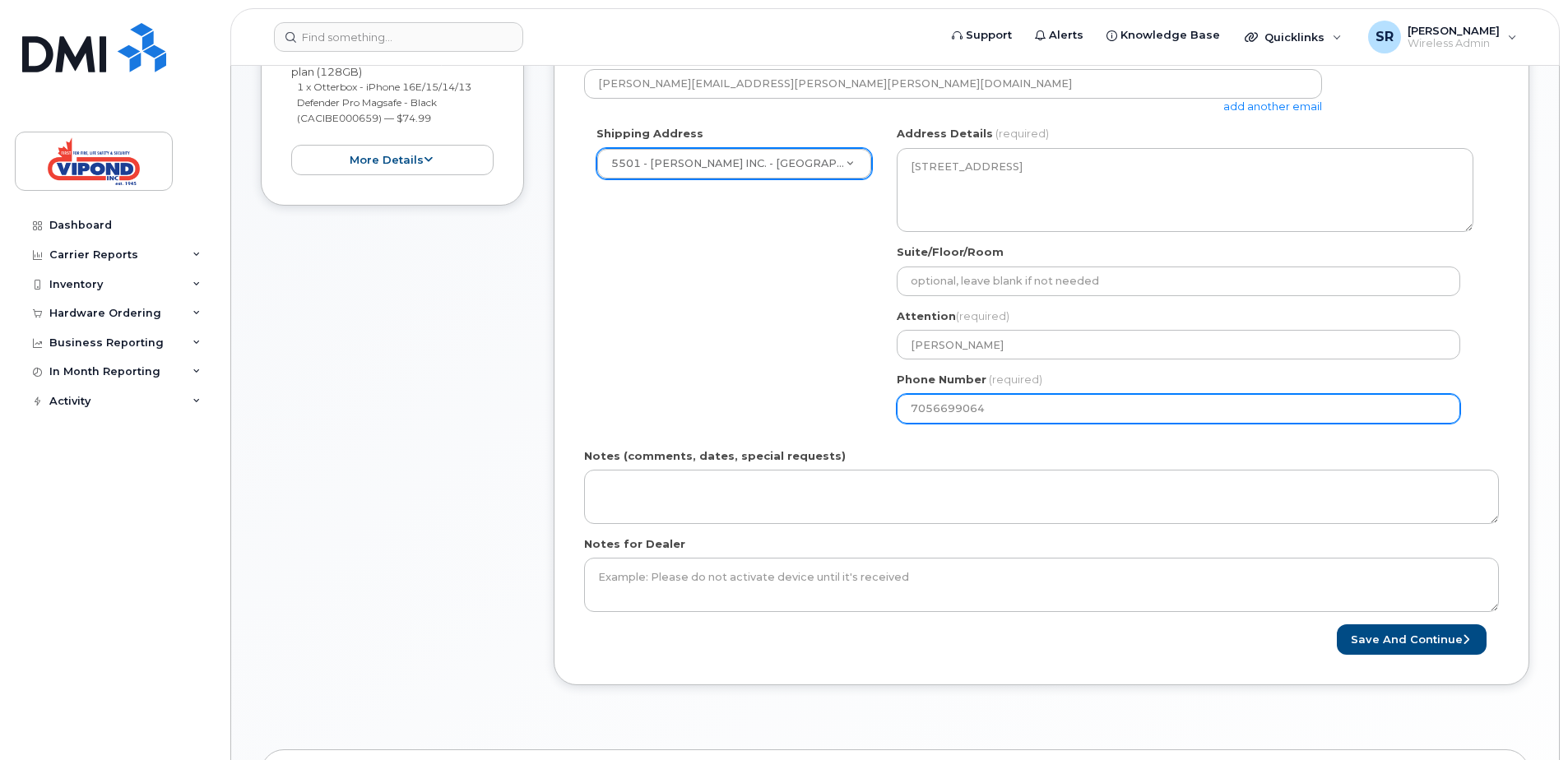
click at [912, 410] on input "7056699064" at bounding box center [1178, 409] width 563 height 30
click at [1051, 418] on input "7056699064" at bounding box center [1178, 409] width 563 height 30
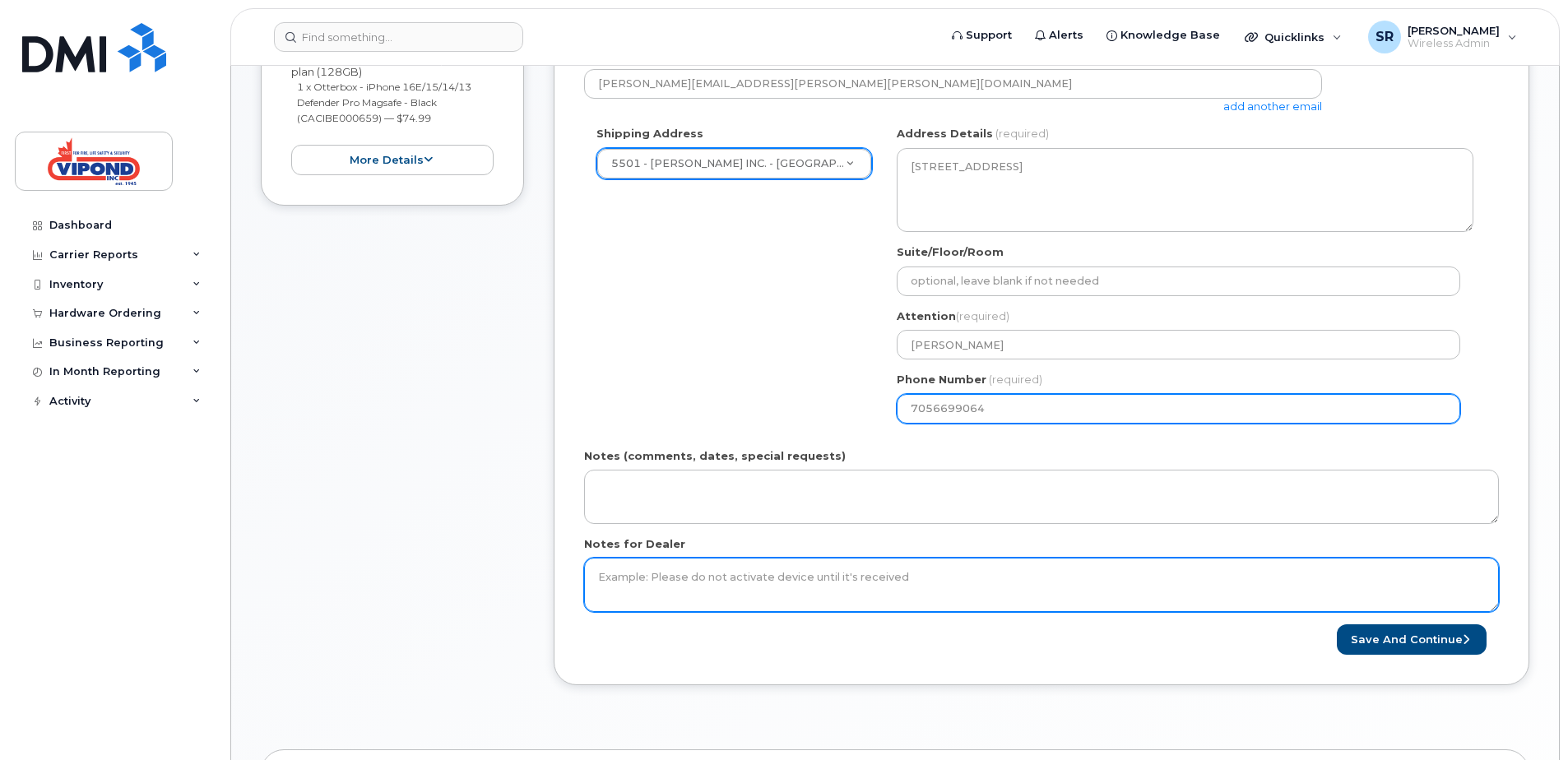
type input "7056699064"
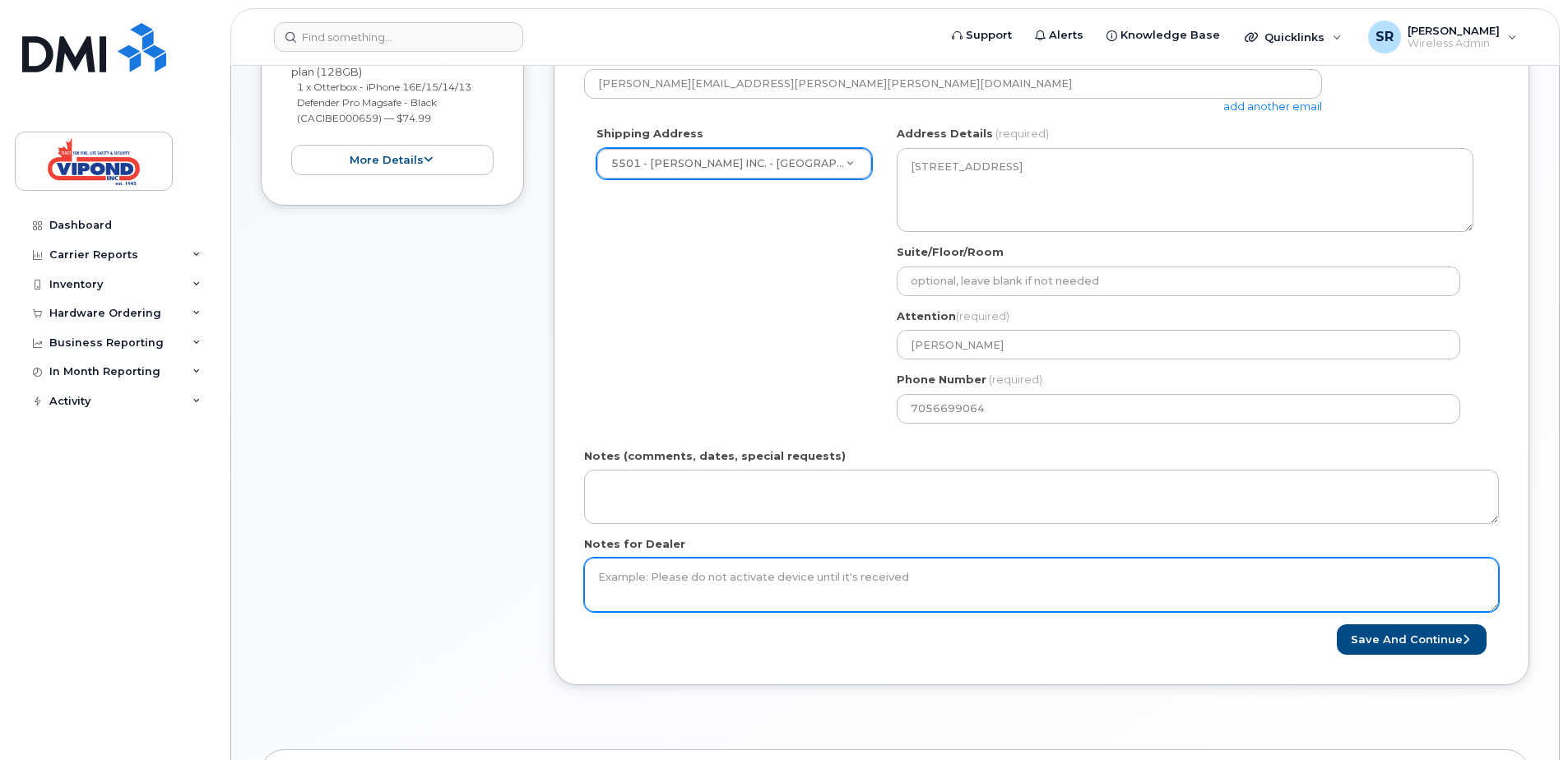
click at [782, 573] on textarea "Notes for Dealer" at bounding box center [1042, 585] width 915 height 55
type textarea "Do not activate until we request."
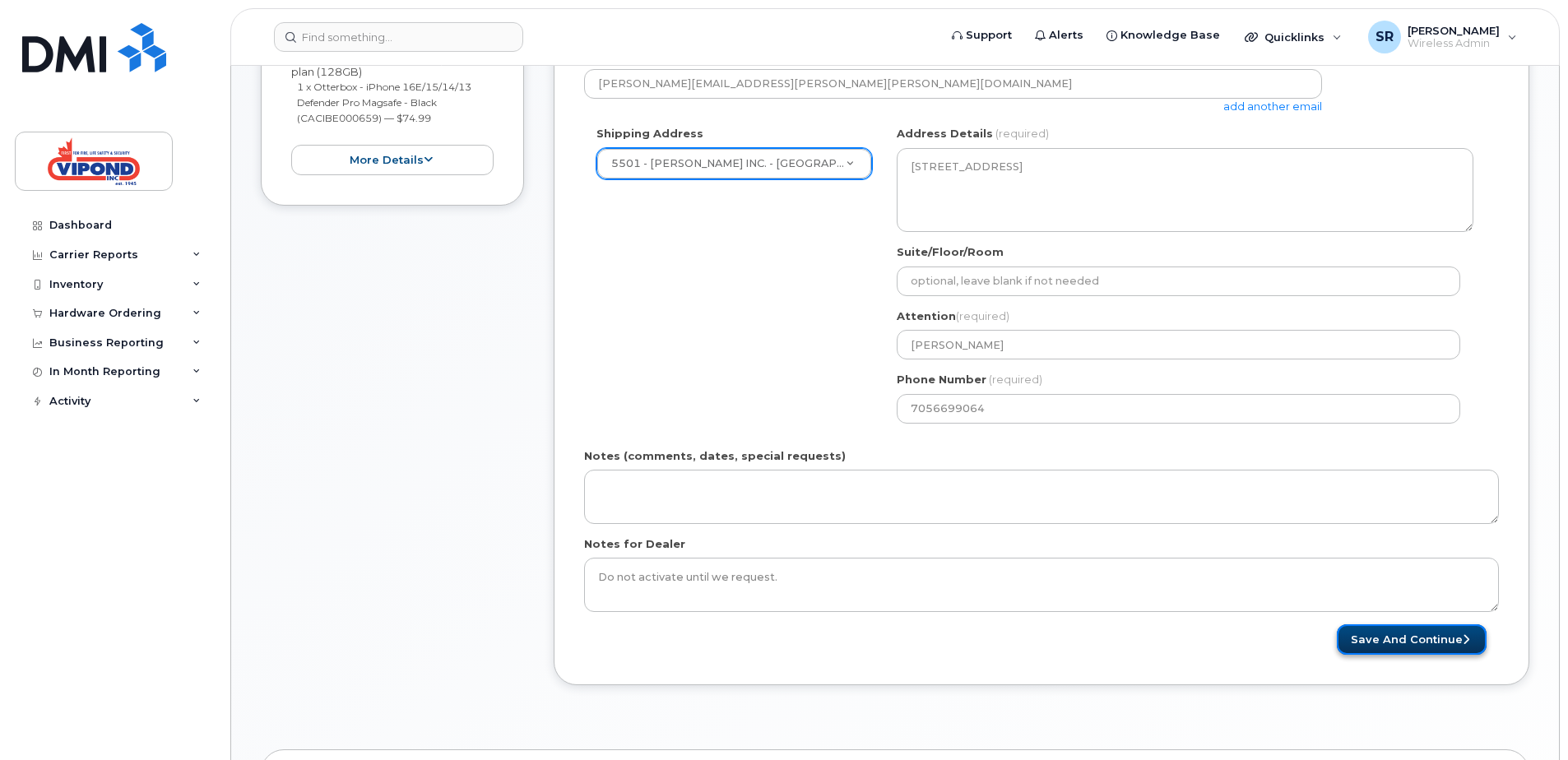
click at [1388, 642] on button "Save and Continue" at bounding box center [1411, 639] width 150 height 31
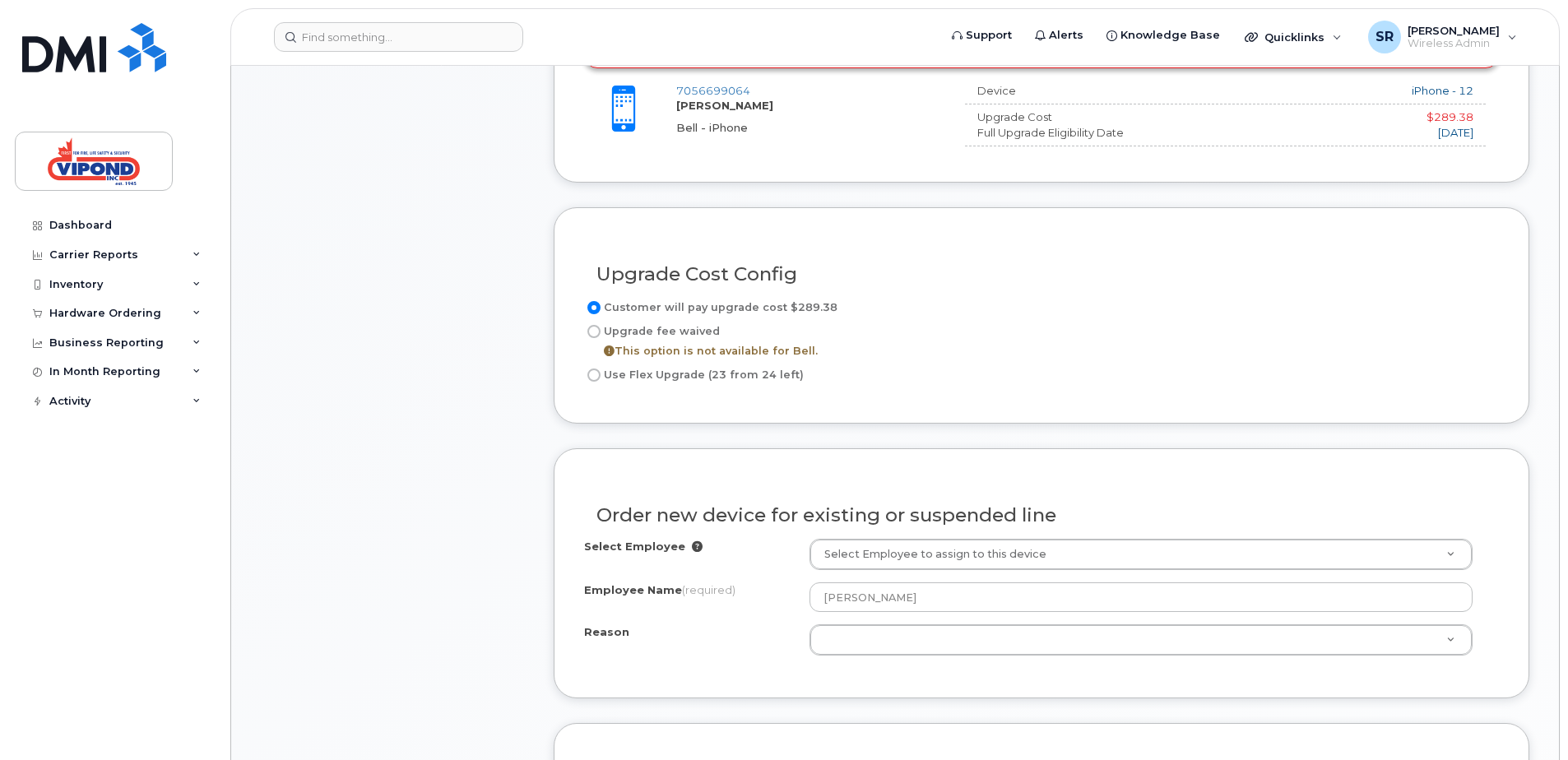
scroll to position [823, 0]
click at [591, 374] on input "Use Flex Upgrade (23 from 24 left)" at bounding box center [593, 373] width 13 height 13
radio input "true"
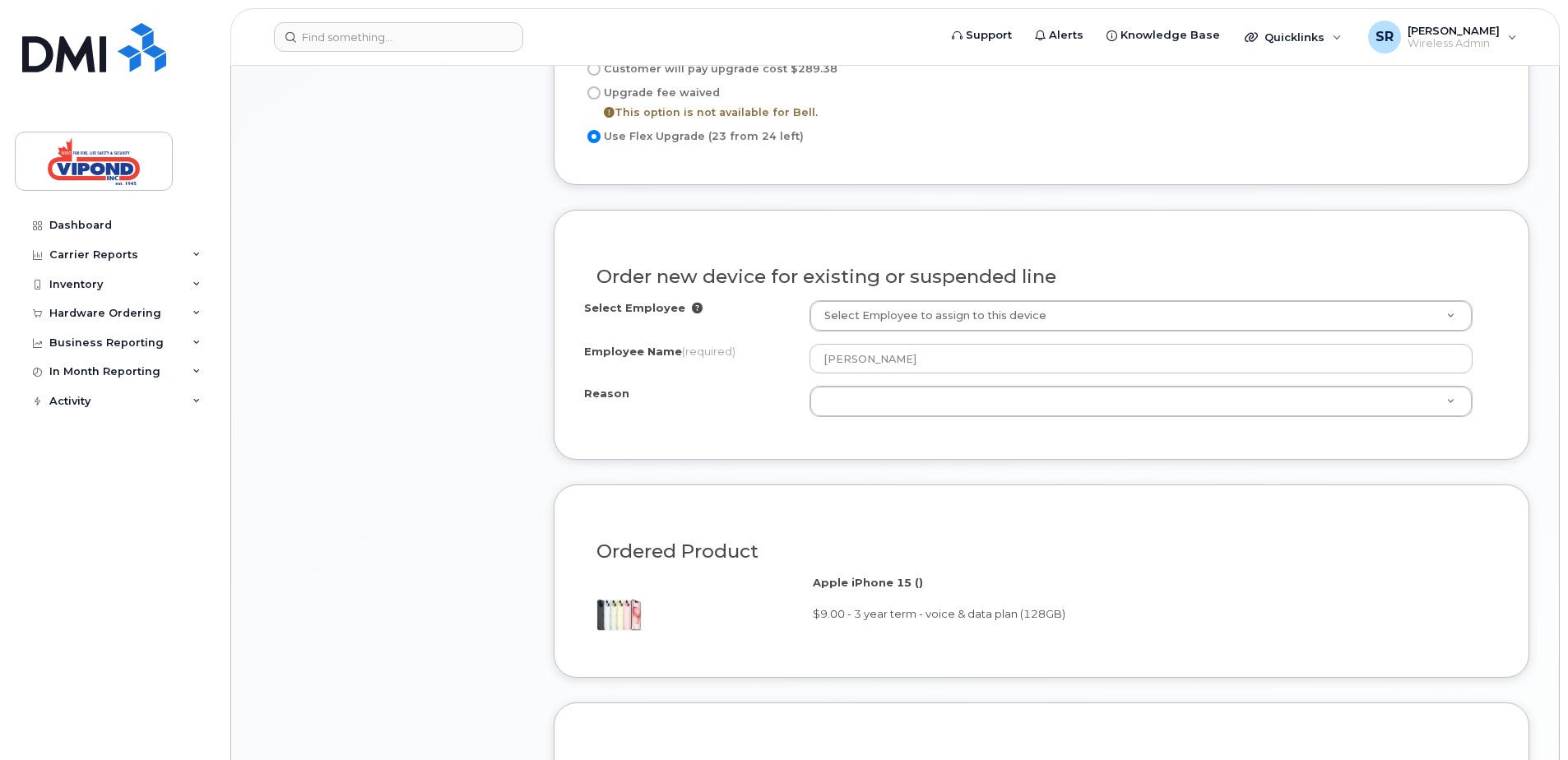
scroll to position [1069, 0]
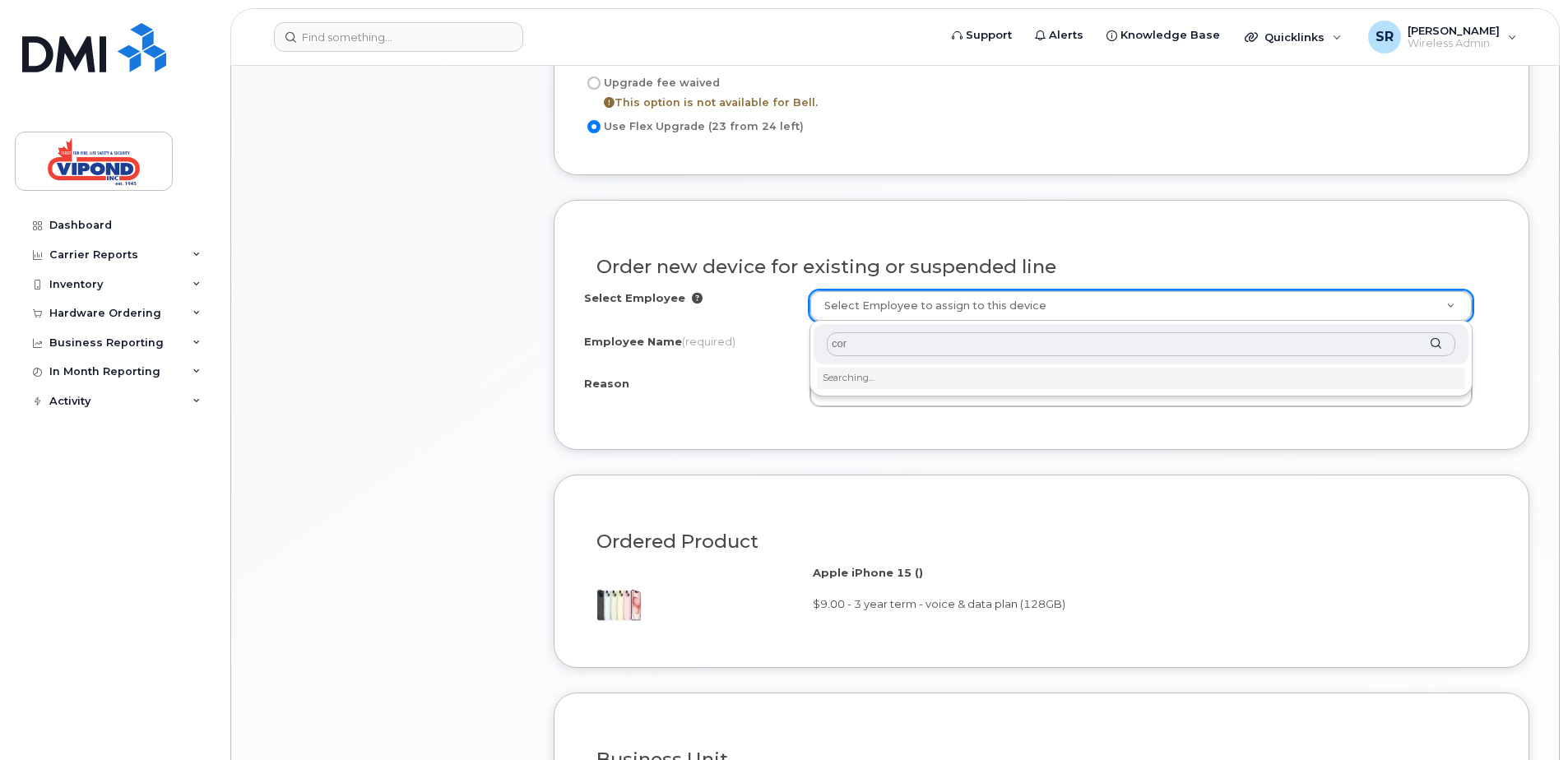
type input "[PERSON_NAME]"
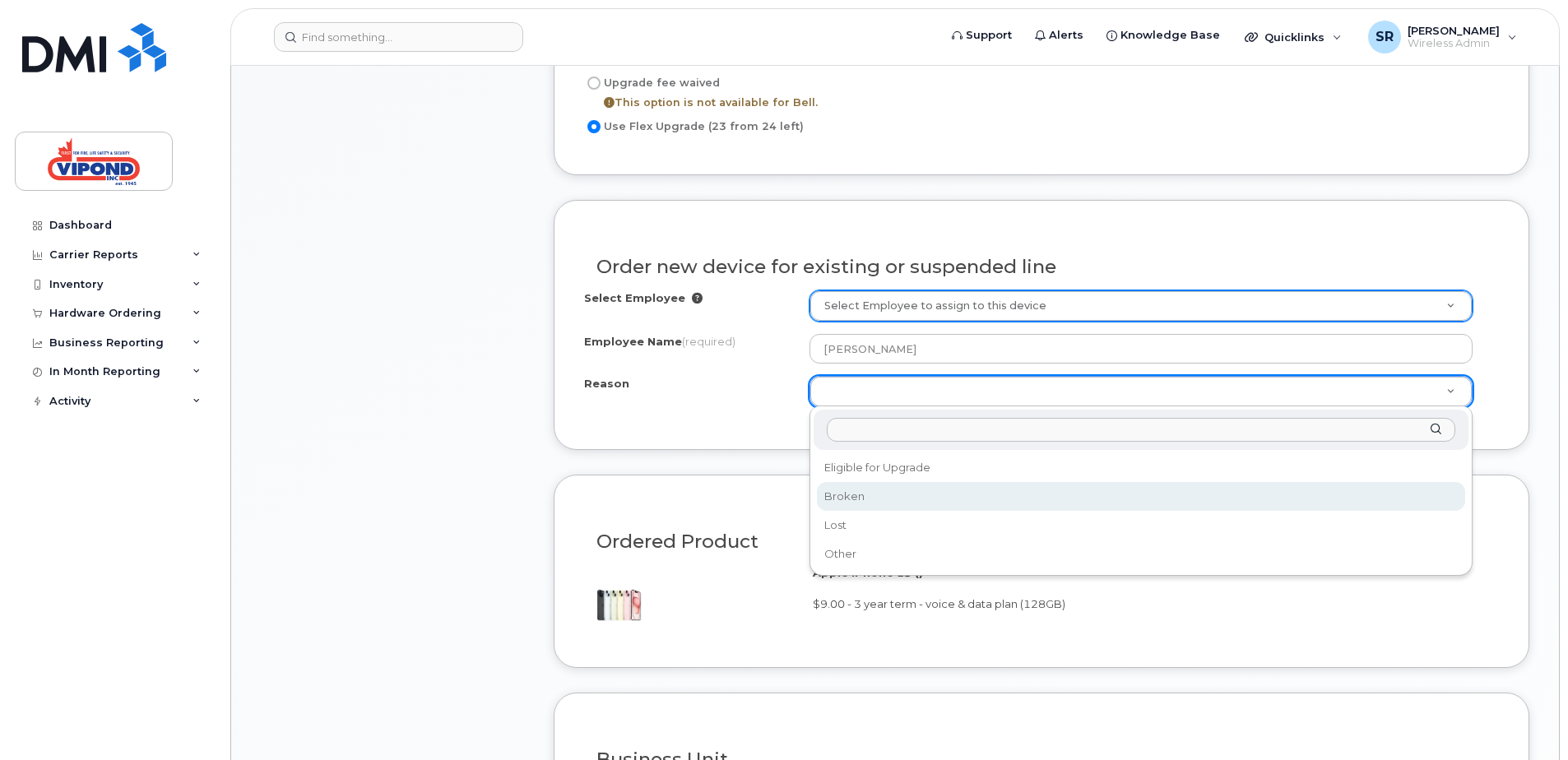
select select "broken"
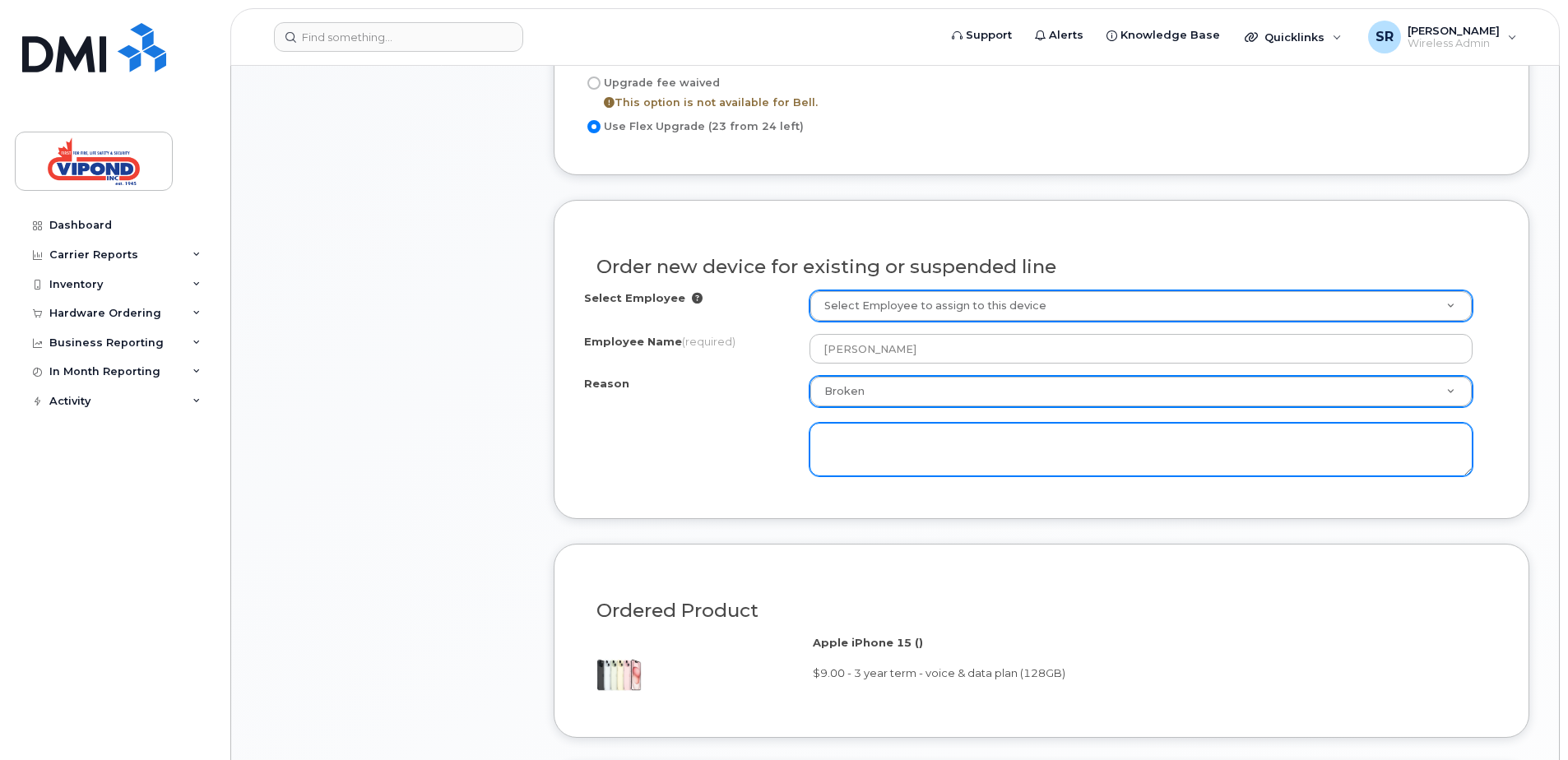
click at [948, 443] on textarea at bounding box center [1141, 451] width 663 height 55
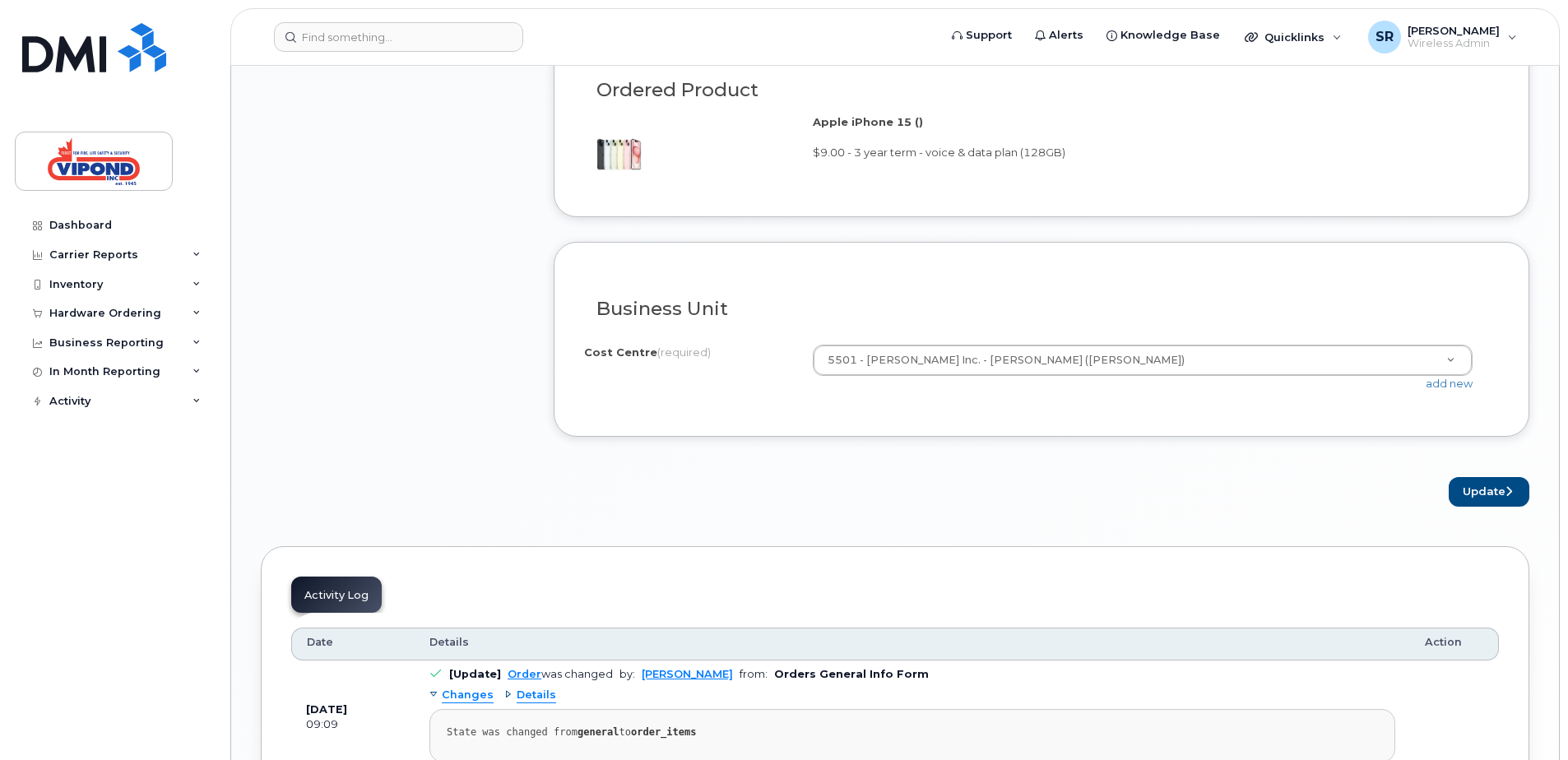
scroll to position [1563, 0]
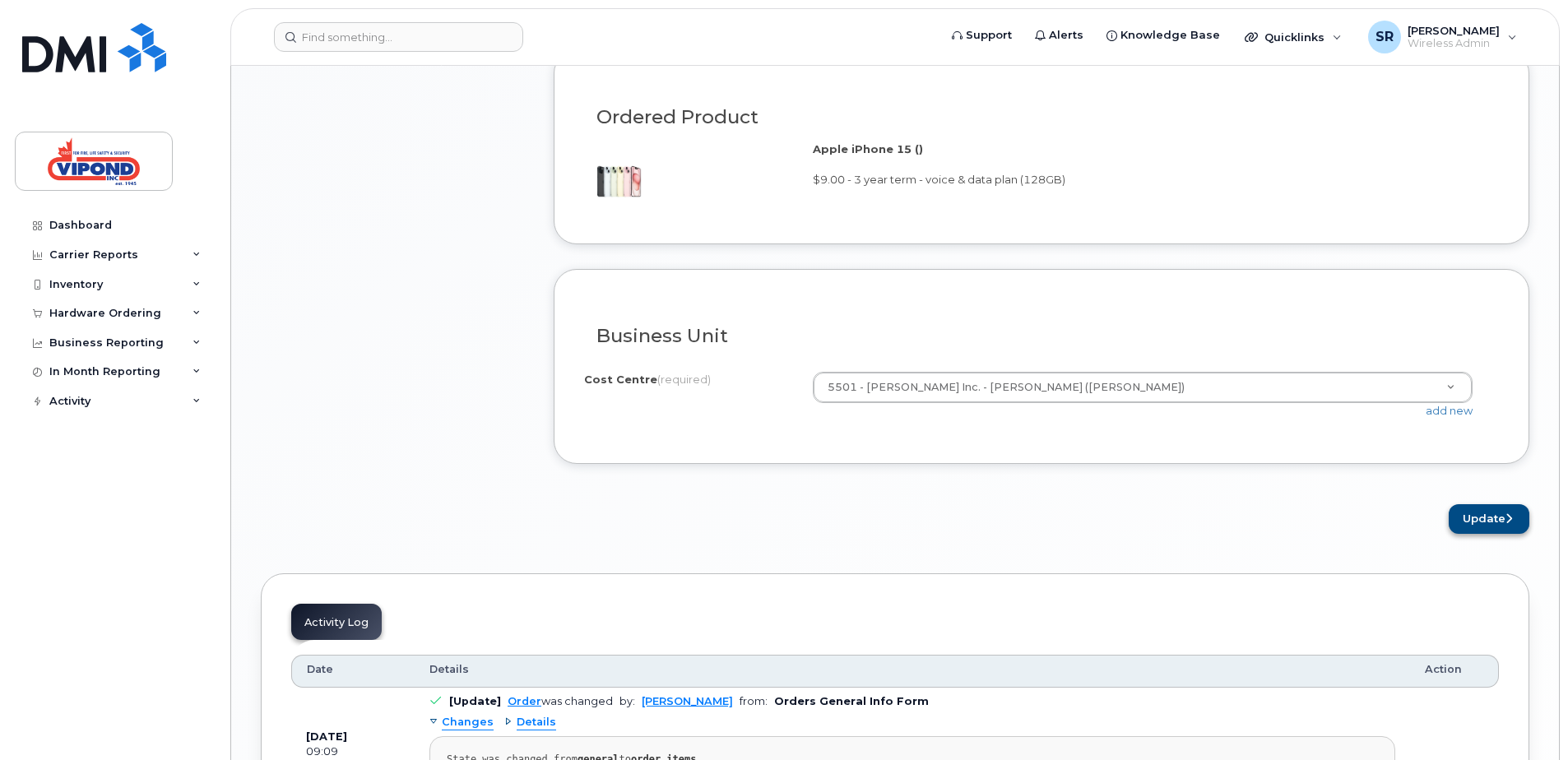
type textarea "Charger port does not work"
click at [1496, 522] on button "Update" at bounding box center [1488, 519] width 80 height 31
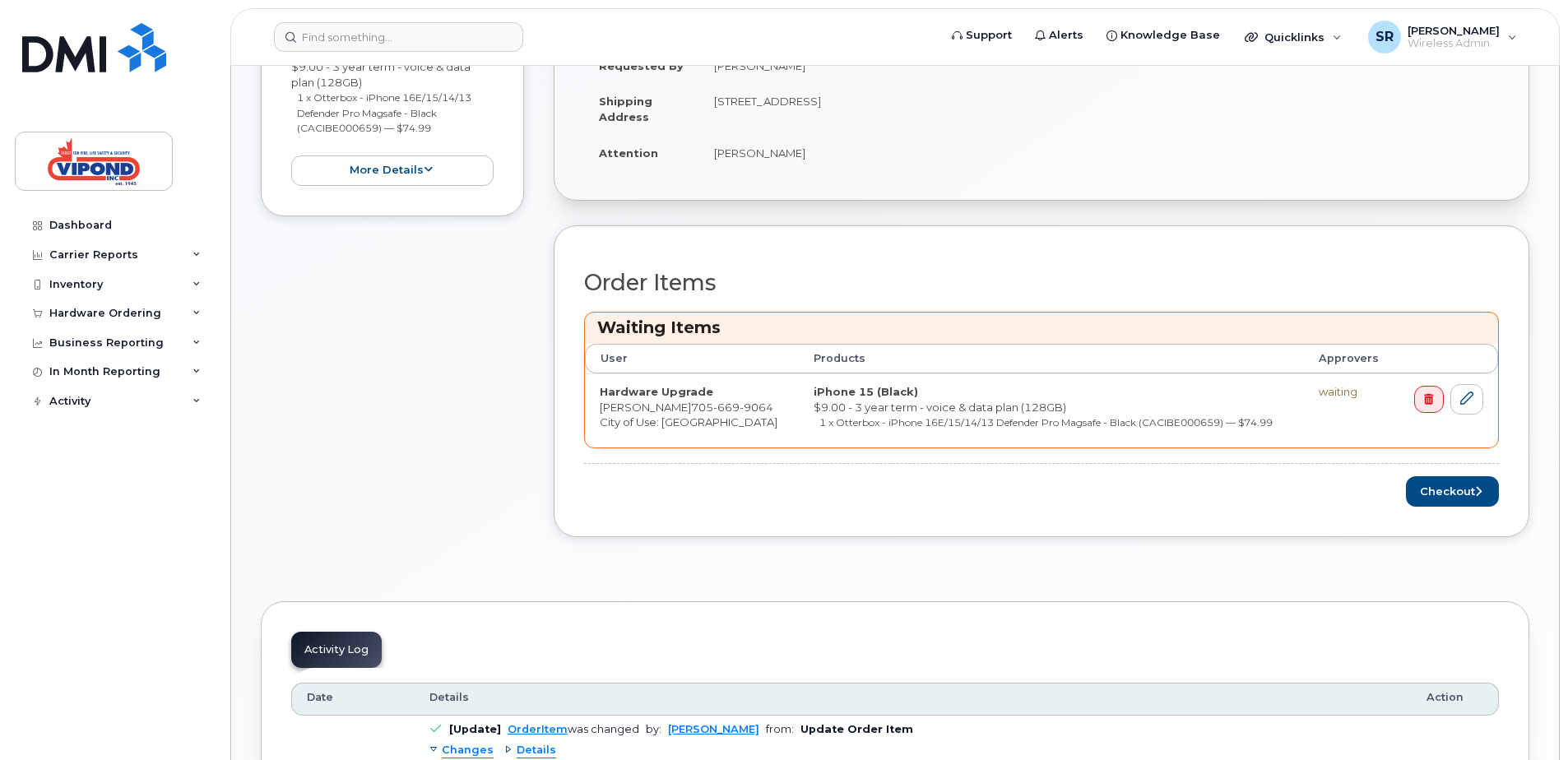
scroll to position [659, 0]
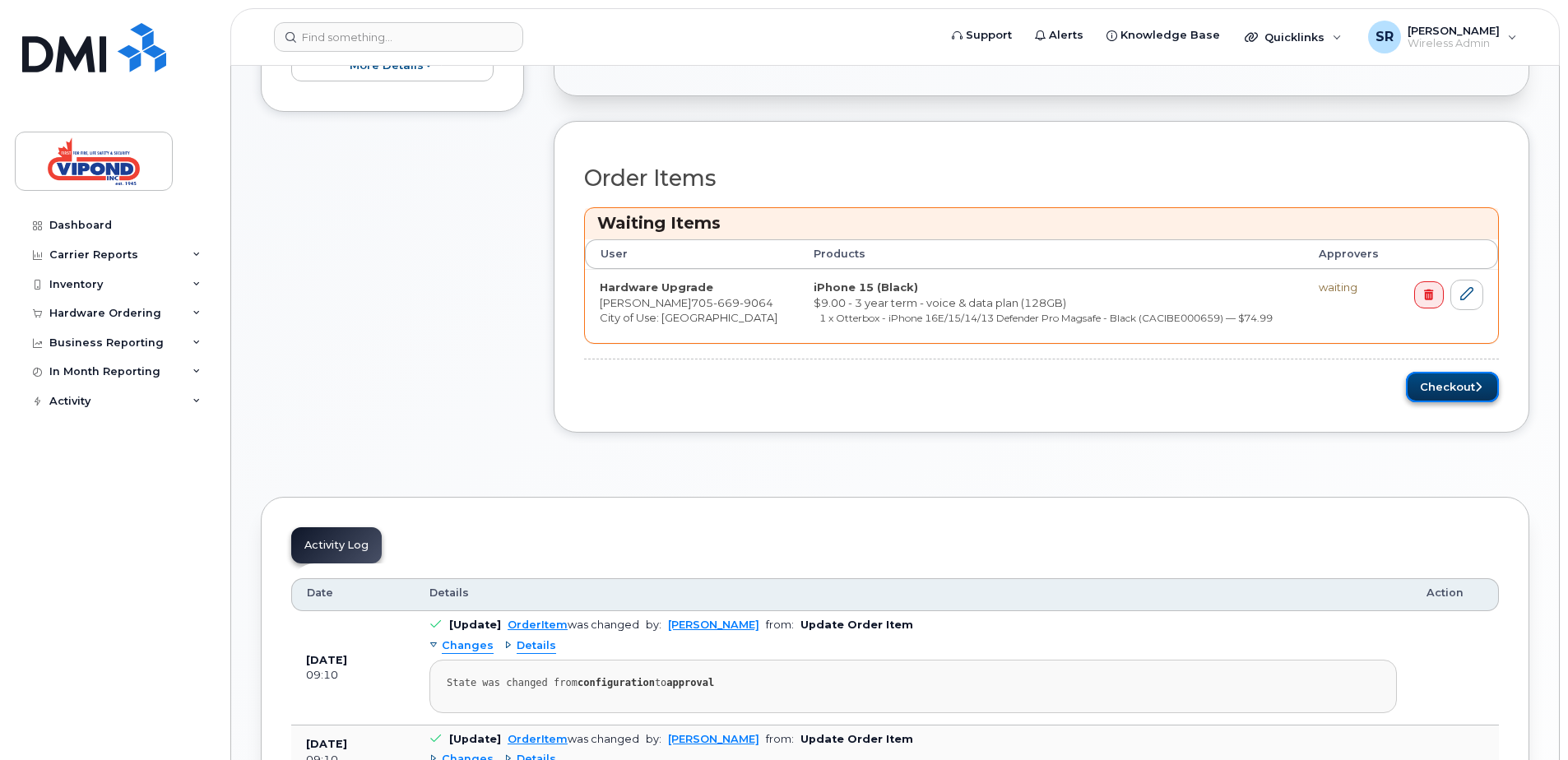
click at [1439, 386] on button "Checkout" at bounding box center [1452, 387] width 93 height 31
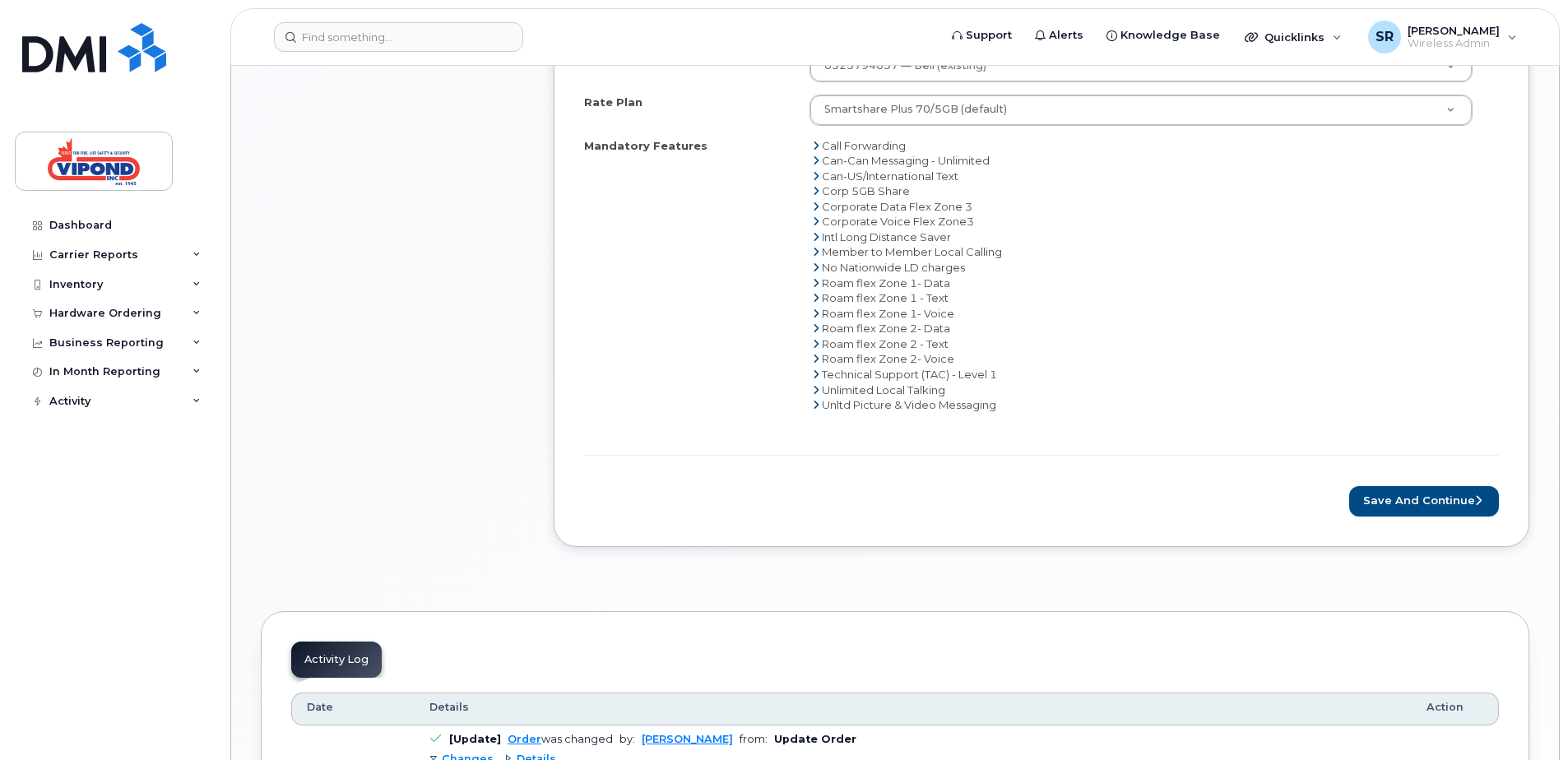
scroll to position [987, 0]
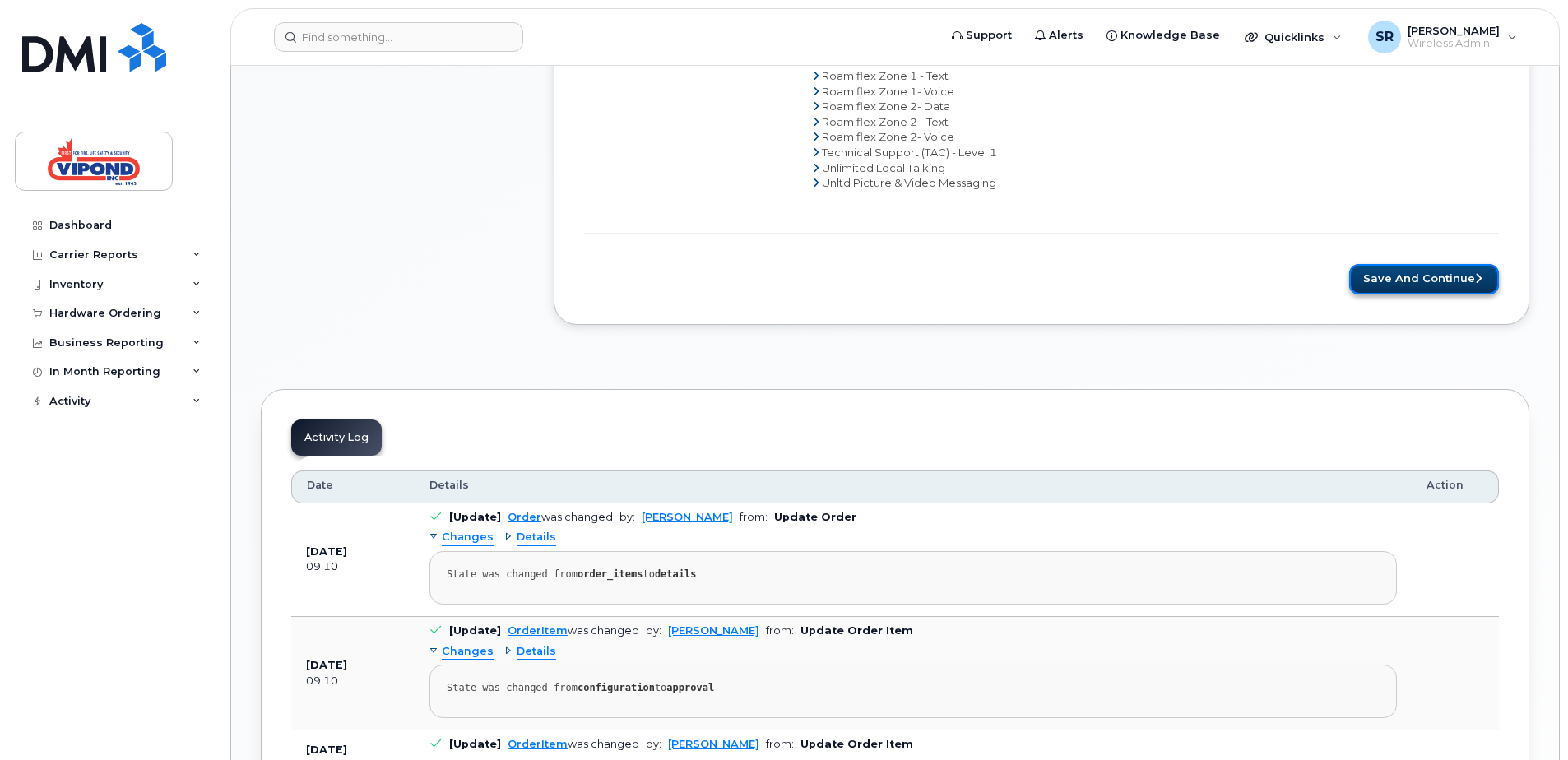
click at [1423, 281] on button "Save and Continue" at bounding box center [1423, 279] width 150 height 31
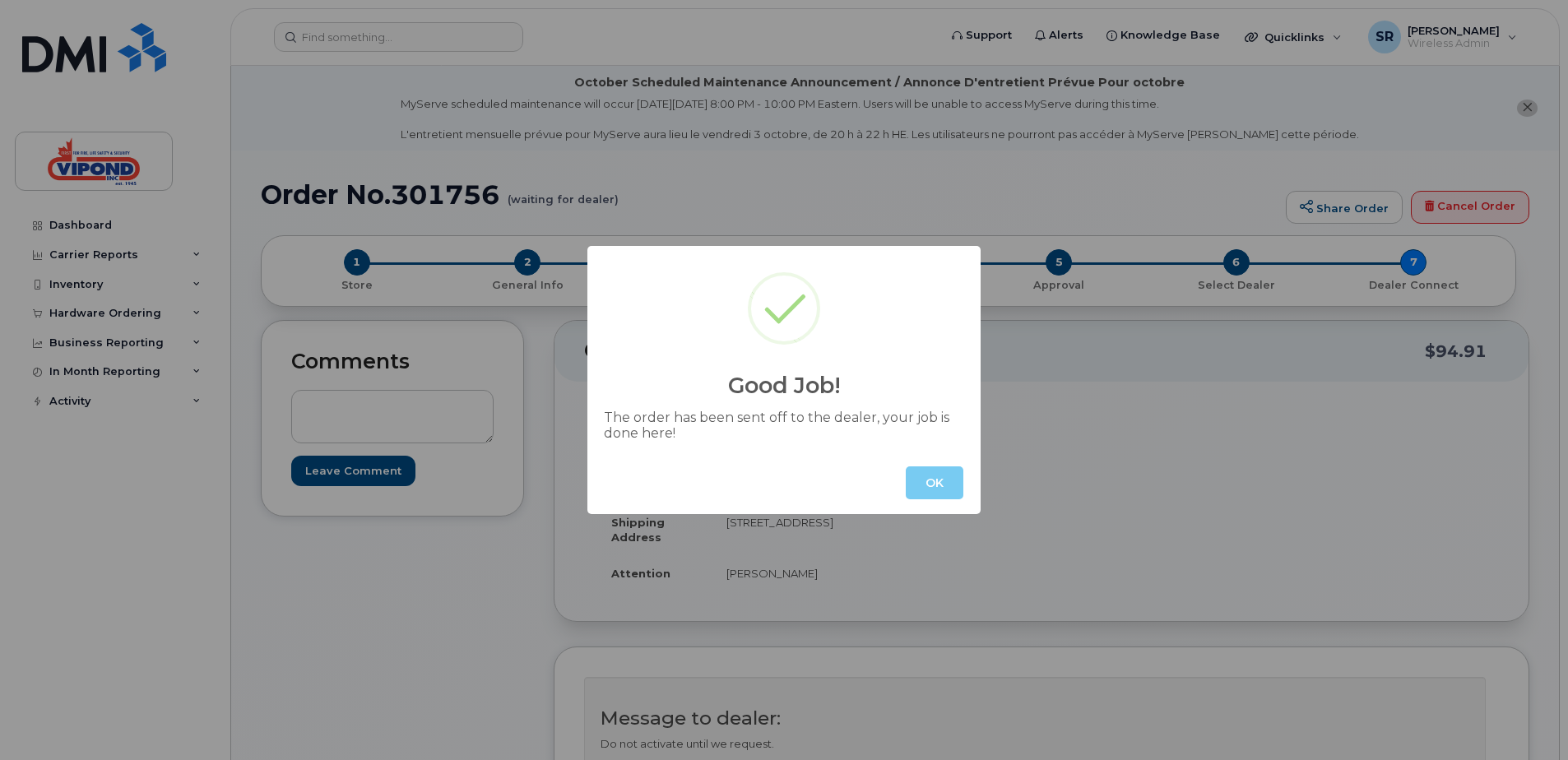
click at [941, 484] on button "OK" at bounding box center [933, 482] width 57 height 33
